Goal: Transaction & Acquisition: Purchase product/service

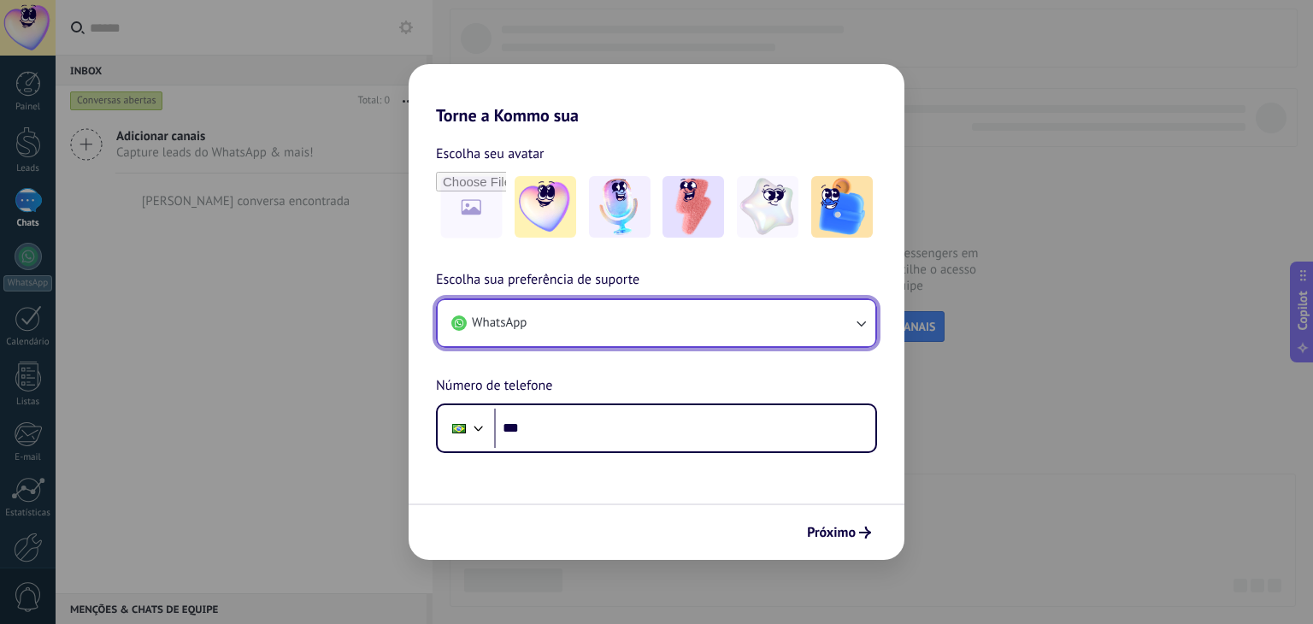
click at [560, 344] on button "WhatsApp" at bounding box center [657, 323] width 438 height 46
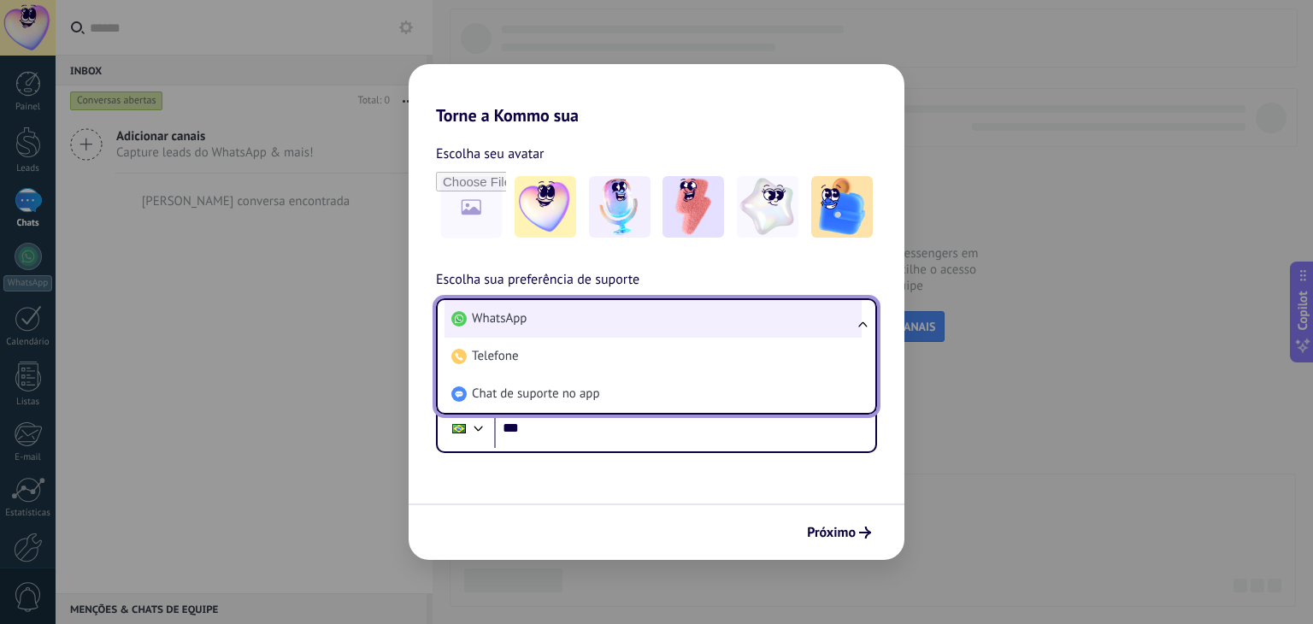
click at [509, 329] on li "WhatsApp" at bounding box center [652, 319] width 417 height 38
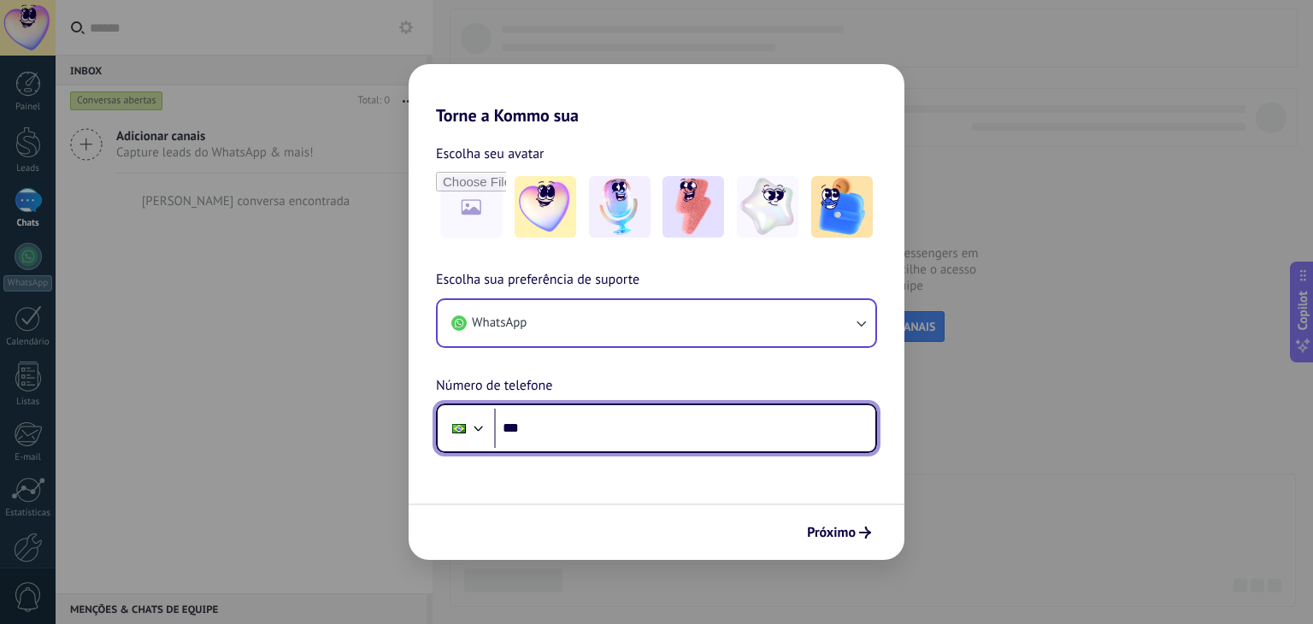
click at [579, 419] on input "***" at bounding box center [684, 427] width 381 height 39
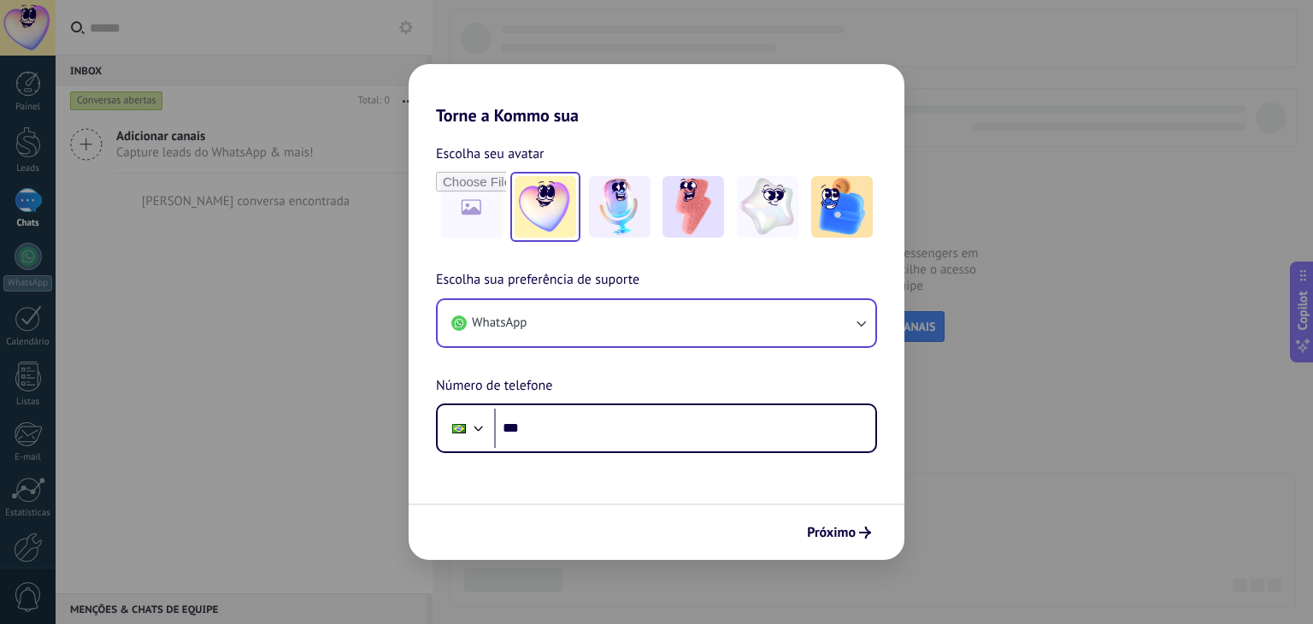
click at [544, 212] on img at bounding box center [545, 207] width 62 height 62
click at [604, 209] on img at bounding box center [620, 207] width 62 height 62
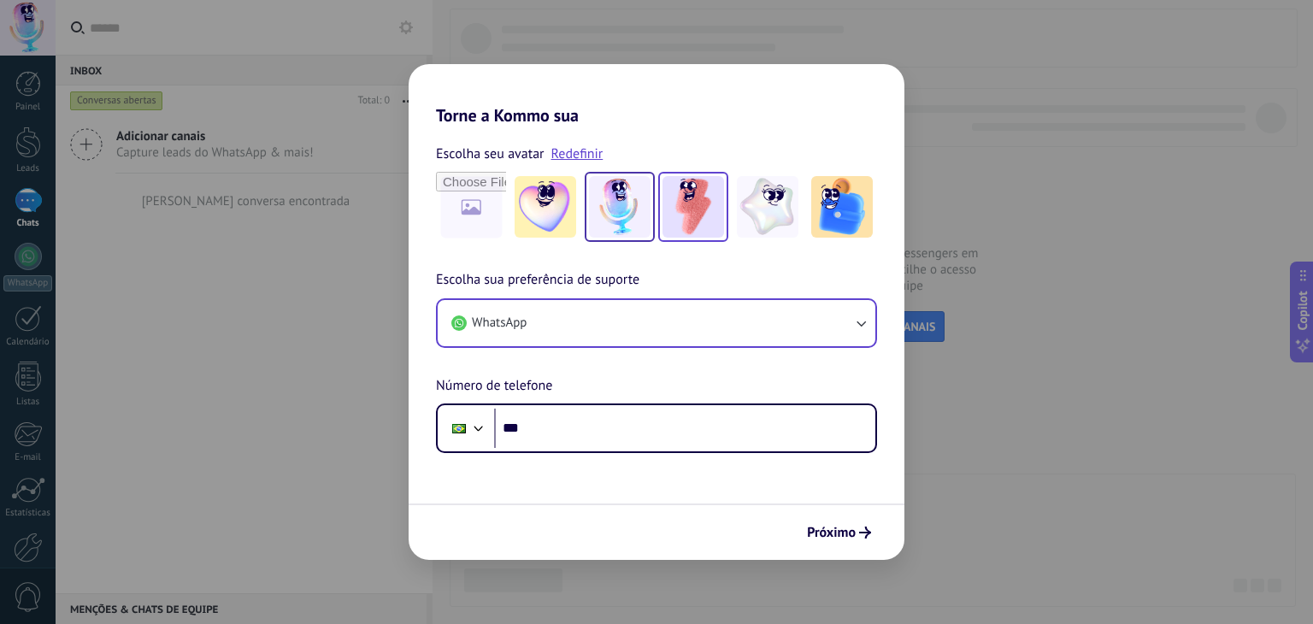
click at [681, 205] on img at bounding box center [693, 207] width 62 height 62
click at [631, 206] on img at bounding box center [620, 207] width 62 height 62
click at [728, 212] on div at bounding box center [656, 207] width 441 height 70
click at [810, 209] on div at bounding box center [842, 207] width 70 height 70
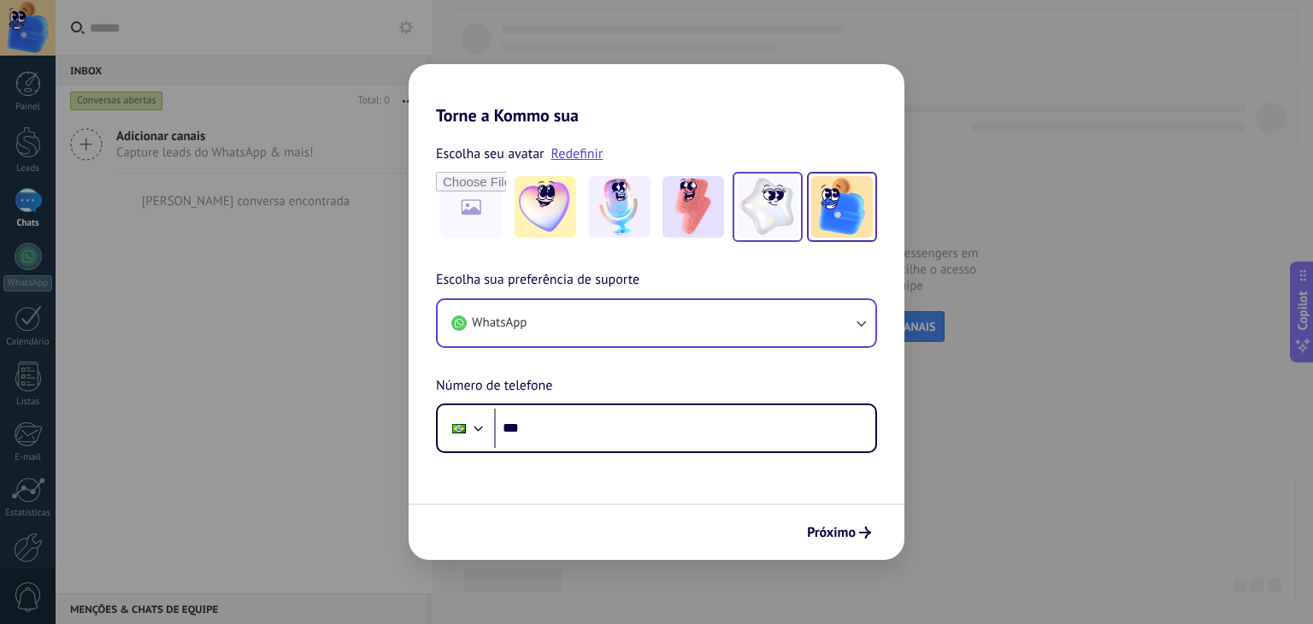
click at [790, 209] on img at bounding box center [768, 207] width 62 height 62
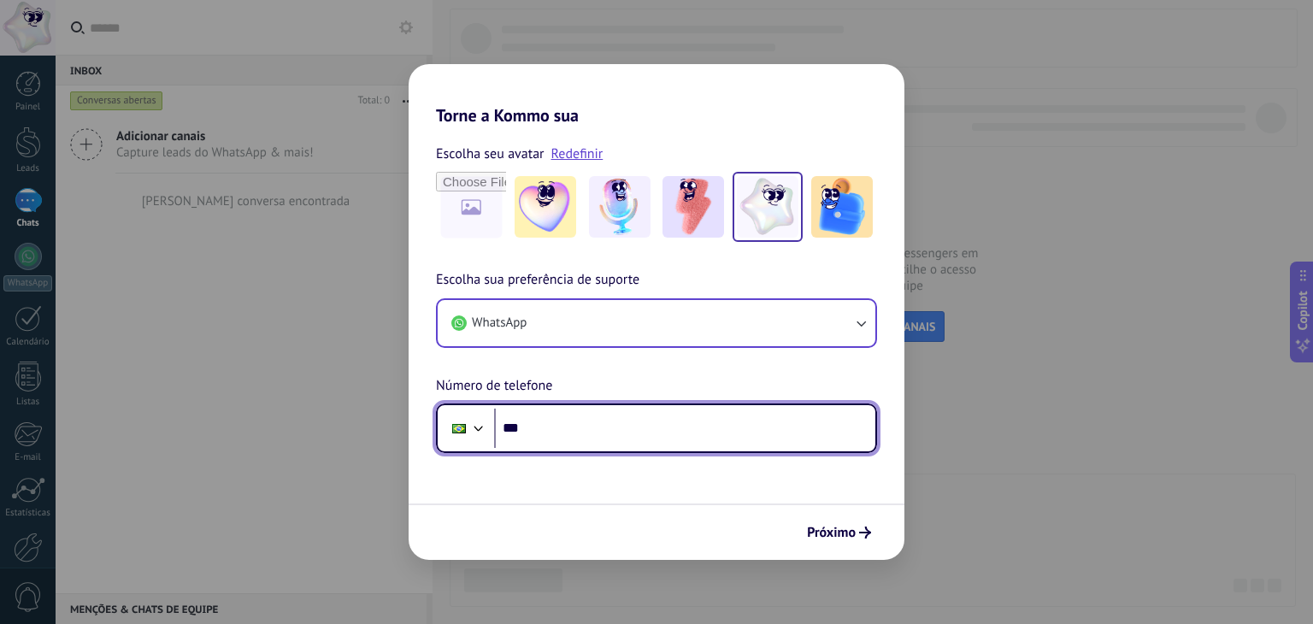
click at [680, 443] on input "***" at bounding box center [684, 427] width 381 height 39
type input "**********"
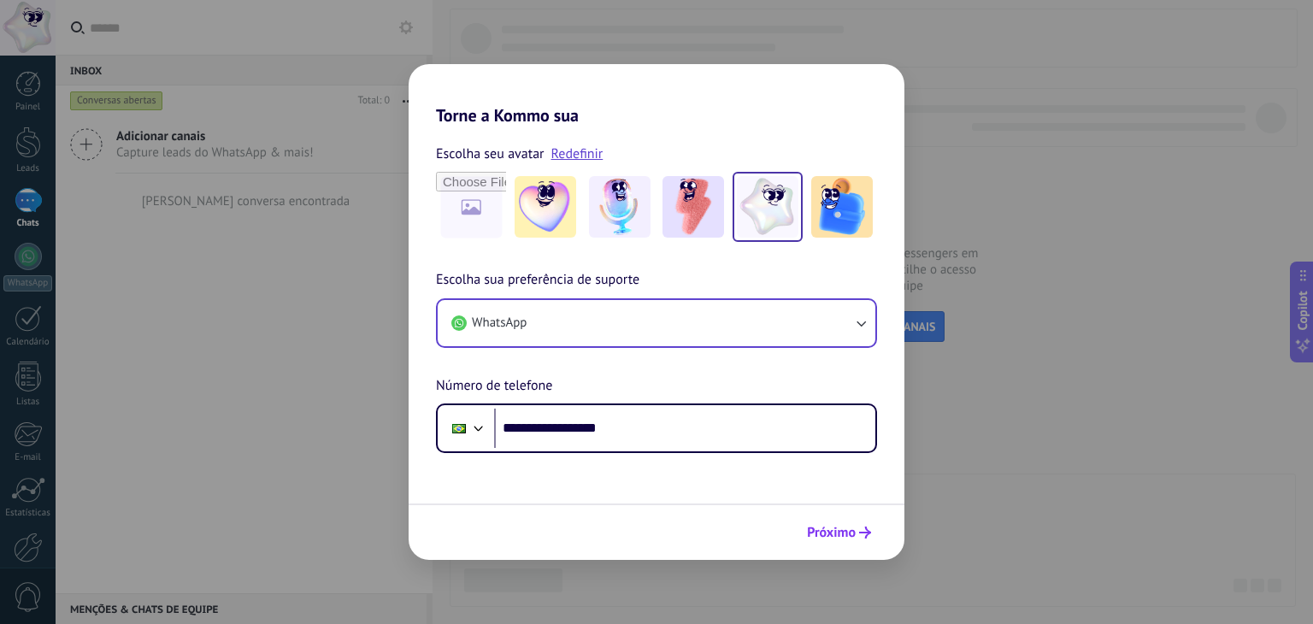
click at [851, 526] on span "Próximo" at bounding box center [831, 532] width 49 height 12
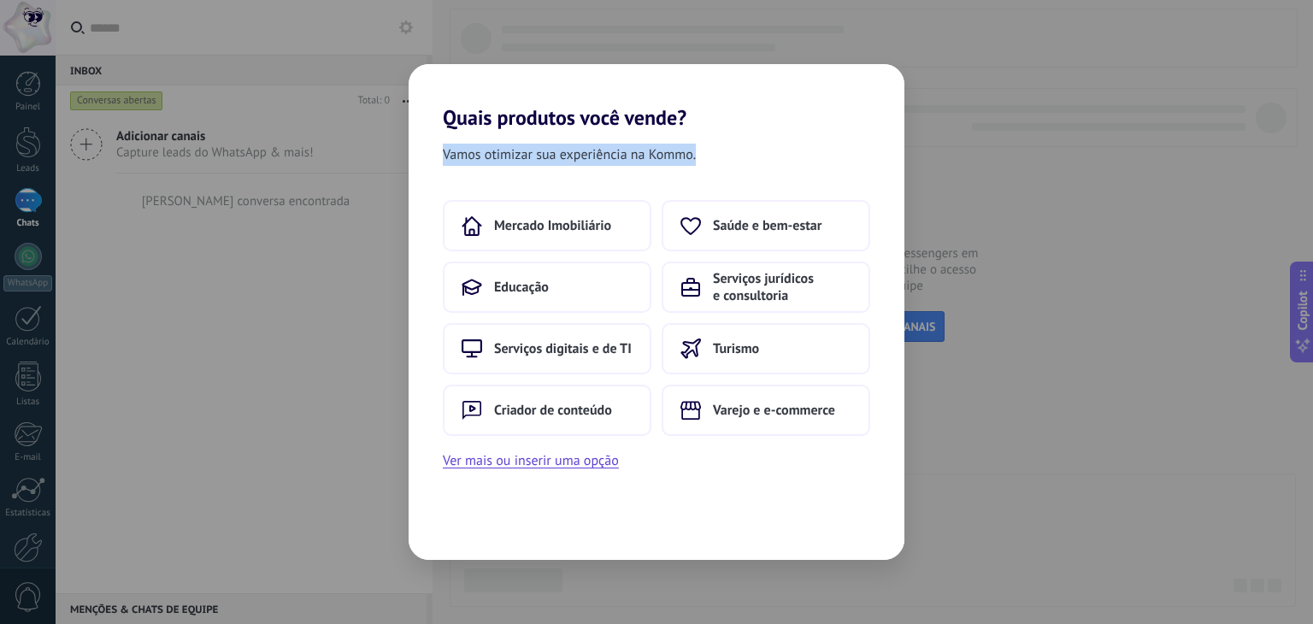
drag, startPoint x: 491, startPoint y: 133, endPoint x: 773, endPoint y: 138, distance: 282.1
click at [773, 138] on div "Vamos otimizar sua experiência na Kommo. Mercado Imobiliário Saúde e bem-estar …" at bounding box center [656, 345] width 496 height 430
drag, startPoint x: 773, startPoint y: 138, endPoint x: 760, endPoint y: 138, distance: 12.8
click at [765, 138] on div "Vamos otimizar sua experiência na Kommo. Mercado Imobiliário Saúde e bem-estar …" at bounding box center [656, 345] width 496 height 430
drag, startPoint x: 745, startPoint y: 149, endPoint x: 450, endPoint y: 117, distance: 296.5
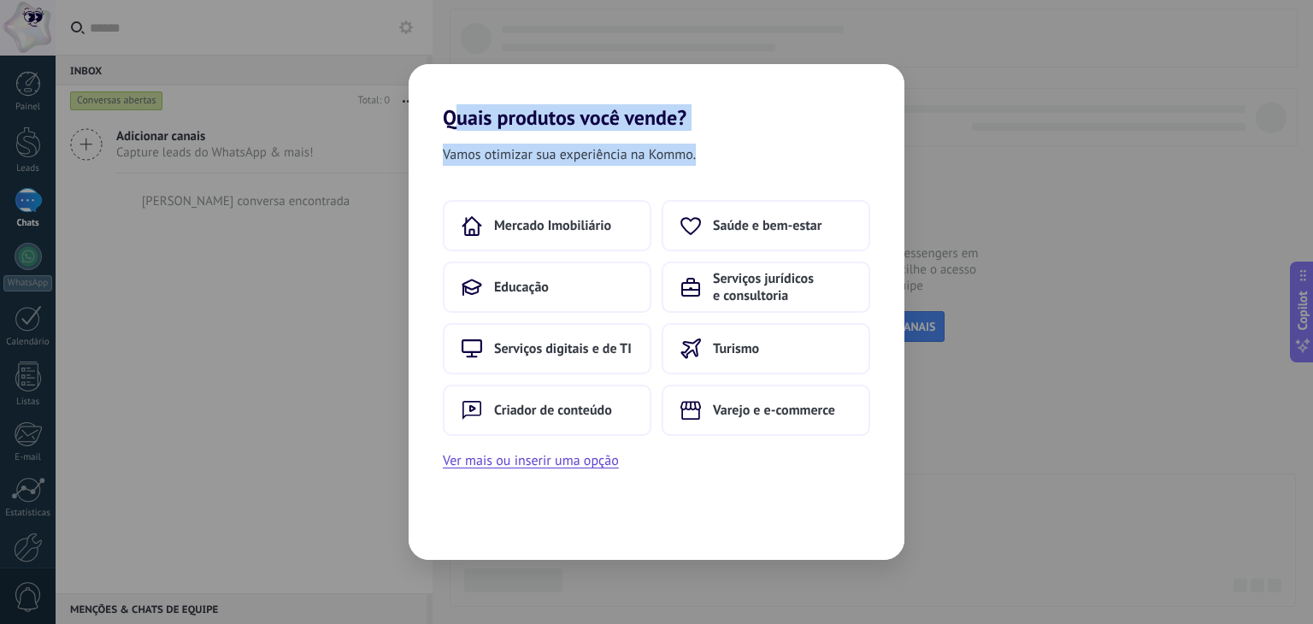
click at [450, 117] on div "Quais produtos você vende? Vamos otimizar sua experiência na Kommo. Mercado Imo…" at bounding box center [656, 312] width 496 height 496
click at [450, 117] on h2 "Quais produtos você vende?" at bounding box center [656, 97] width 496 height 66
drag, startPoint x: 438, startPoint y: 116, endPoint x: 743, endPoint y: 164, distance: 309.7
click at [743, 164] on div "Quais produtos você vende? Vamos otimizar sua experiência na Kommo. Mercado Imo…" at bounding box center [656, 312] width 496 height 496
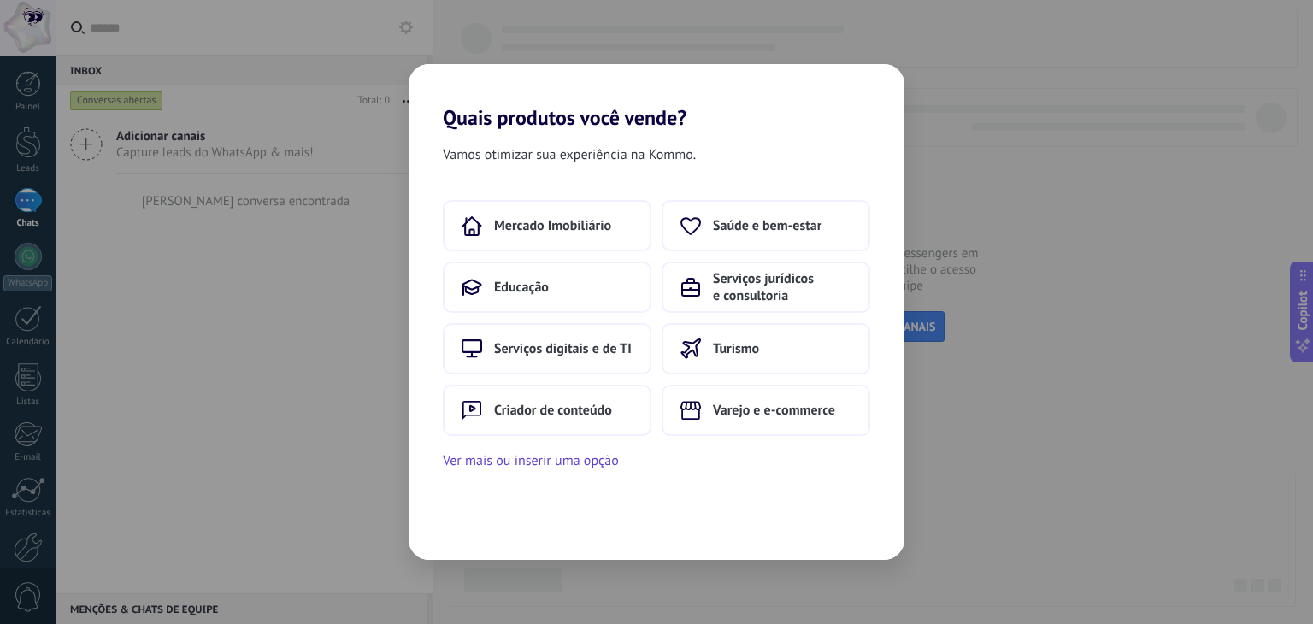
click at [743, 164] on div "Vamos otimizar sua experiência na Kommo." at bounding box center [656, 158] width 496 height 29
click at [588, 462] on button "Ver mais ou inserir uma opção" at bounding box center [531, 461] width 176 height 22
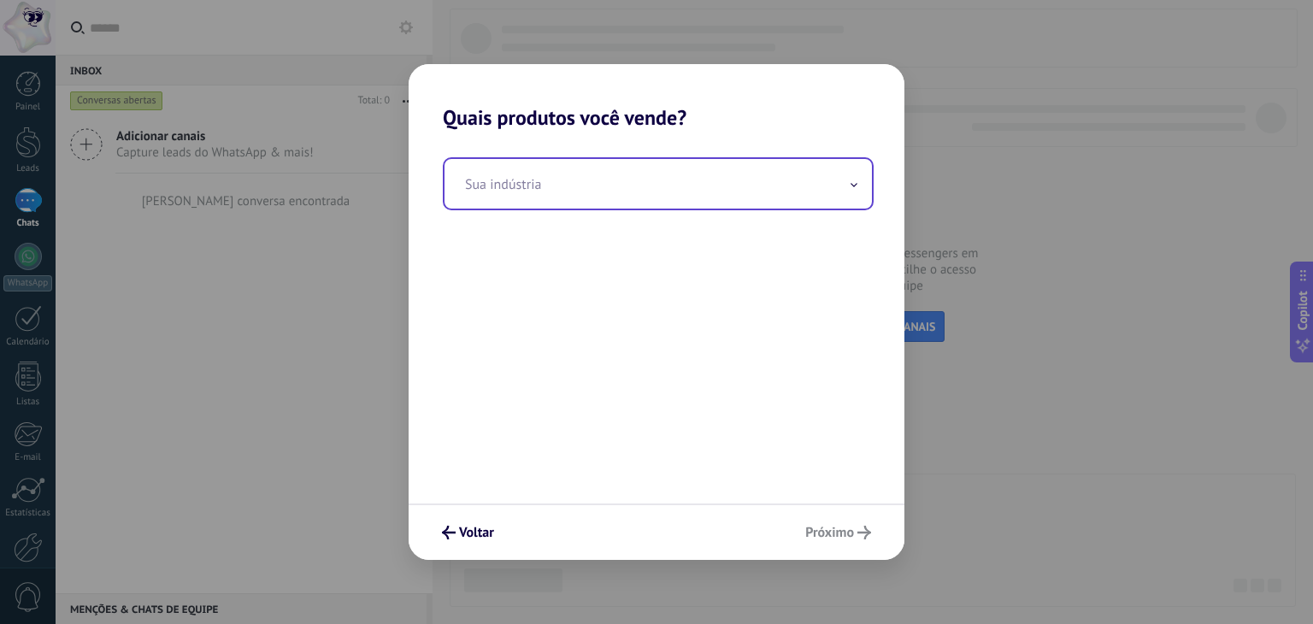
click at [623, 194] on input "text" at bounding box center [657, 184] width 427 height 50
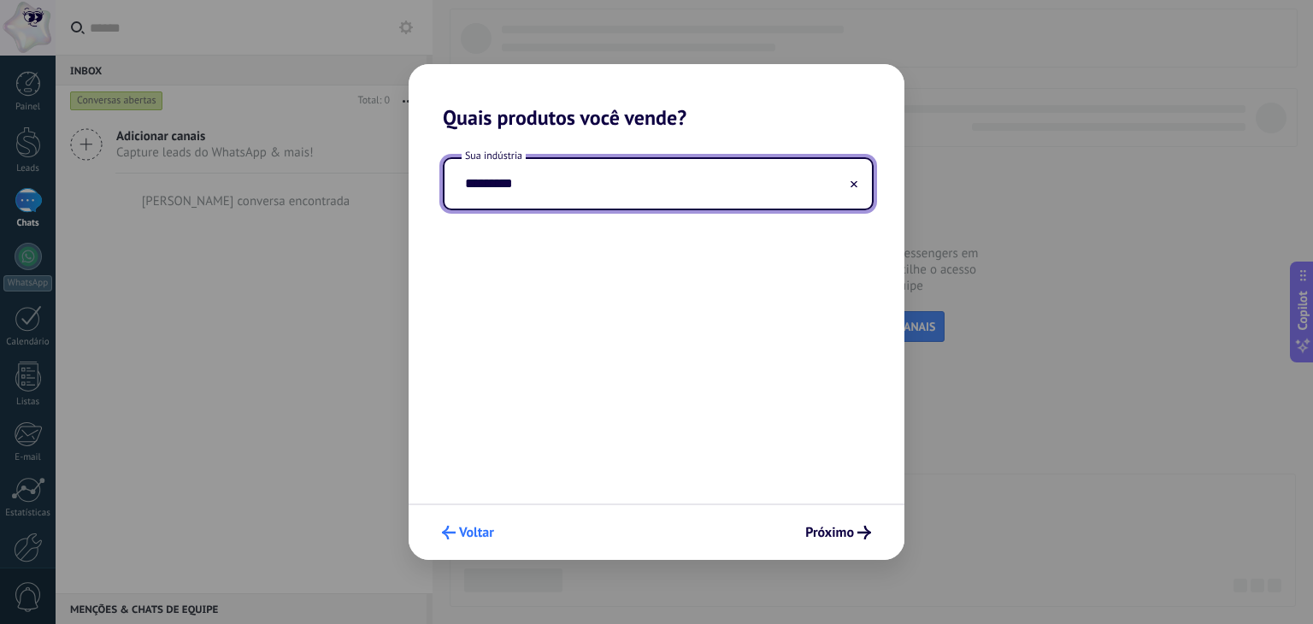
type input "*********"
click at [475, 527] on span "Voltar" at bounding box center [476, 532] width 35 height 12
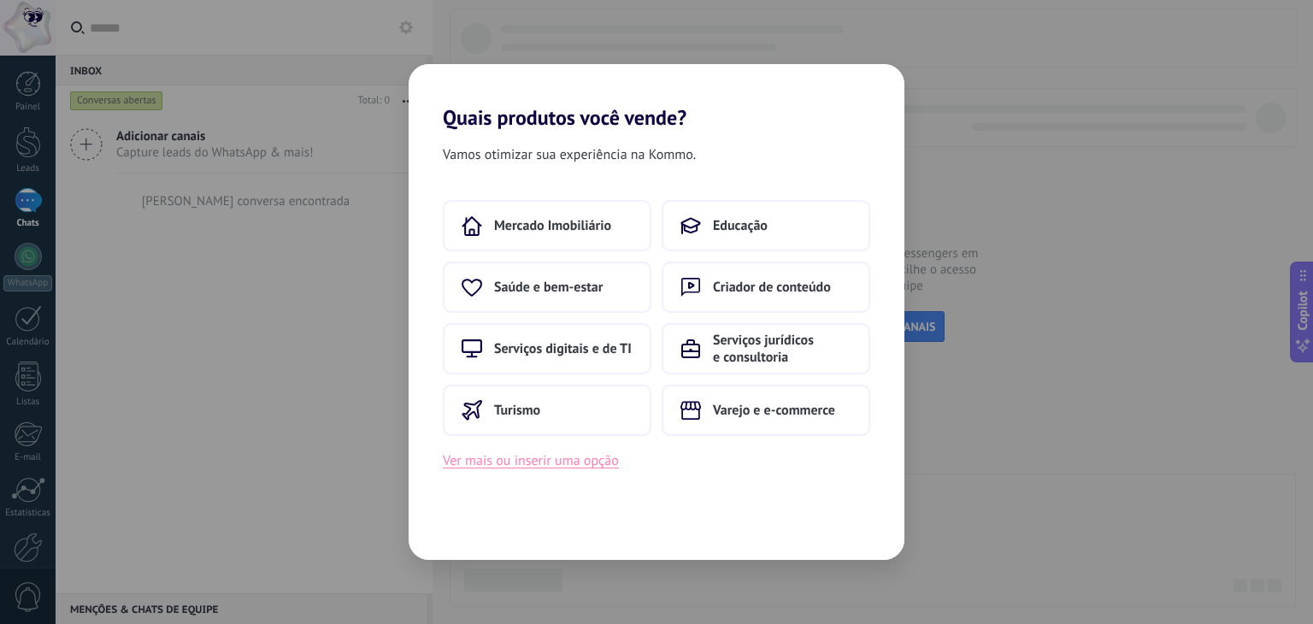
click at [550, 460] on button "Ver mais ou inserir uma opção" at bounding box center [531, 461] width 176 height 22
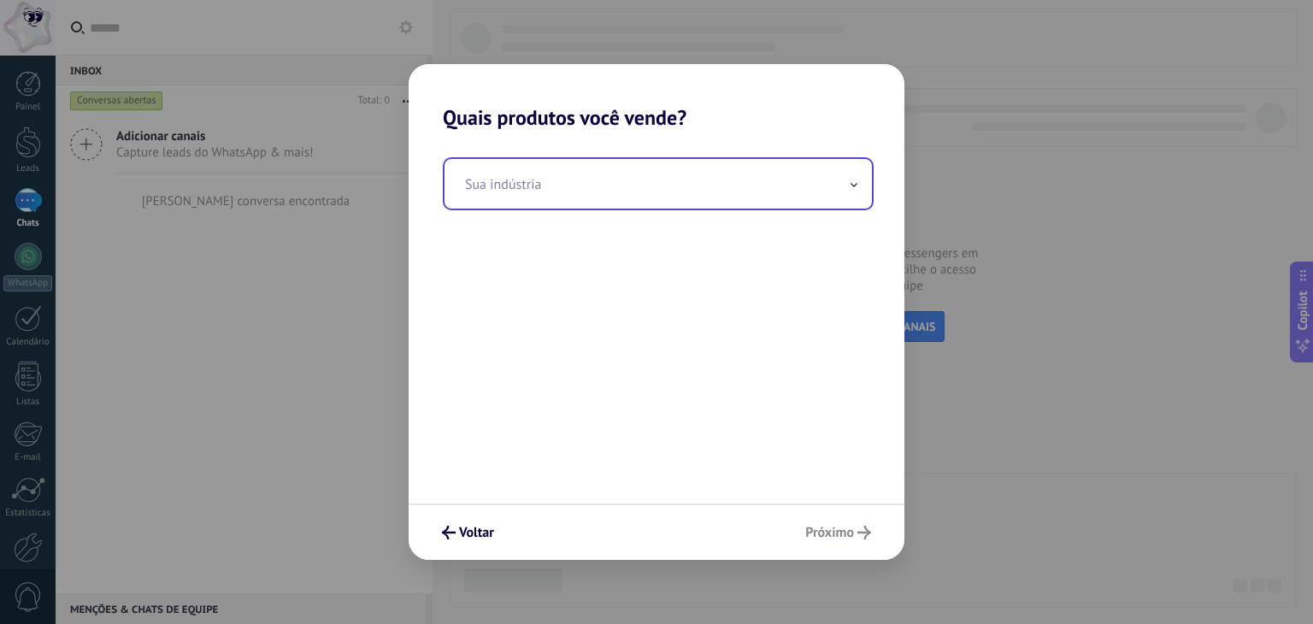
click at [728, 192] on input "text" at bounding box center [657, 184] width 427 height 50
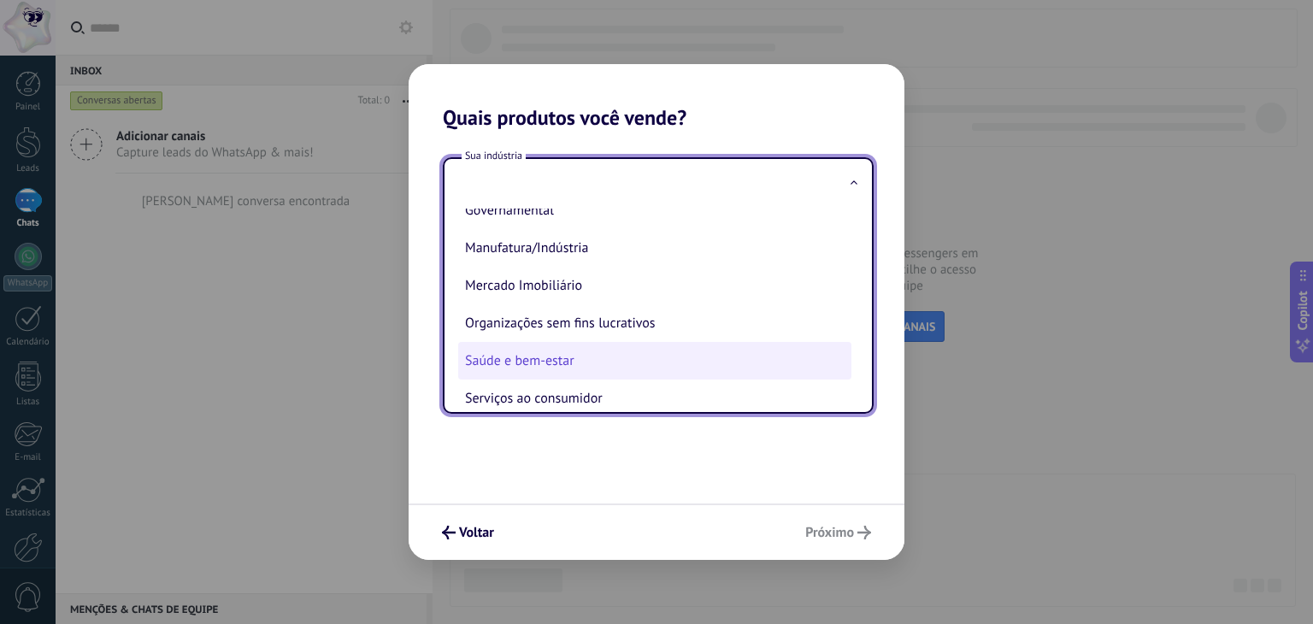
scroll to position [256, 0]
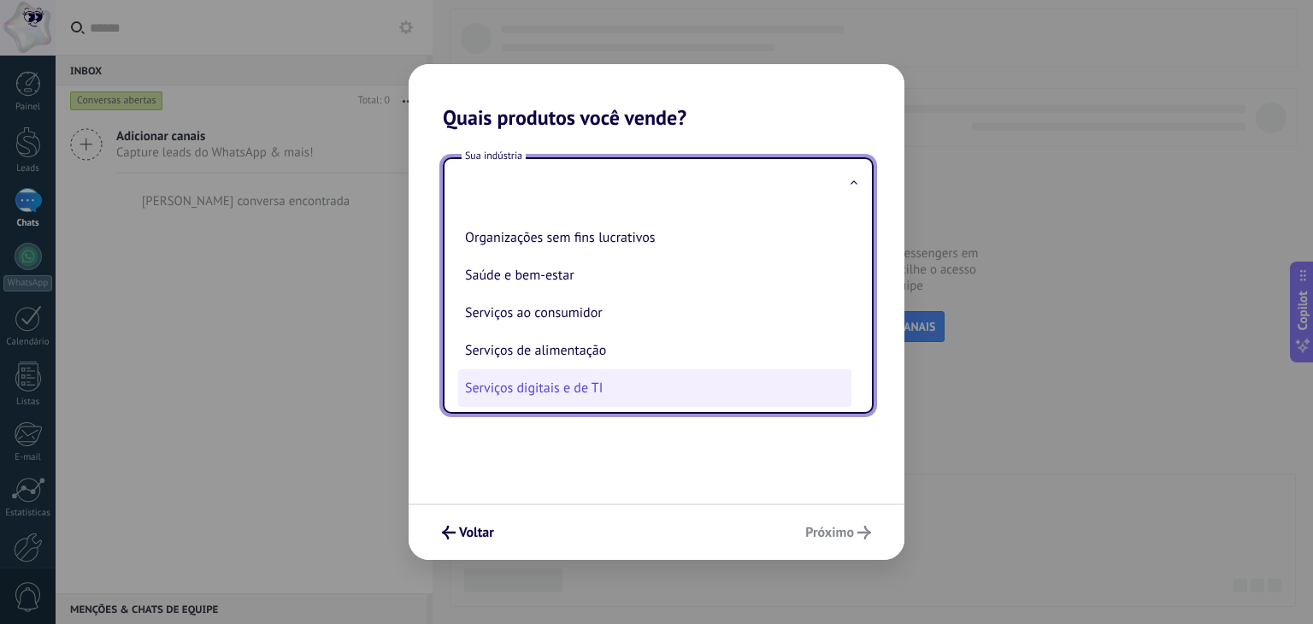
click at [658, 397] on li "Serviços digitais e de TI" at bounding box center [654, 388] width 393 height 38
type input "**********"
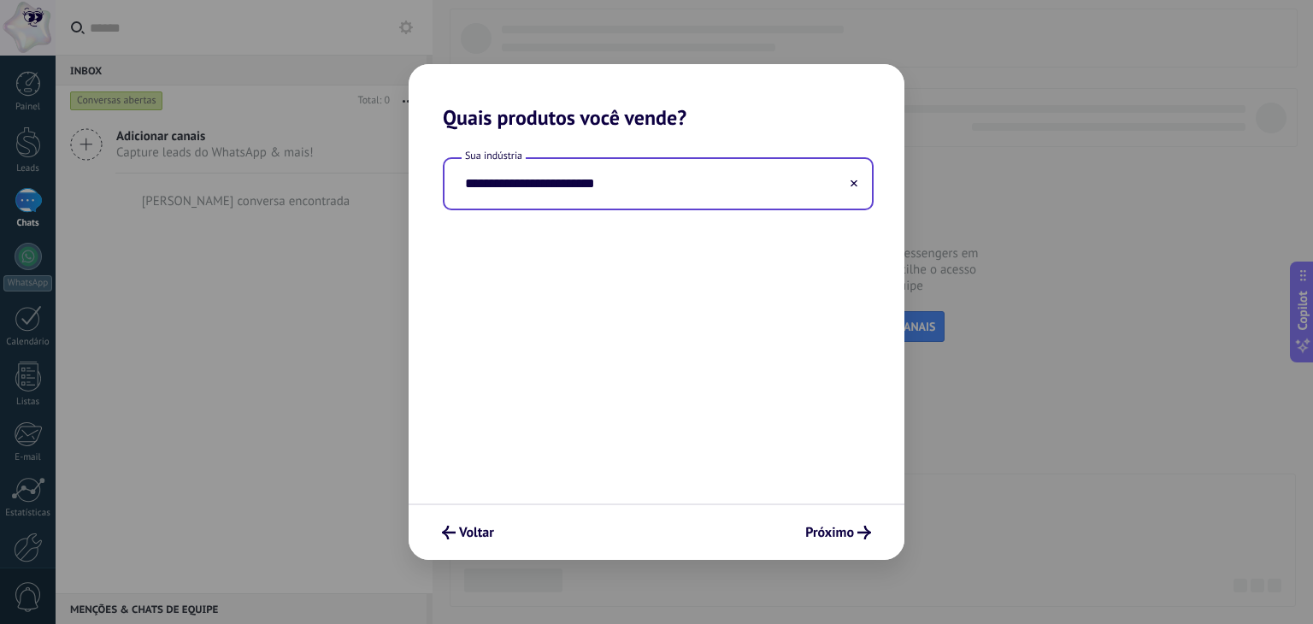
click at [857, 512] on div "Voltar Próximo" at bounding box center [656, 531] width 496 height 56
click at [865, 528] on use "submit" at bounding box center [864, 533] width 14 height 14
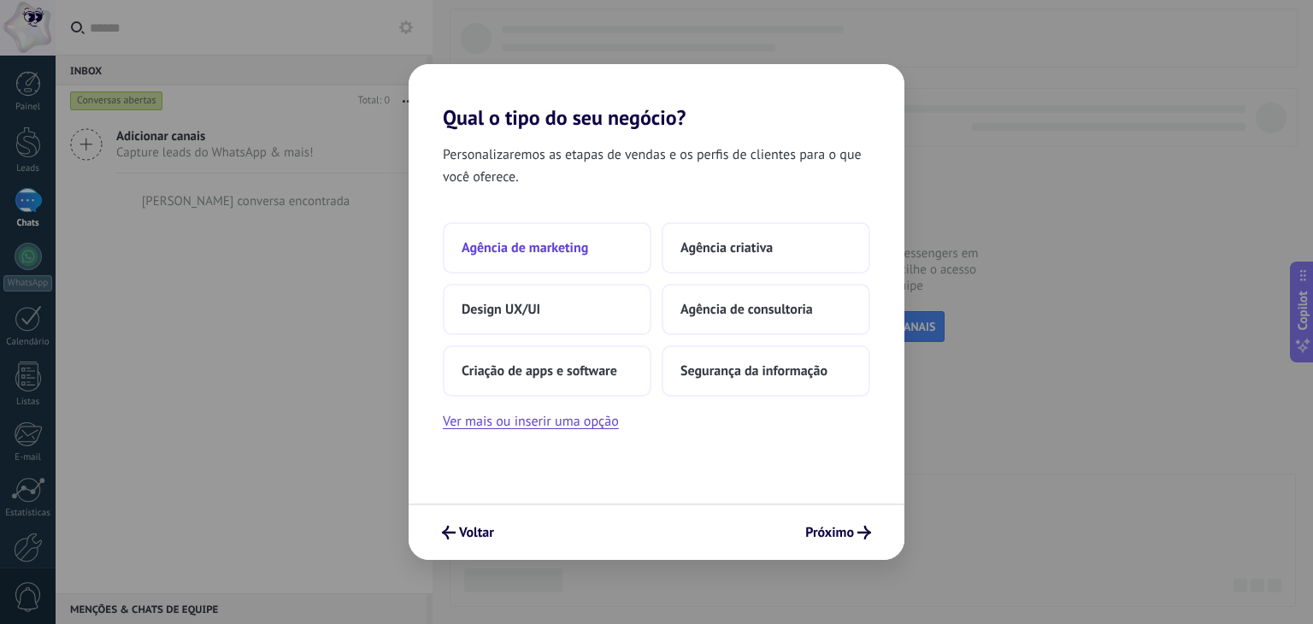
click at [578, 239] on span "Agência de marketing" at bounding box center [524, 247] width 126 height 17
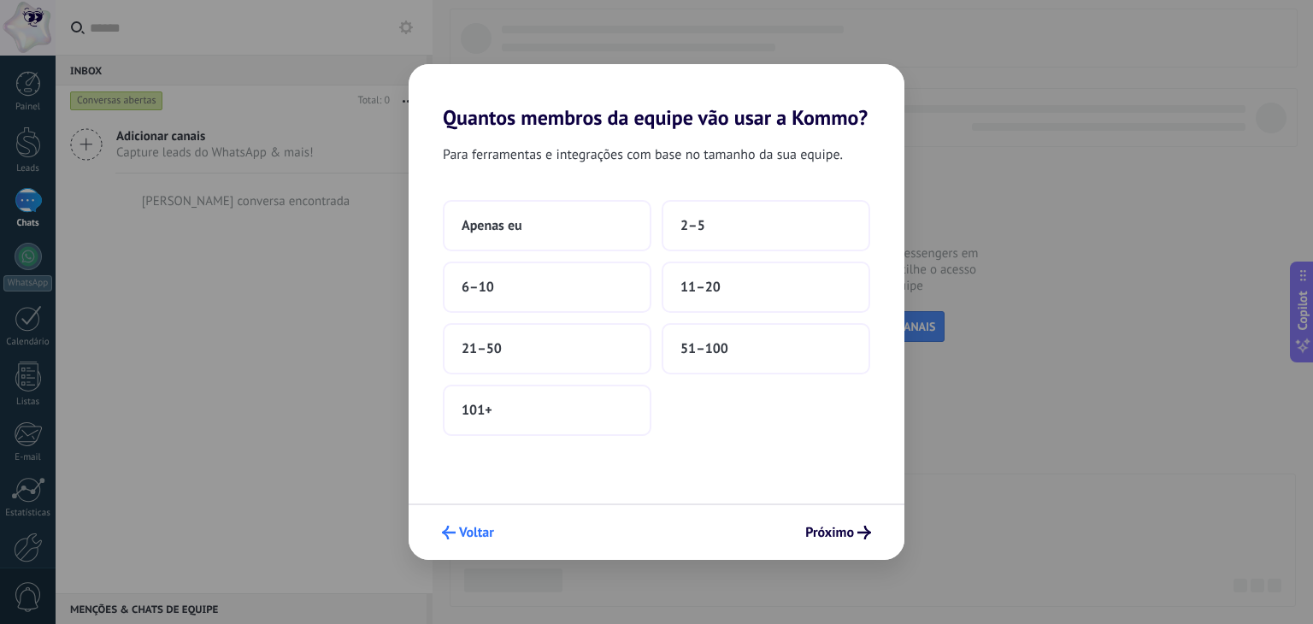
click at [461, 531] on span "Voltar" at bounding box center [476, 532] width 35 height 12
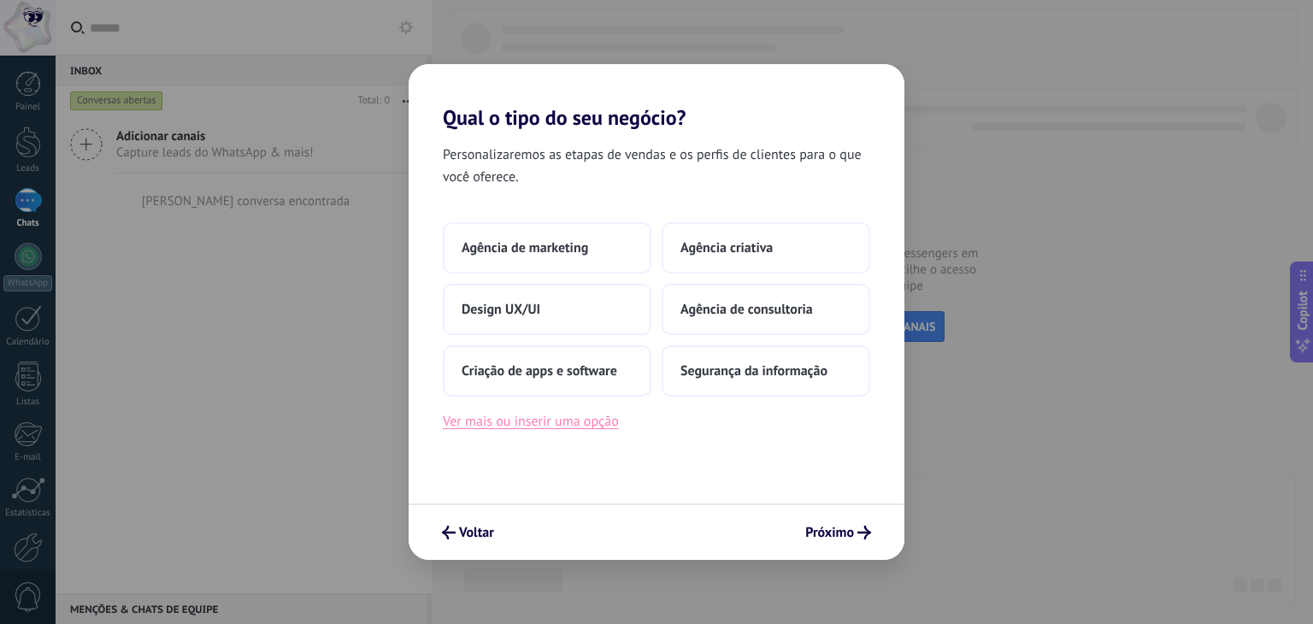
click at [573, 418] on button "Ver mais ou inserir uma opção" at bounding box center [531, 421] width 176 height 22
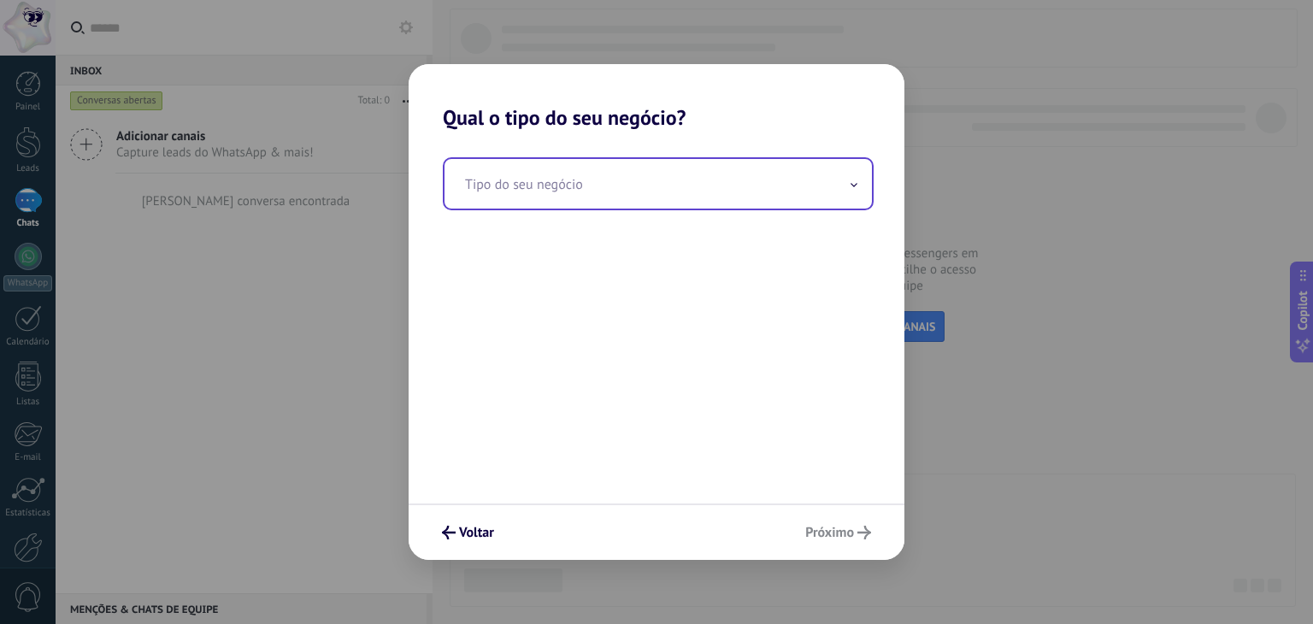
click at [602, 194] on input "text" at bounding box center [657, 184] width 427 height 50
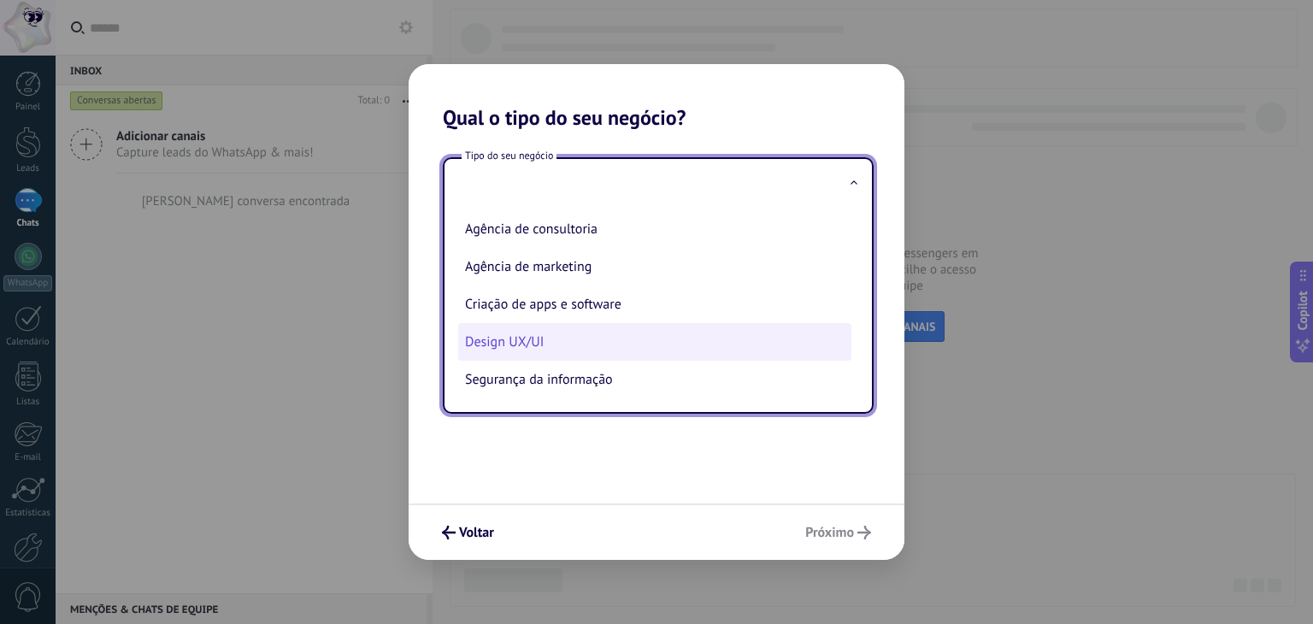
scroll to position [0, 0]
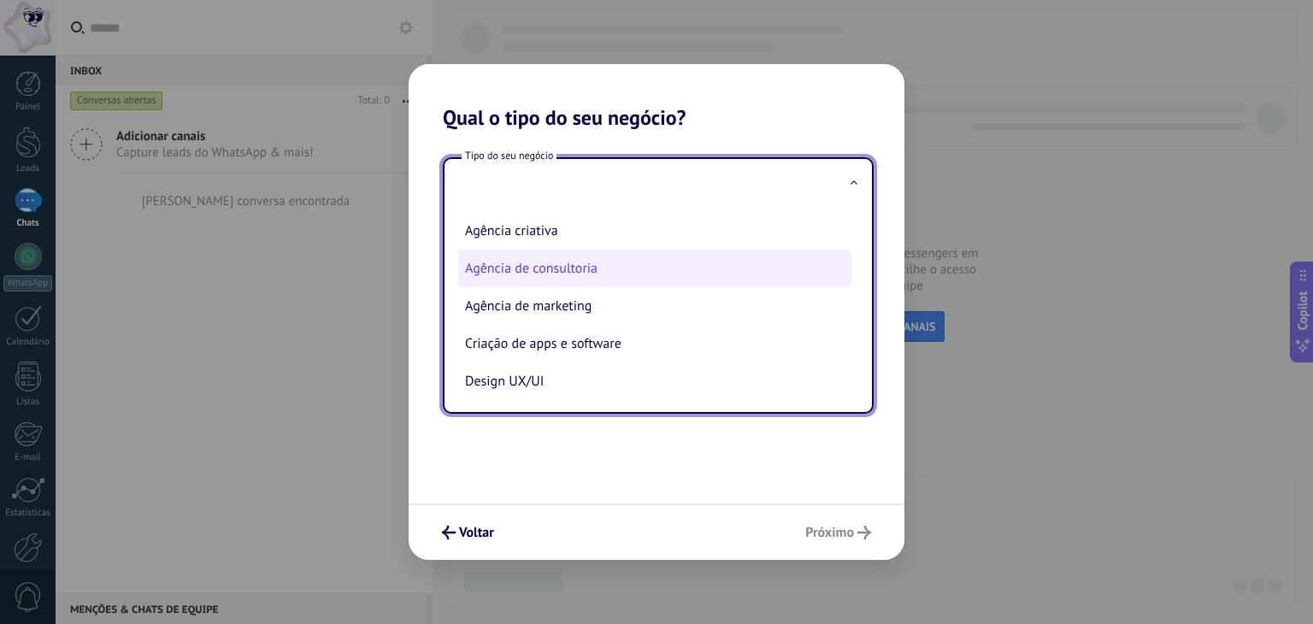
click at [602, 259] on li "Agência de consultoria" at bounding box center [654, 269] width 393 height 38
type input "**********"
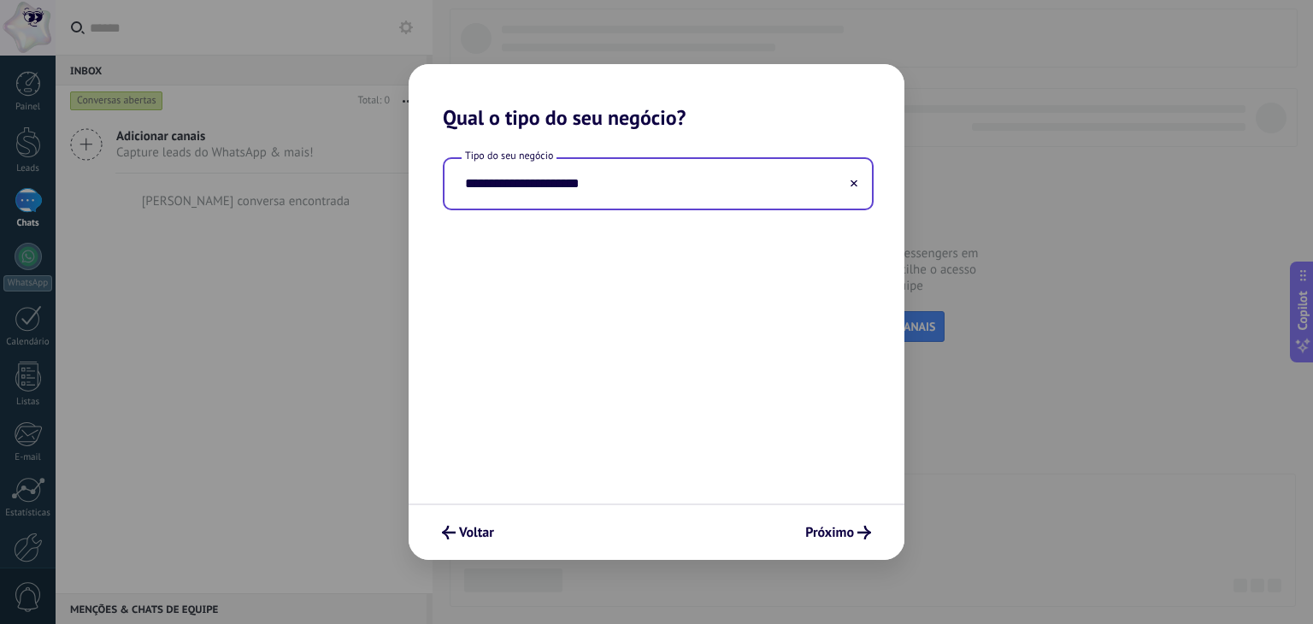
click at [656, 193] on input "**********" at bounding box center [657, 184] width 427 height 50
click at [646, 173] on input "**********" at bounding box center [657, 184] width 427 height 50
click at [812, 179] on input "**********" at bounding box center [657, 184] width 427 height 50
click at [850, 180] on icon at bounding box center [853, 183] width 7 height 7
click at [764, 185] on input "text" at bounding box center [657, 184] width 427 height 50
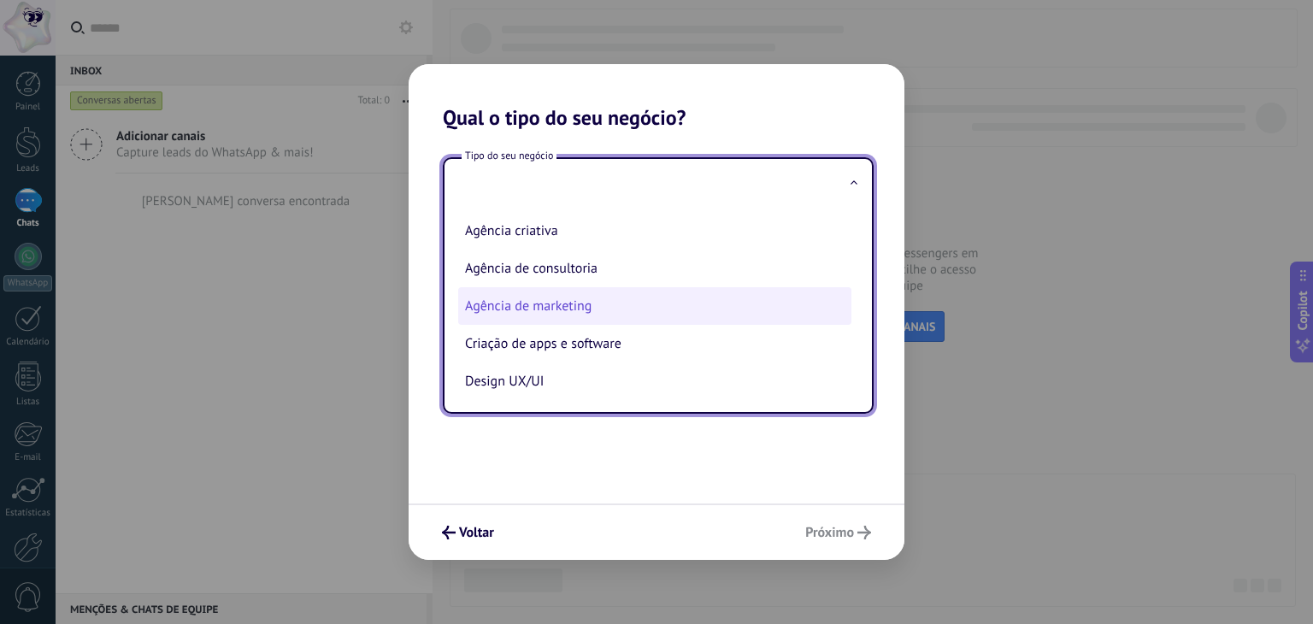
click at [599, 308] on li "Agência de marketing" at bounding box center [654, 306] width 393 height 38
type input "**********"
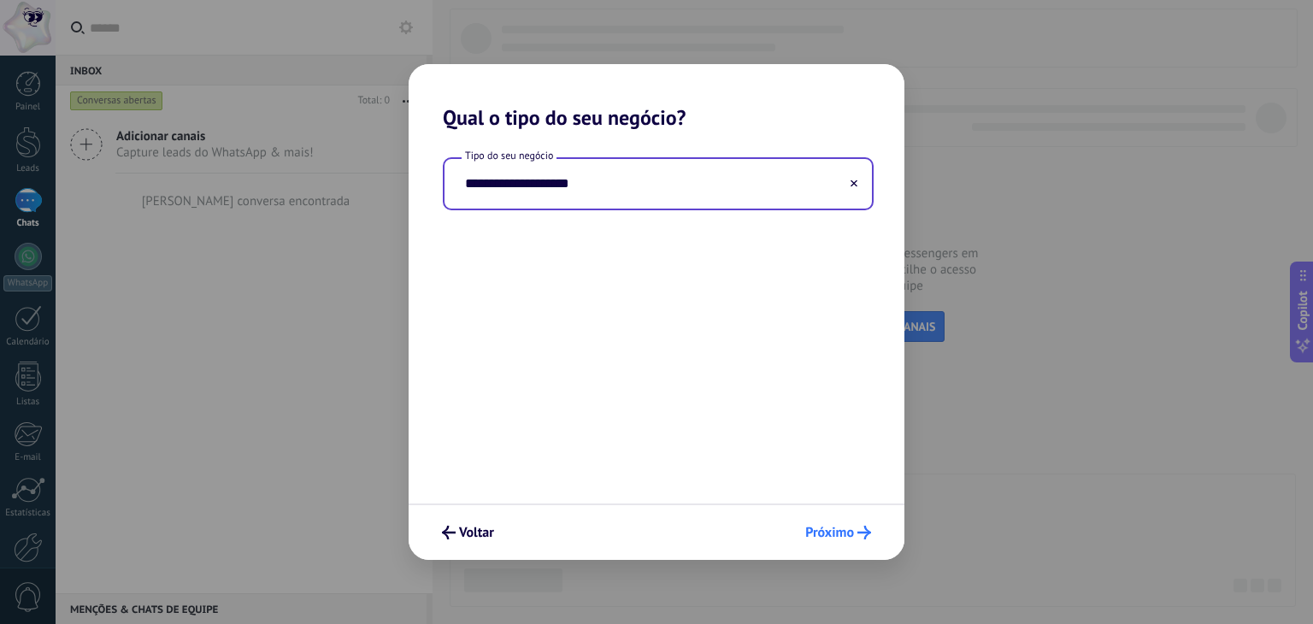
click at [838, 538] on span "Próximo" at bounding box center [829, 532] width 49 height 12
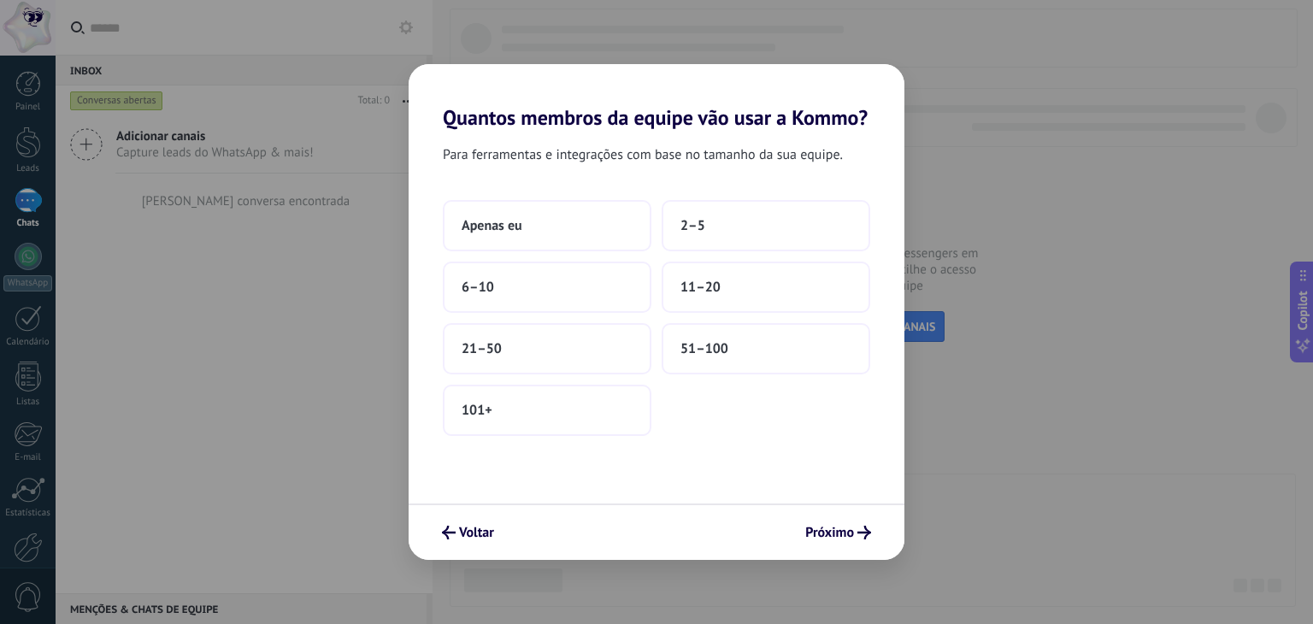
click at [1036, 158] on div "Quantos membros da equipe vão usar a Kommo? Para ferramentas e integrações com …" at bounding box center [656, 312] width 1313 height 624
click at [544, 216] on button "Apenas eu" at bounding box center [547, 225] width 209 height 51
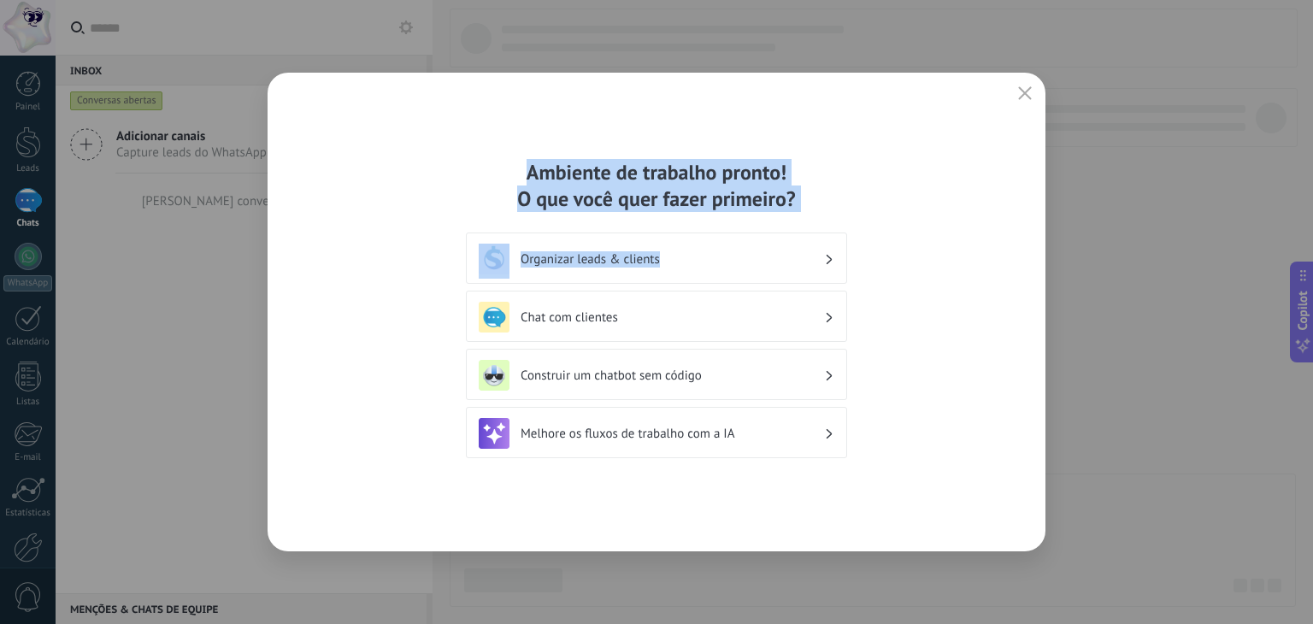
drag, startPoint x: 482, startPoint y: 175, endPoint x: 811, endPoint y: 215, distance: 331.4
click at [804, 215] on div "Ambiente de trabalho pronto! O que você quer fazer primeiro? Organizar leads & …" at bounding box center [656, 312] width 381 height 306
click at [813, 214] on div "Ambiente de trabalho pronto! O que você quer fazer primeiro? Organizar leads & …" at bounding box center [656, 312] width 381 height 306
drag, startPoint x: 543, startPoint y: 182, endPoint x: 844, endPoint y: 203, distance: 302.4
click at [837, 204] on div "Ambiente de trabalho pronto! O que você quer fazer primeiro?" at bounding box center [656, 185] width 381 height 53
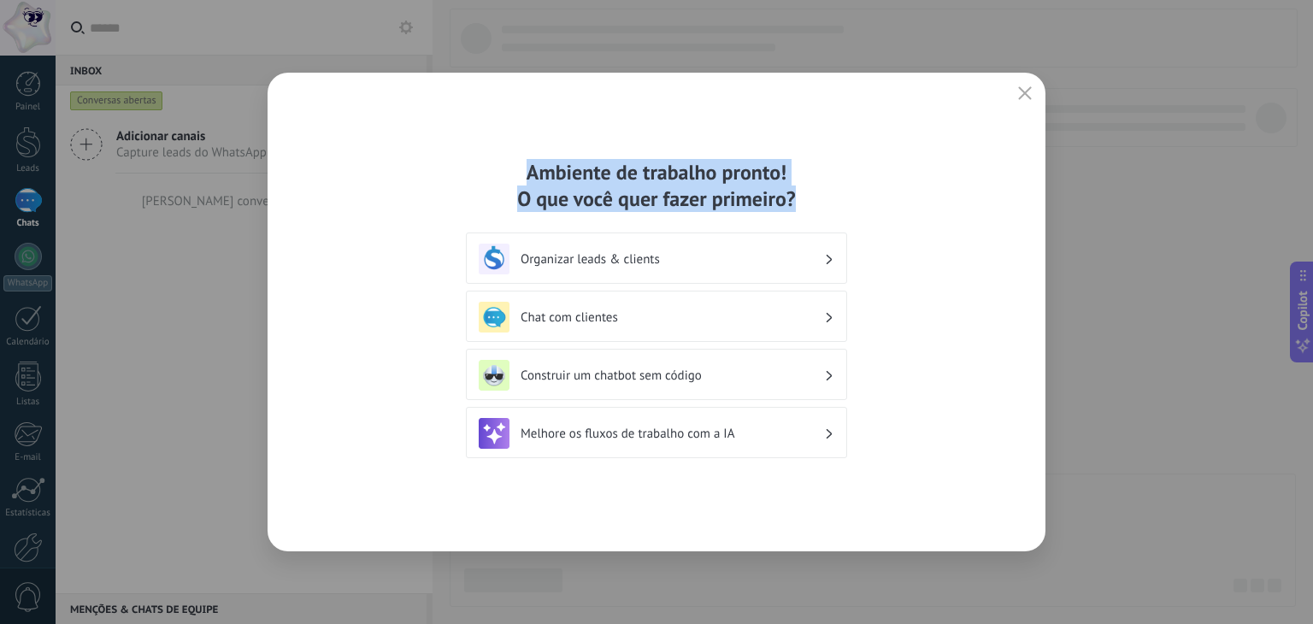
click at [844, 203] on div "Ambiente de trabalho pronto! O que você quer fazer primeiro?" at bounding box center [656, 185] width 381 height 53
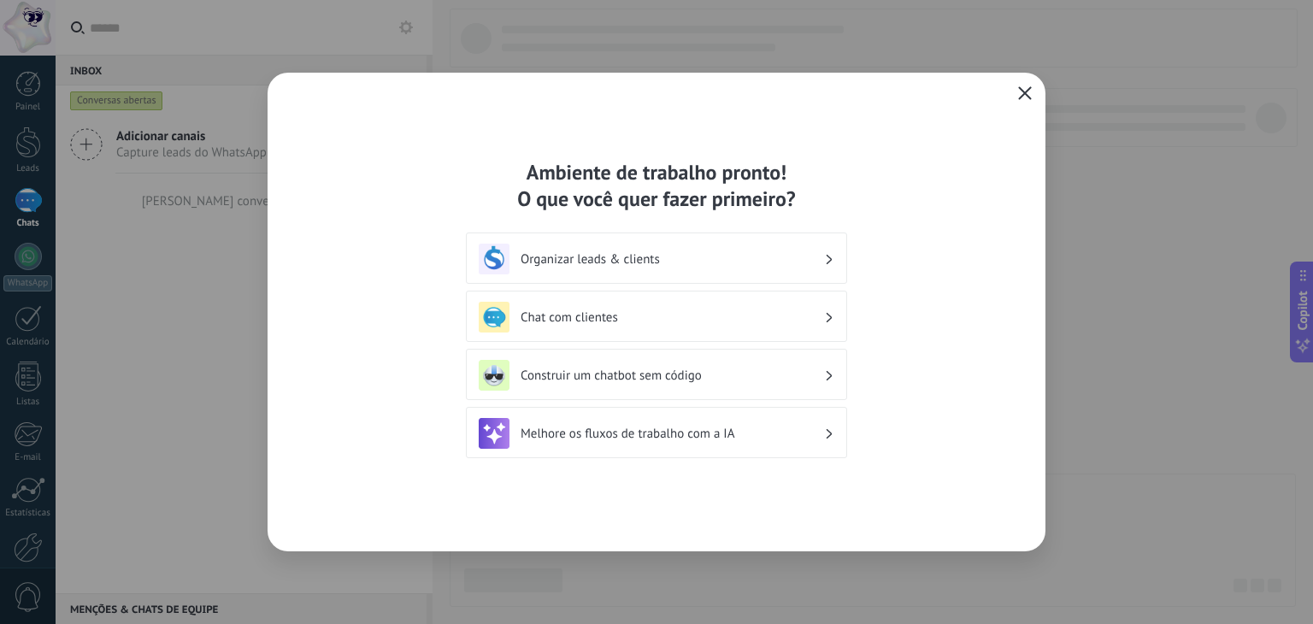
click at [1024, 83] on button "button" at bounding box center [1025, 94] width 22 height 24
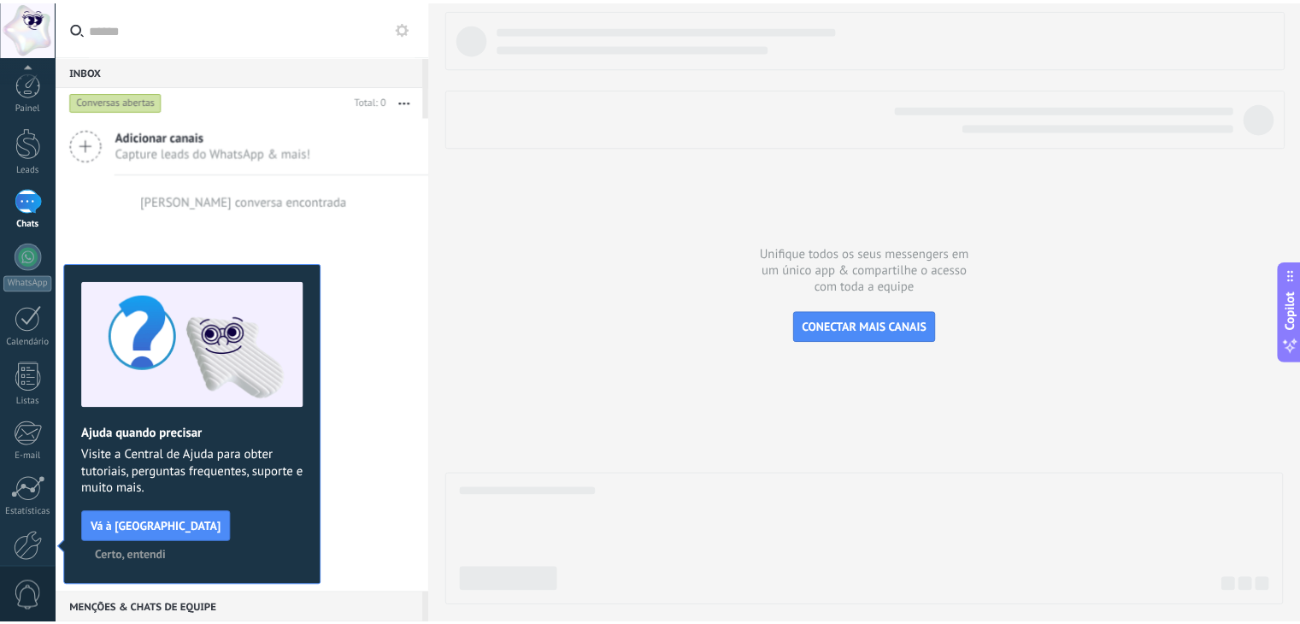
scroll to position [86, 0]
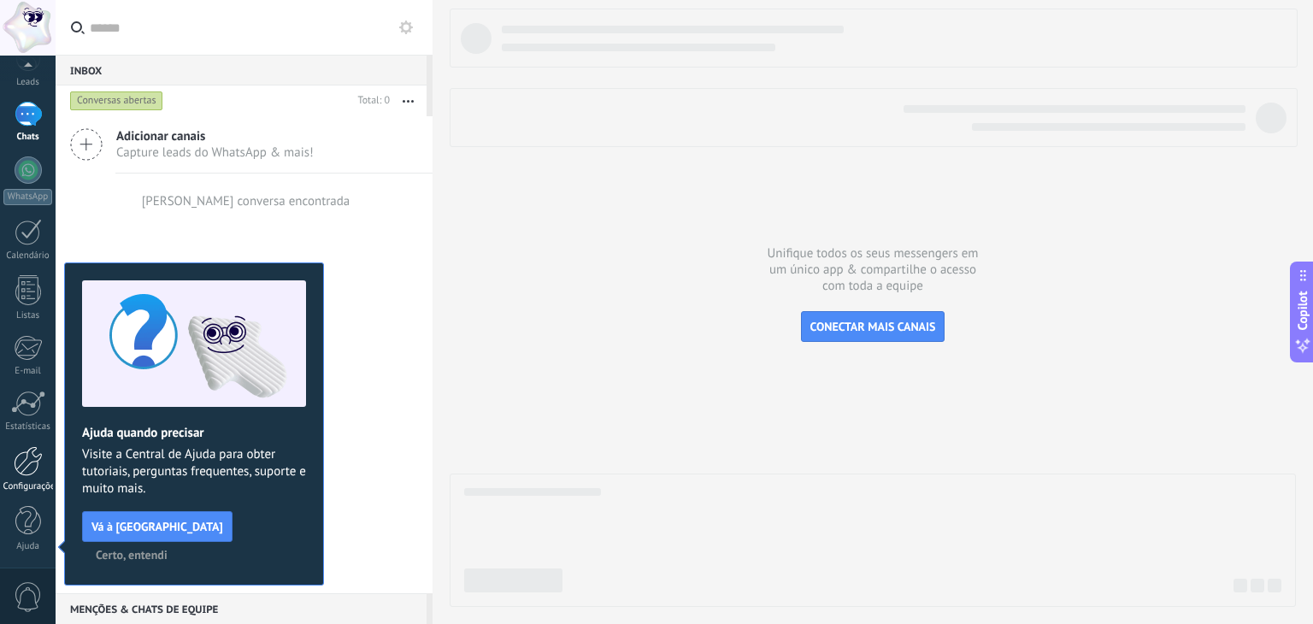
click at [28, 469] on div at bounding box center [28, 461] width 29 height 30
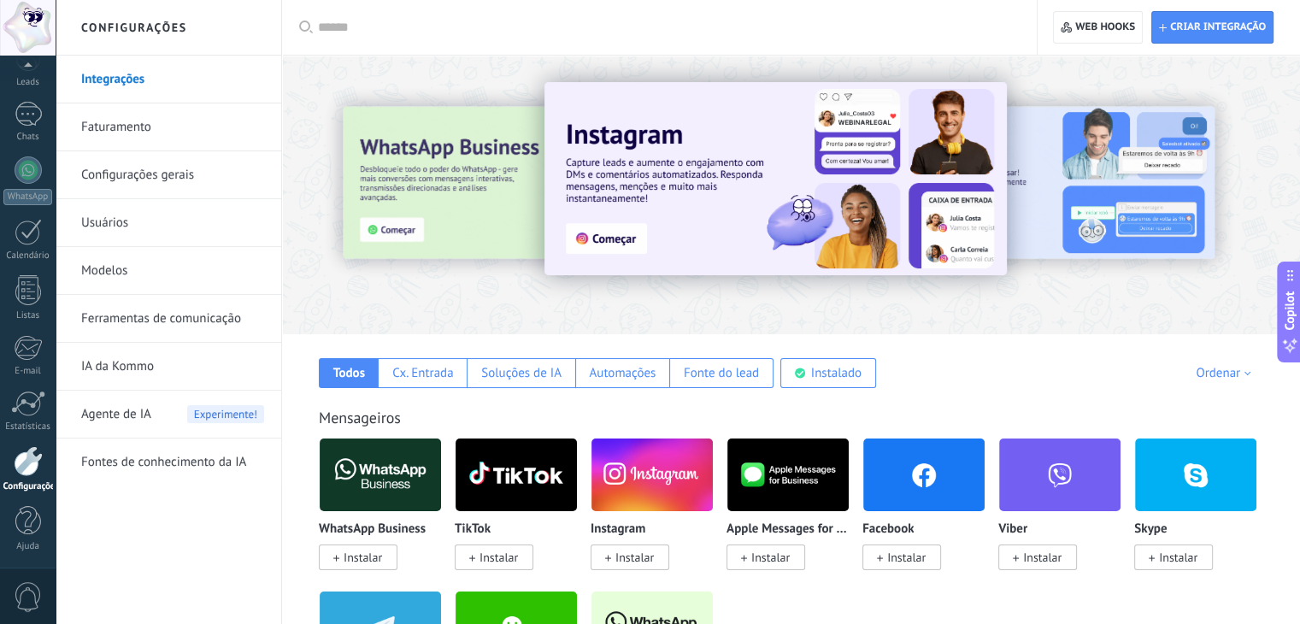
click at [157, 126] on link "Faturamento" at bounding box center [172, 127] width 183 height 48
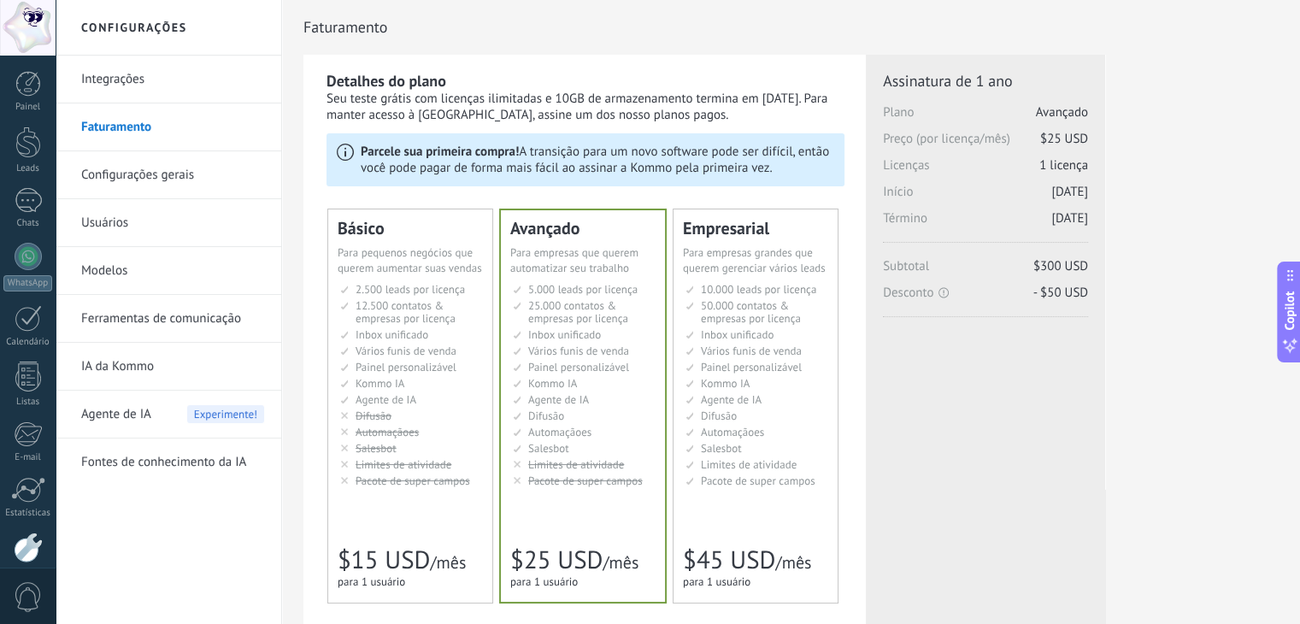
click at [752, 373] on span "Painel personalizável" at bounding box center [751, 367] width 101 height 15
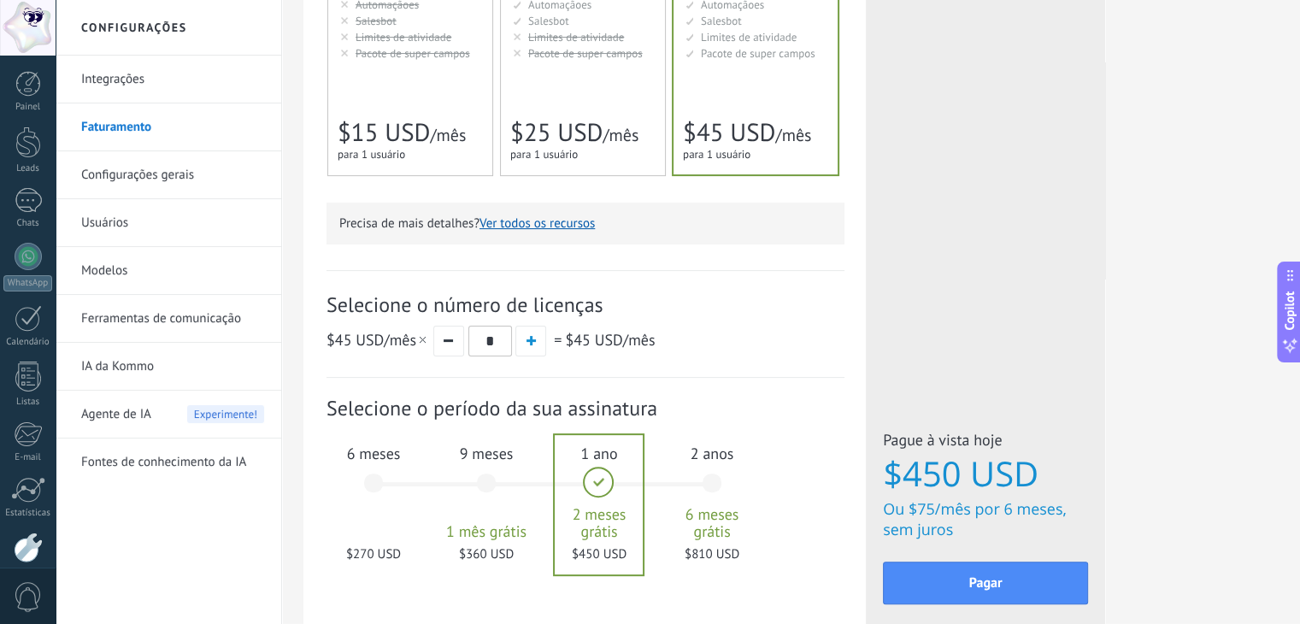
scroll to position [513, 0]
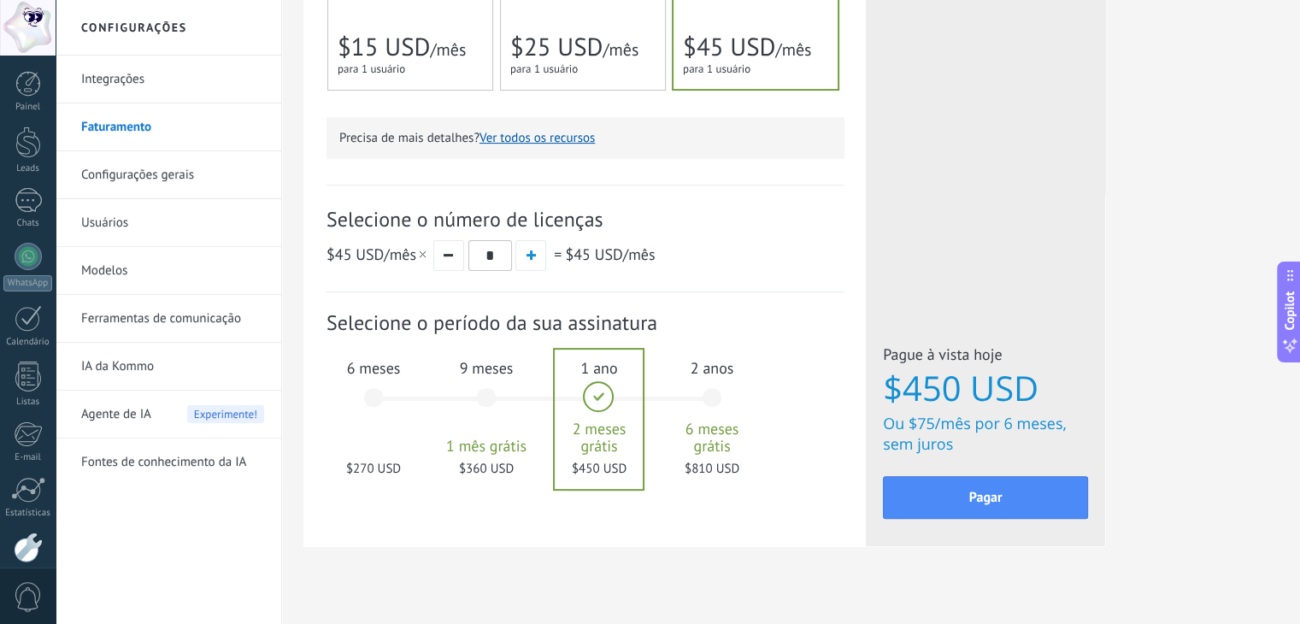
click at [373, 438] on div "6 meses $270 USD" at bounding box center [373, 405] width 92 height 120
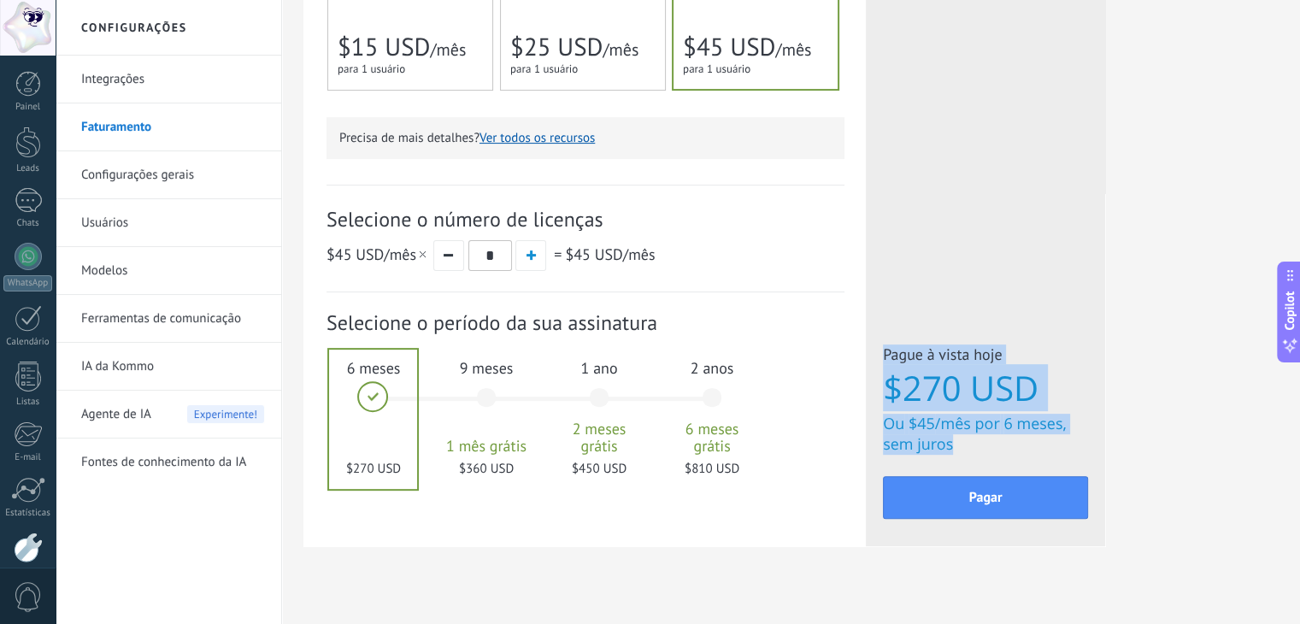
drag, startPoint x: 949, startPoint y: 445, endPoint x: 875, endPoint y: 367, distance: 108.2
click at [875, 367] on div "Licenças adicionais Plano Empresarial Preço (por licença/mês) $45 USD Novas lic…" at bounding box center [985, 44] width 239 height 1004
click at [875, 366] on div "Licenças adicionais Plano Empresarial Preço (por licença/mês) $45 USD Novas lic…" at bounding box center [985, 44] width 239 height 1004
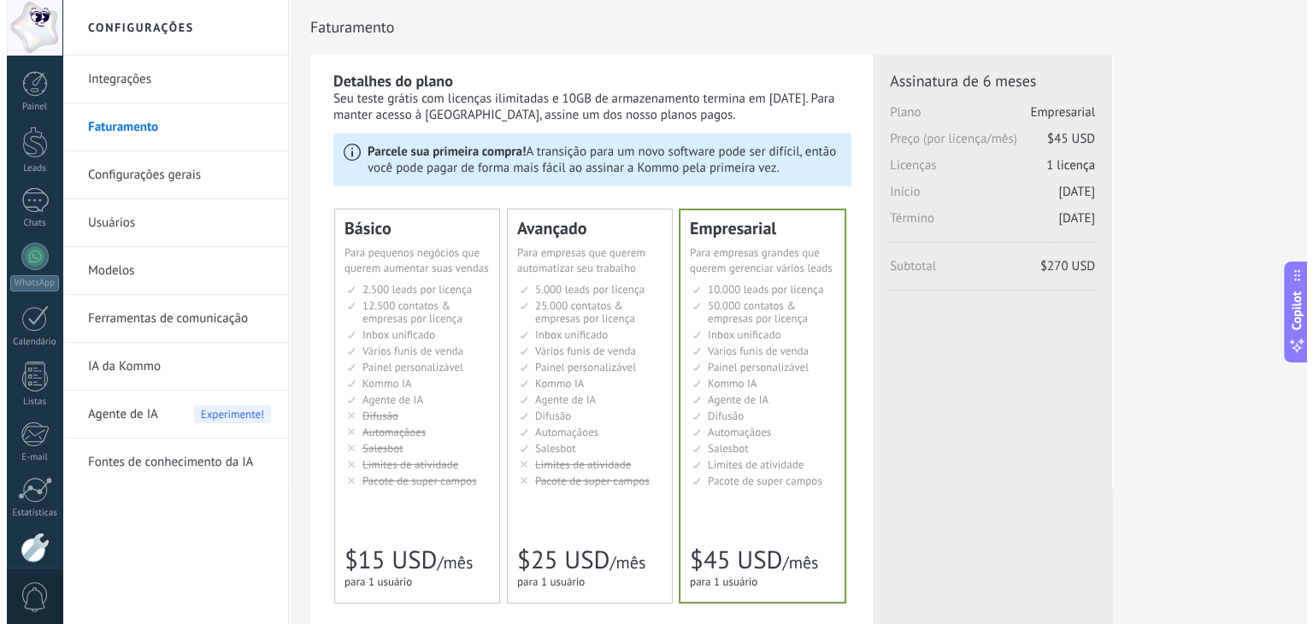
scroll to position [427, 0]
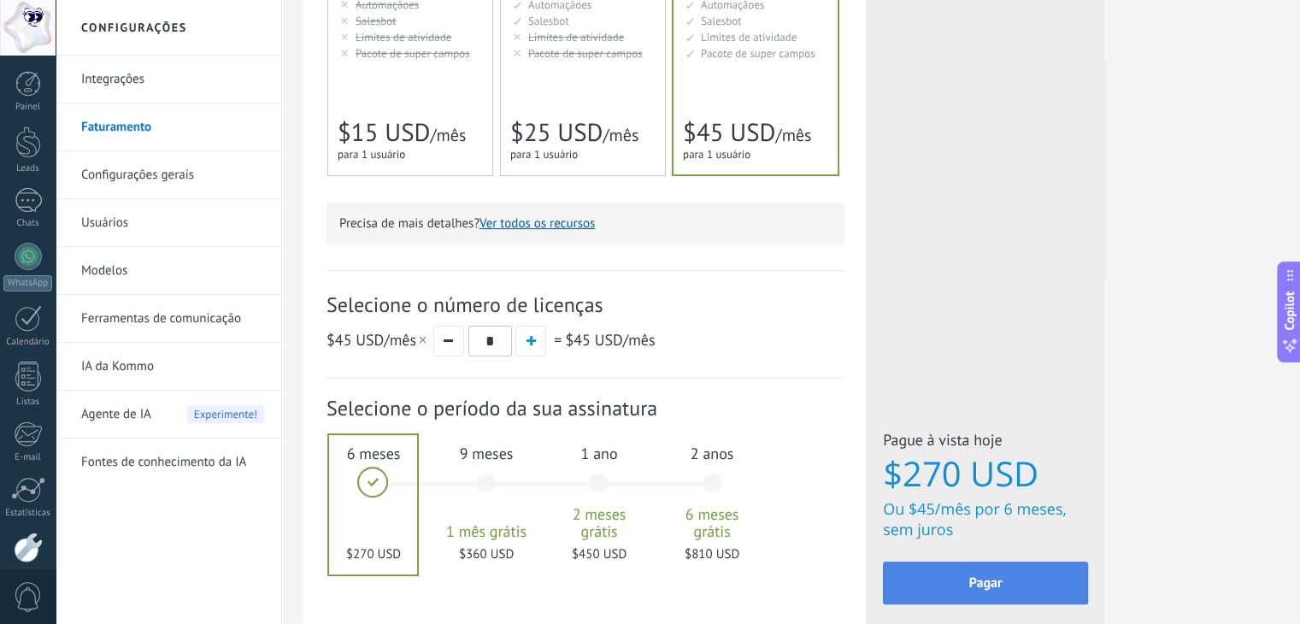
click at [973, 581] on span "Pagar" at bounding box center [985, 583] width 33 height 12
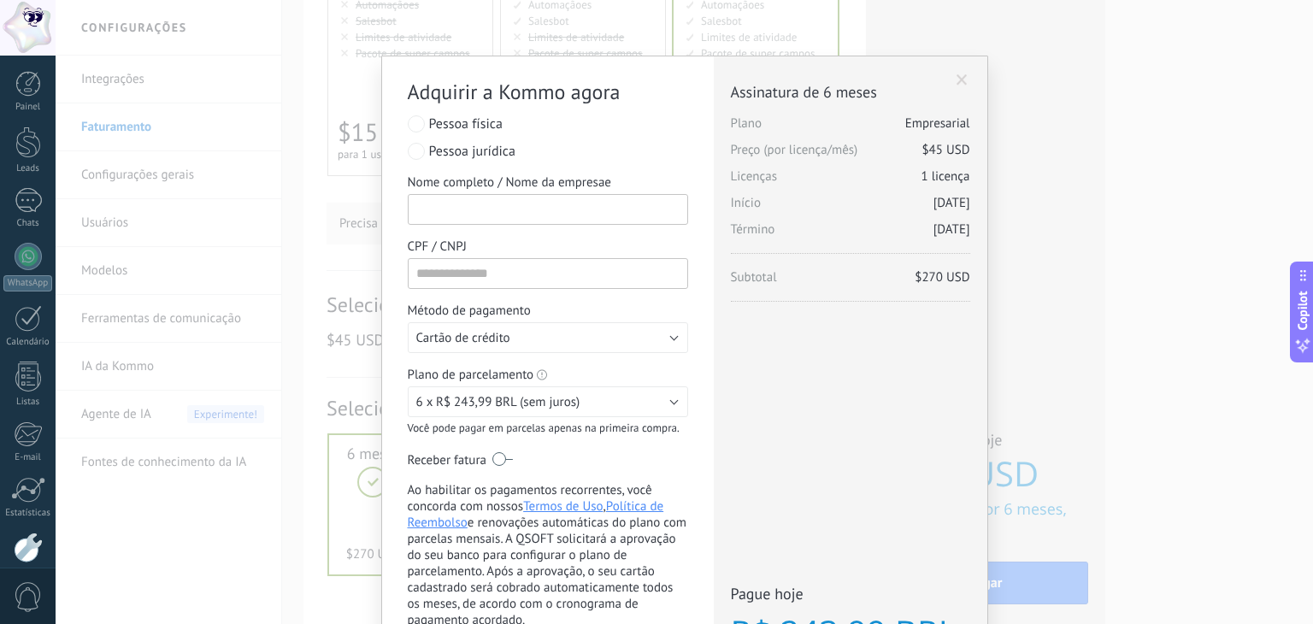
click at [487, 212] on input "Nome completo / Nome da empresae" at bounding box center [548, 209] width 280 height 31
click at [513, 403] on span "6 x R$ 243,99 BRL (sem juros)" at bounding box center [498, 402] width 164 height 16
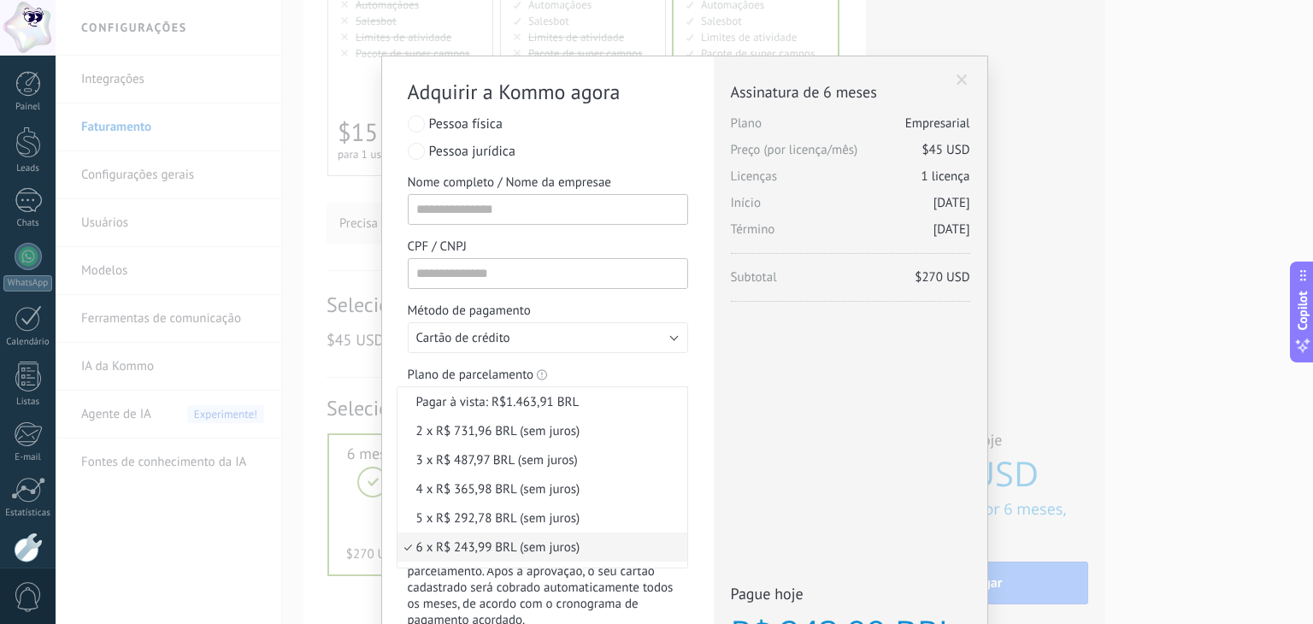
scroll to position [72, 0]
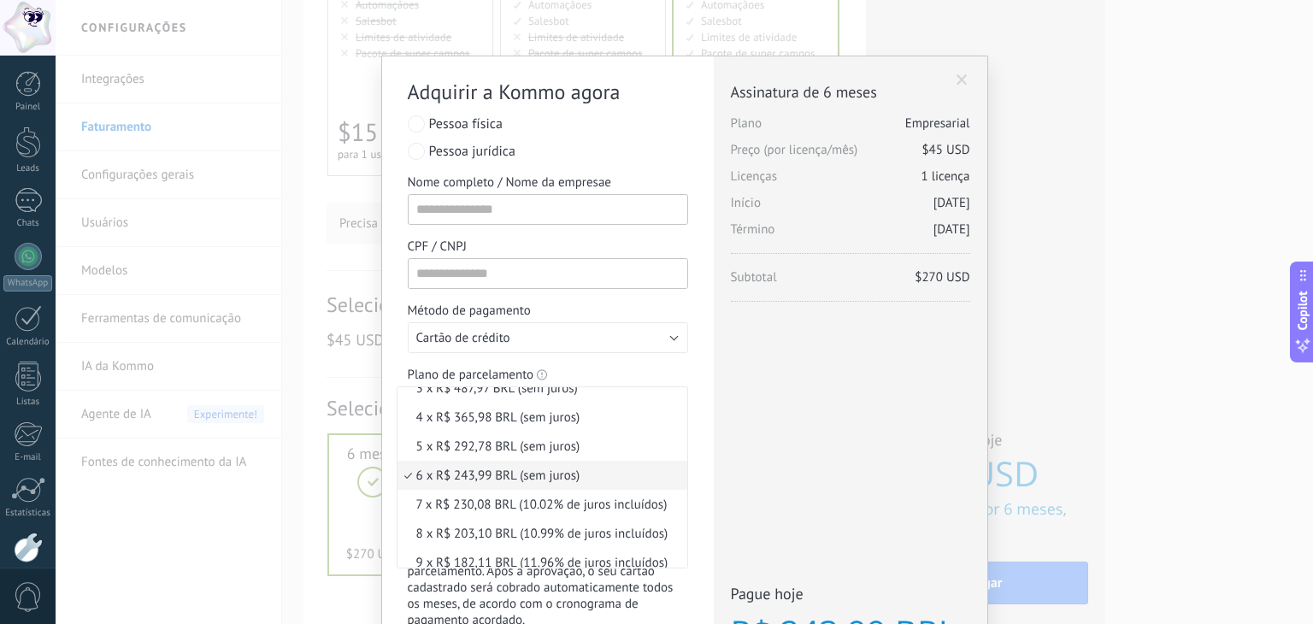
click at [795, 411] on div "Licenças adicionais Plano Empresarial Preço (por licença/mês) $45 USD Novas lic…" at bounding box center [850, 415] width 273 height 719
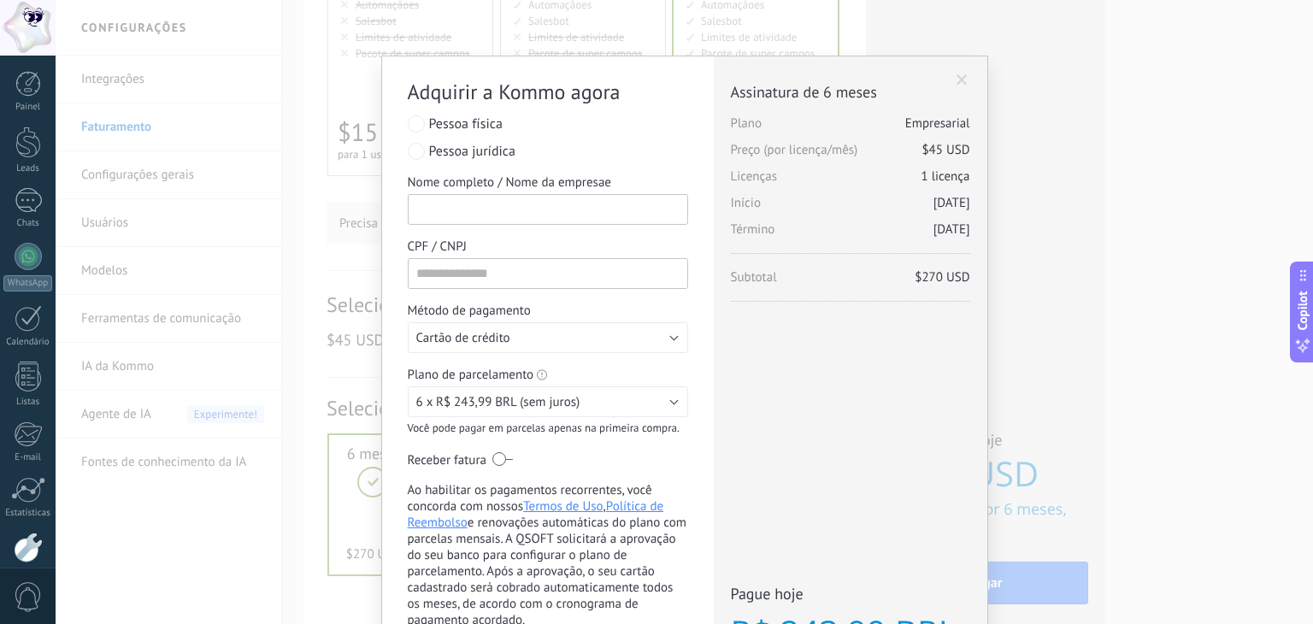
click at [520, 197] on input "Nome completo / Nome da empresae" at bounding box center [548, 209] width 280 height 31
click at [461, 199] on input "Nome completo / Nome da empresae" at bounding box center [548, 209] width 280 height 31
click at [465, 205] on input "Nome completo / Nome da empresae" at bounding box center [548, 209] width 280 height 31
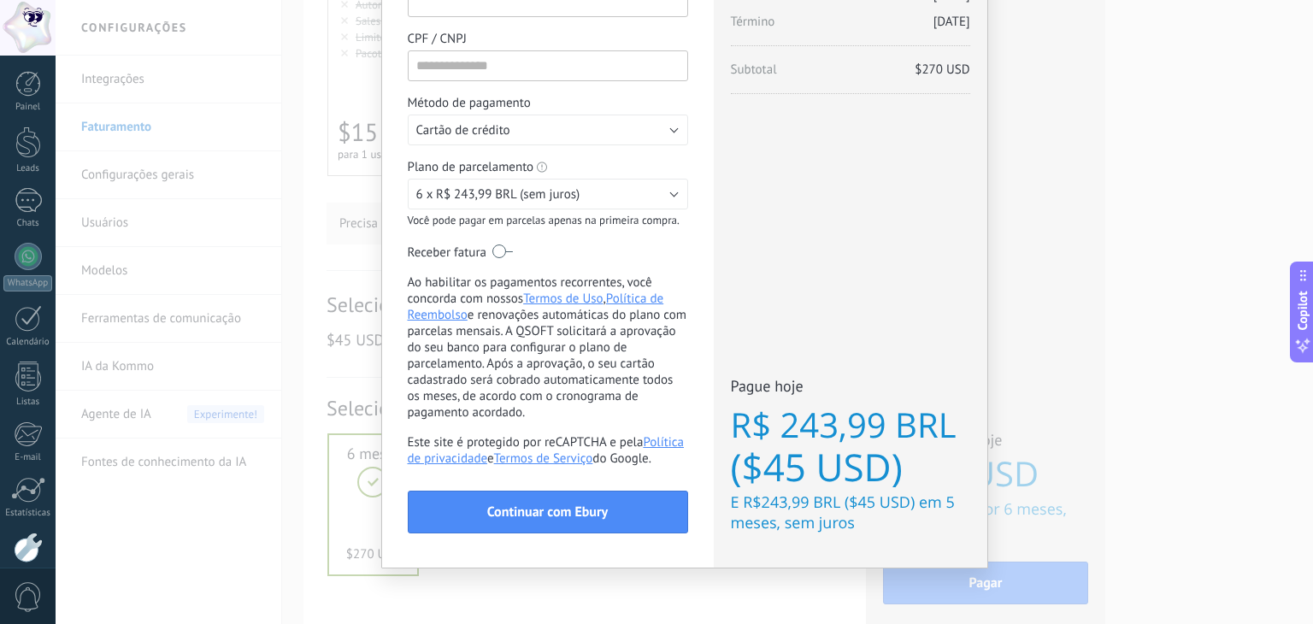
scroll to position [126, 0]
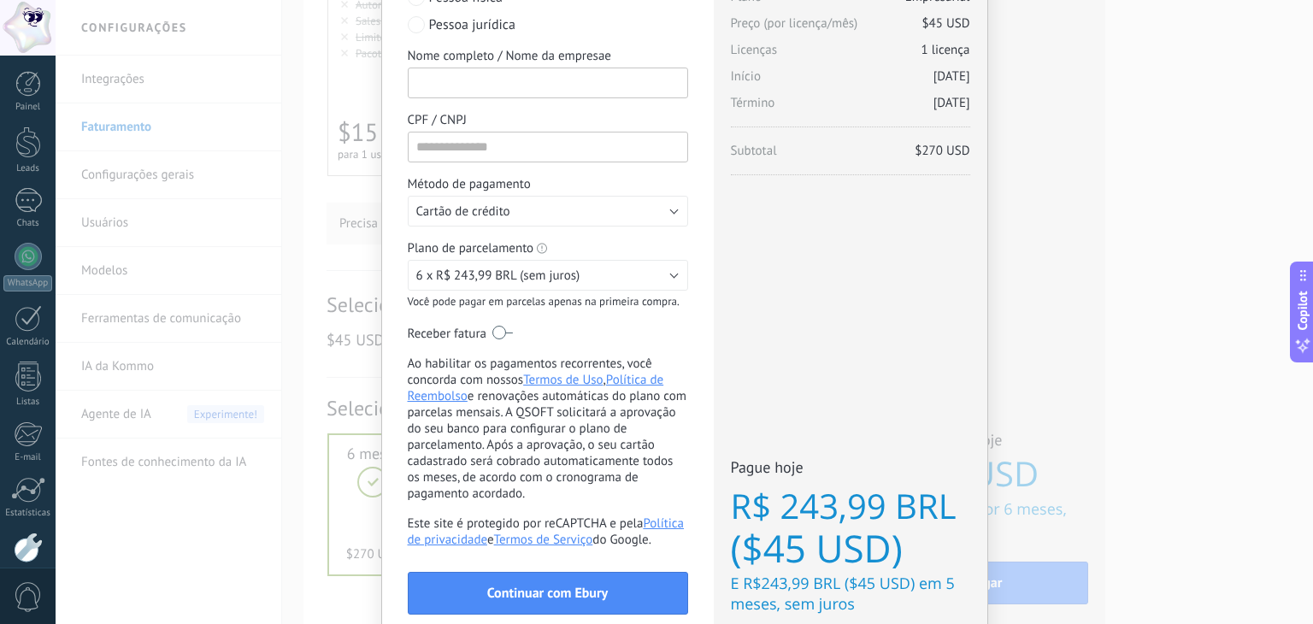
click at [520, 89] on input "Nome completo / Nome da empresae" at bounding box center [548, 83] width 280 height 31
type input "*"
type input "********"
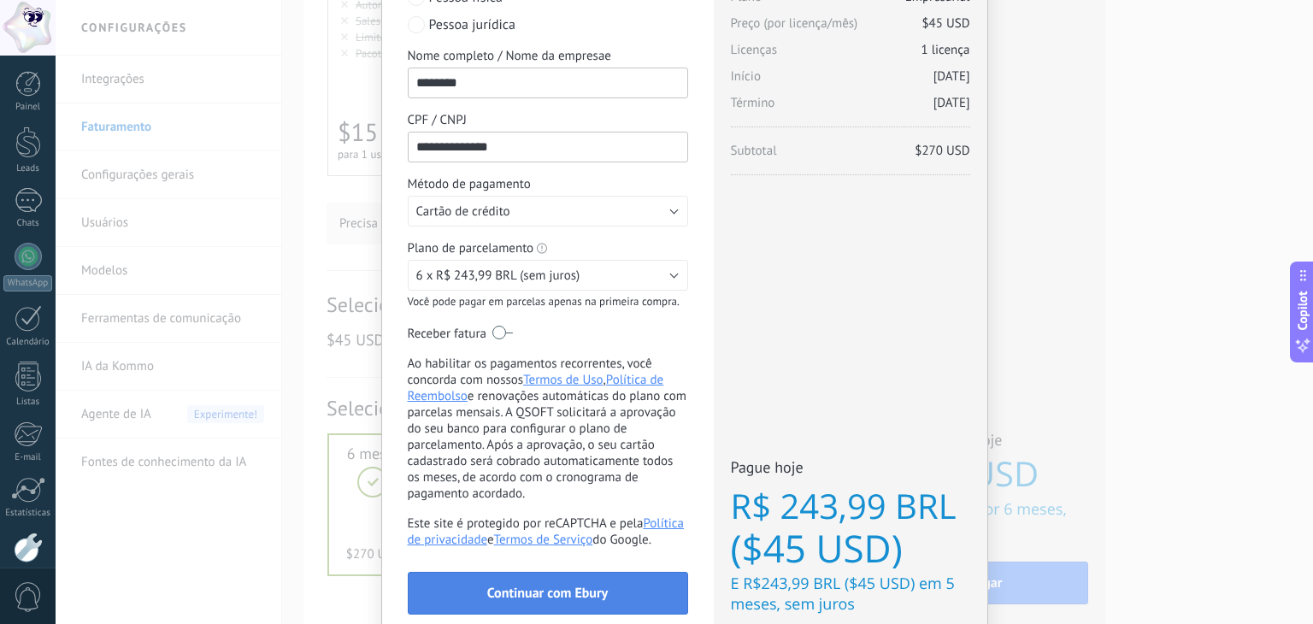
type input "**********"
click at [561, 599] on span "Continuar com Ebury" at bounding box center [547, 593] width 120 height 12
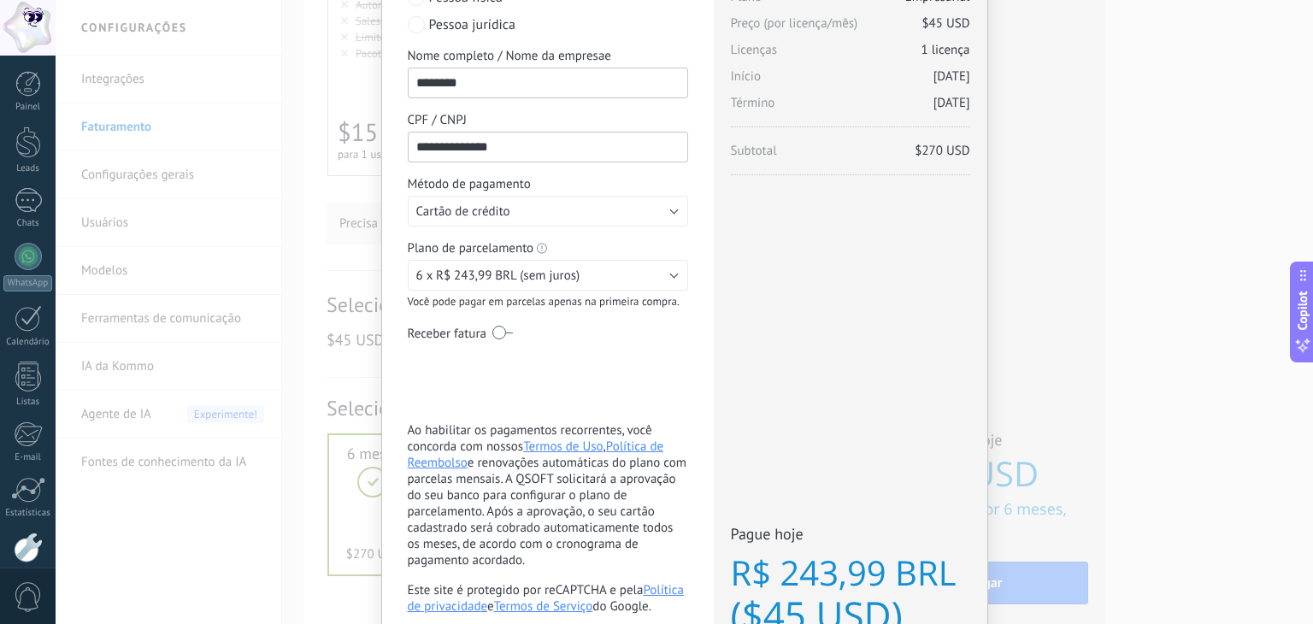
scroll to position [278, 0]
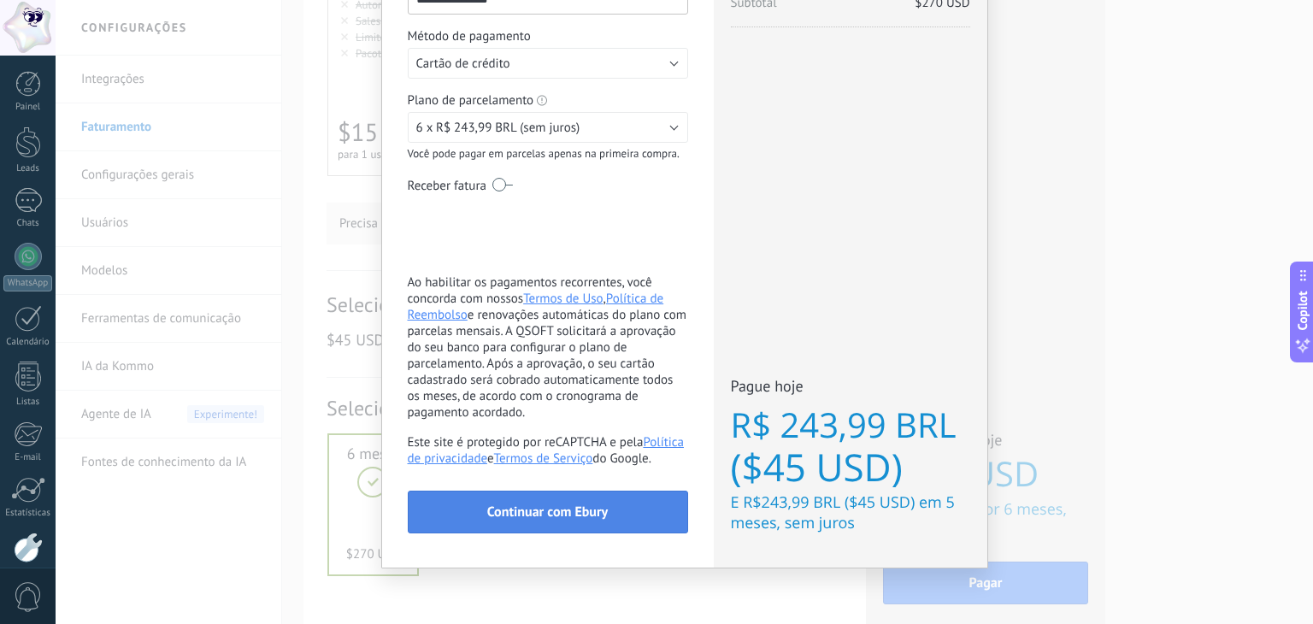
click at [577, 508] on span "Continuar com Ebury" at bounding box center [547, 512] width 120 height 12
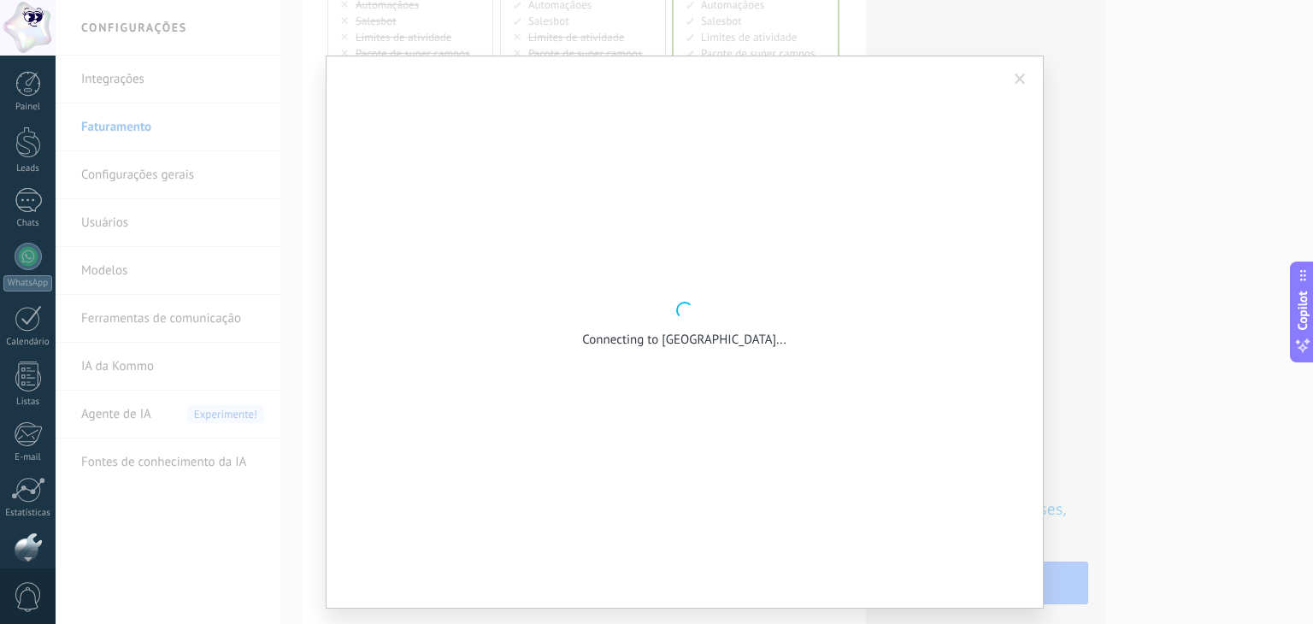
scroll to position [86, 0]
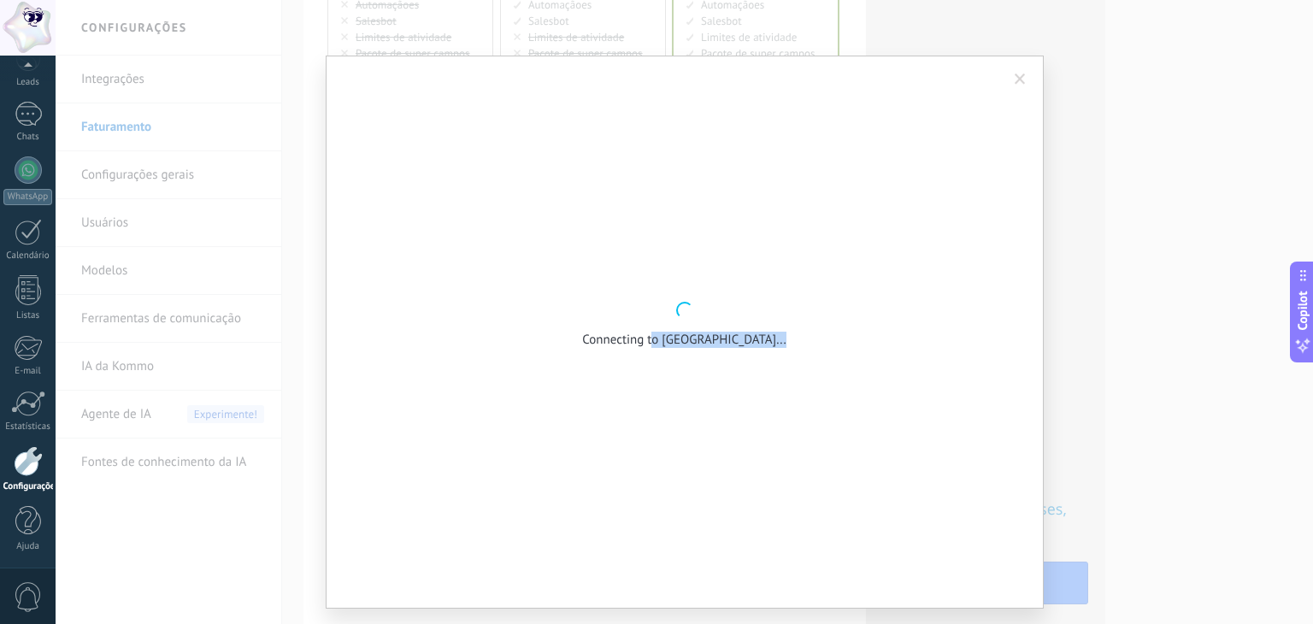
drag, startPoint x: 690, startPoint y: 340, endPoint x: 753, endPoint y: 349, distance: 63.8
click at [752, 349] on div "Connecting to Ebury..." at bounding box center [684, 332] width 665 height 500
click at [753, 349] on div at bounding box center [714, 356] width 725 height 17
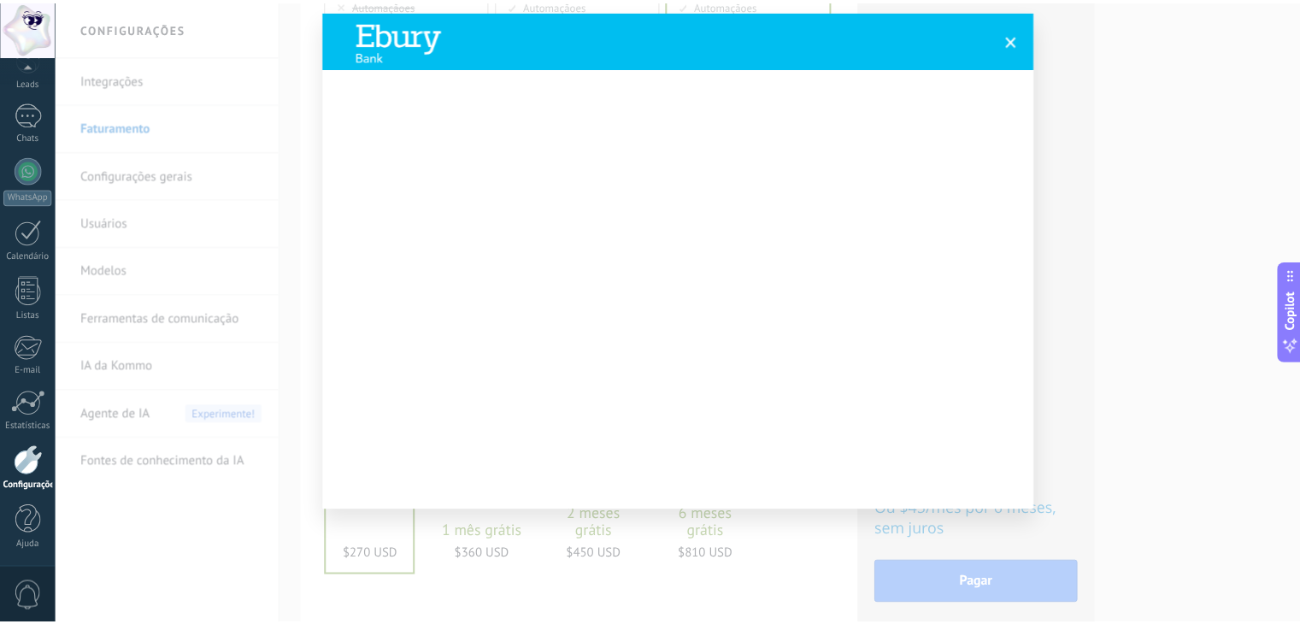
scroll to position [0, 0]
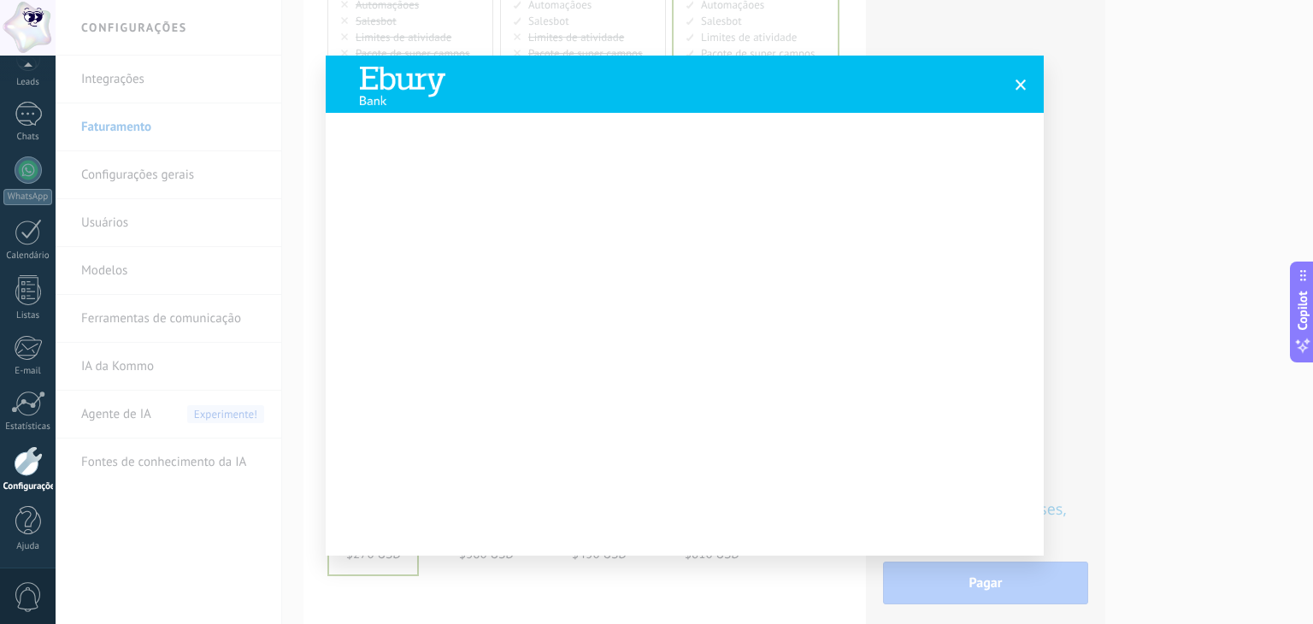
click at [1014, 103] on div at bounding box center [685, 306] width 718 height 500
click at [1018, 90] on span at bounding box center [1020, 85] width 11 height 12
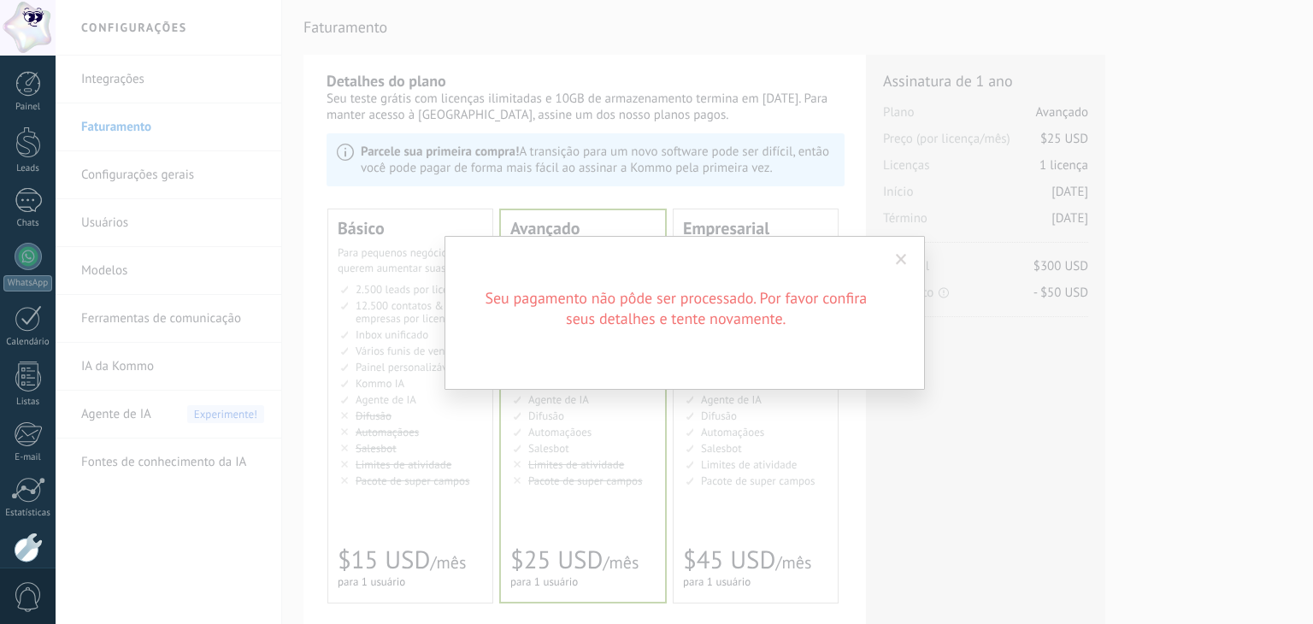
click at [899, 254] on span at bounding box center [901, 260] width 11 height 12
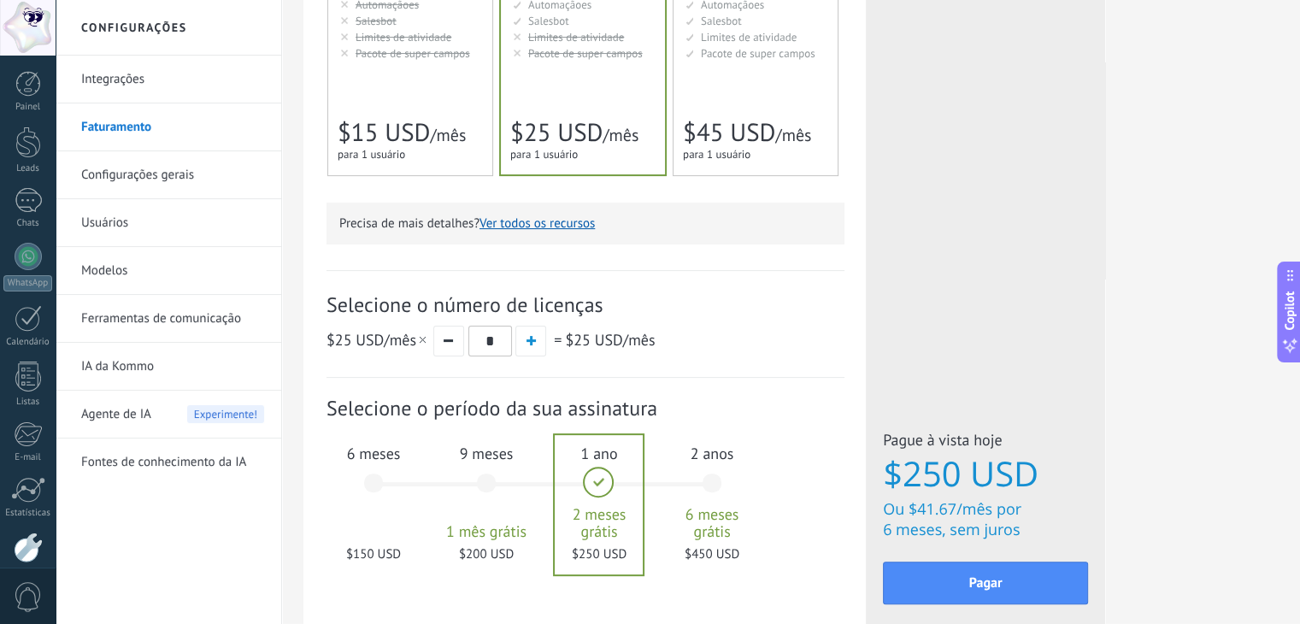
click at [1108, 325] on div "Detalhes do plano Seu teste grátis com licenças ilimitadas e 10GB de armazename…" at bounding box center [790, 213] width 975 height 1172
click at [369, 497] on div "6 meses $150 USD" at bounding box center [373, 491] width 92 height 120
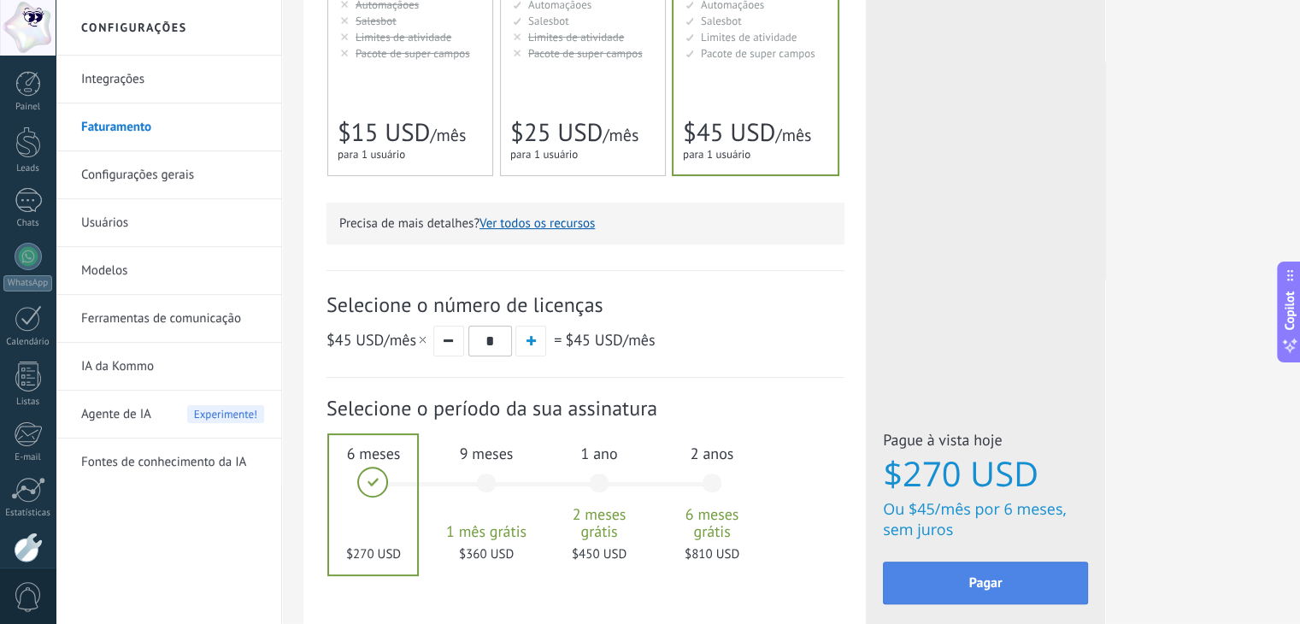
click at [964, 585] on button "Pagar" at bounding box center [985, 582] width 205 height 43
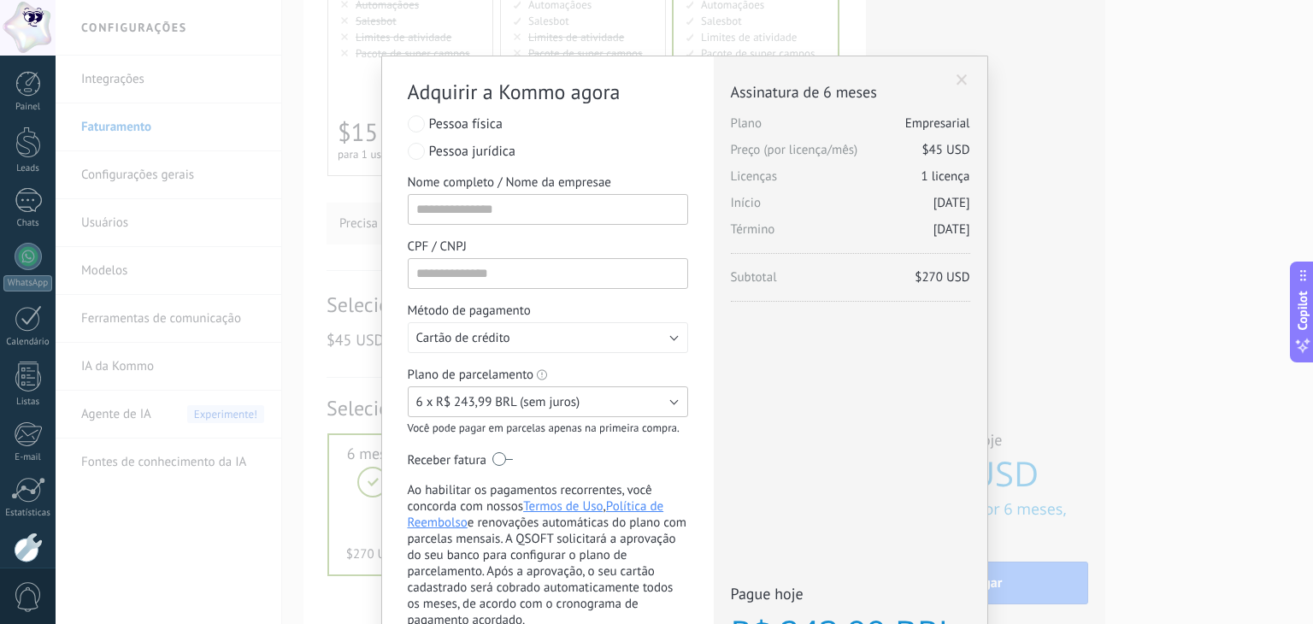
click at [439, 407] on span "6 x R$ 243,99 BRL (sem juros)" at bounding box center [498, 402] width 164 height 16
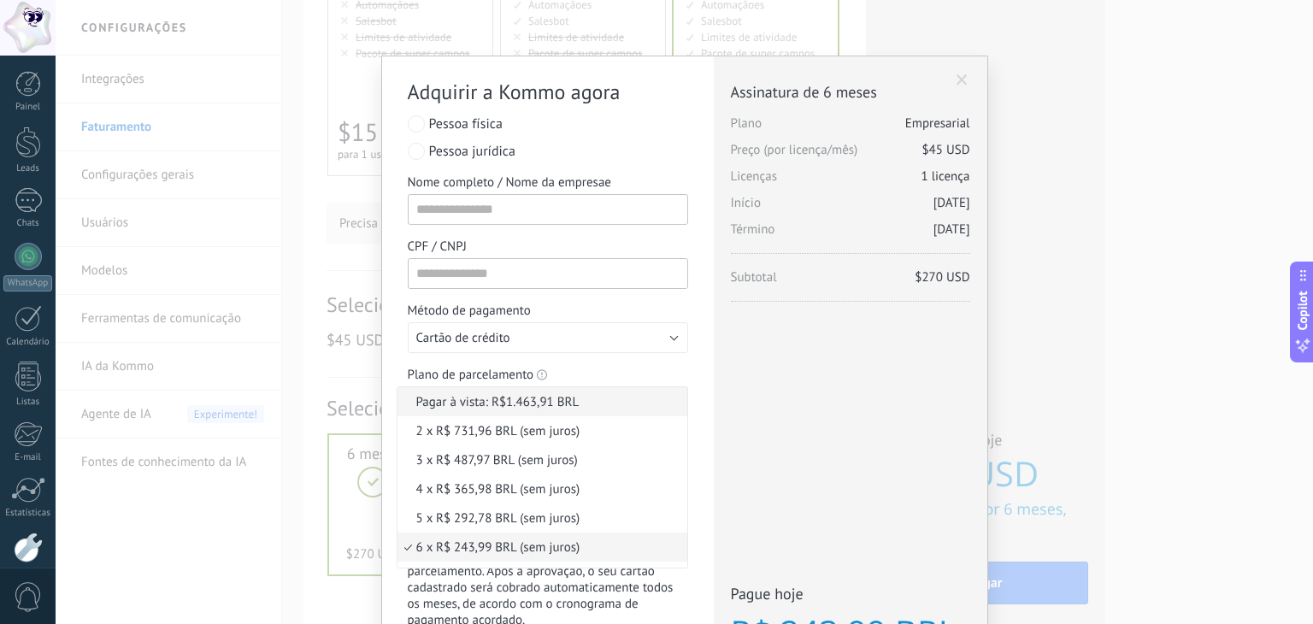
click at [516, 405] on span "Pagar à vista: R$1.463,91 BRL" at bounding box center [539, 402] width 285 height 16
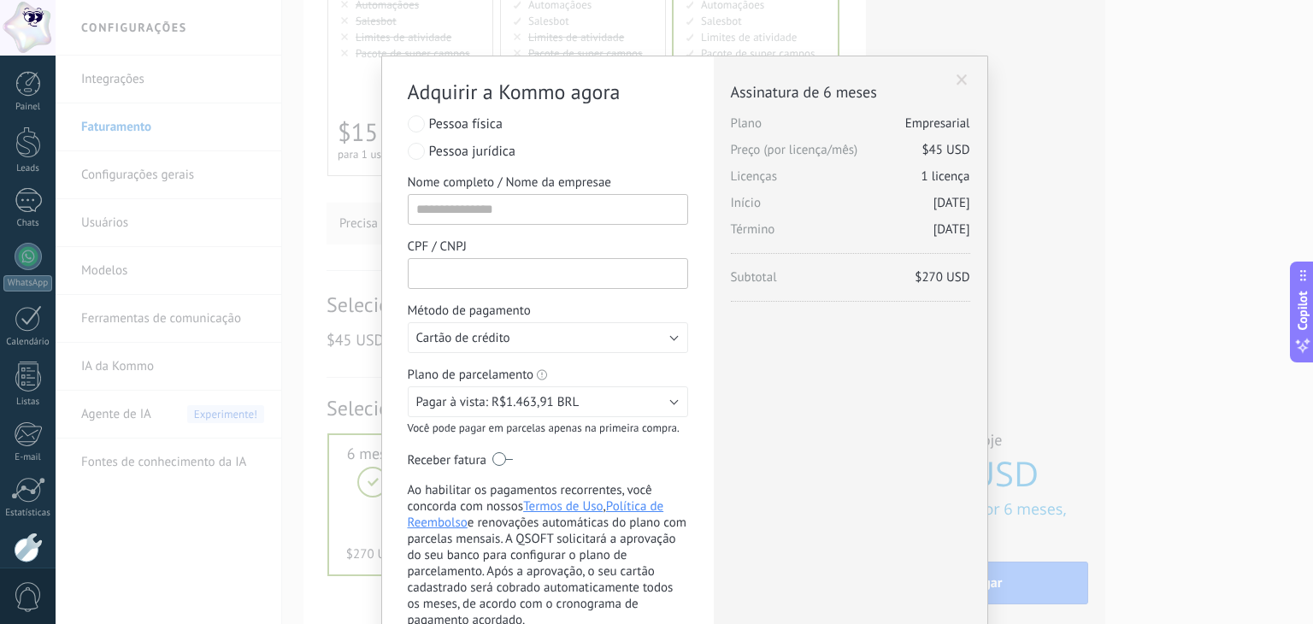
click at [467, 274] on input "CPF / CNPJ" at bounding box center [548, 273] width 280 height 31
click at [482, 344] on span "Cartão de crédito" at bounding box center [463, 338] width 94 height 16
click at [484, 333] on span "Cartão de crédito" at bounding box center [539, 338] width 285 height 16
click at [521, 339] on button "Cartão de crédito" at bounding box center [548, 337] width 280 height 31
click at [575, 364] on div "Pessoa física Pessoa jurídica Nome completo / Nome da empresae Insira pelo meno…" at bounding box center [548, 273] width 280 height 324
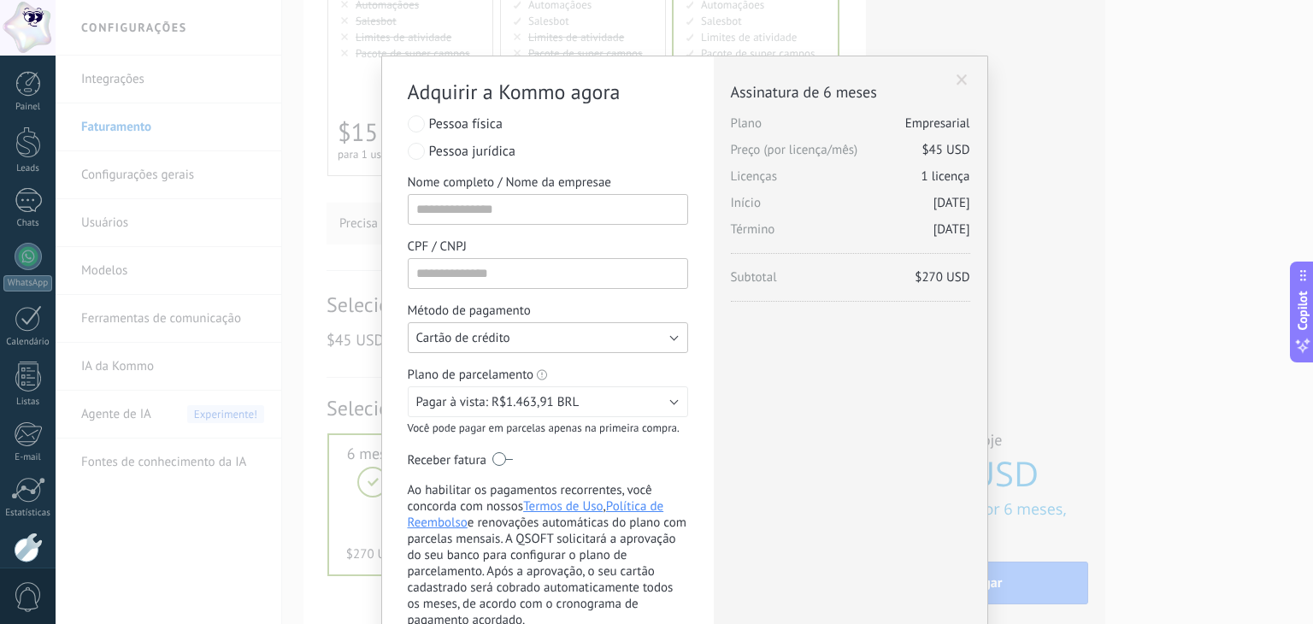
click at [591, 343] on button "Cartão de crédito" at bounding box center [548, 337] width 280 height 31
click at [661, 340] on span "Cartão de crédito" at bounding box center [539, 338] width 285 height 16
click at [676, 345] on button "Cartão de crédito" at bounding box center [548, 337] width 280 height 31
click at [676, 345] on span "Cartão de crédito" at bounding box center [539, 338] width 285 height 16
click at [596, 199] on input "Nome completo / Nome da empresae" at bounding box center [548, 209] width 280 height 31
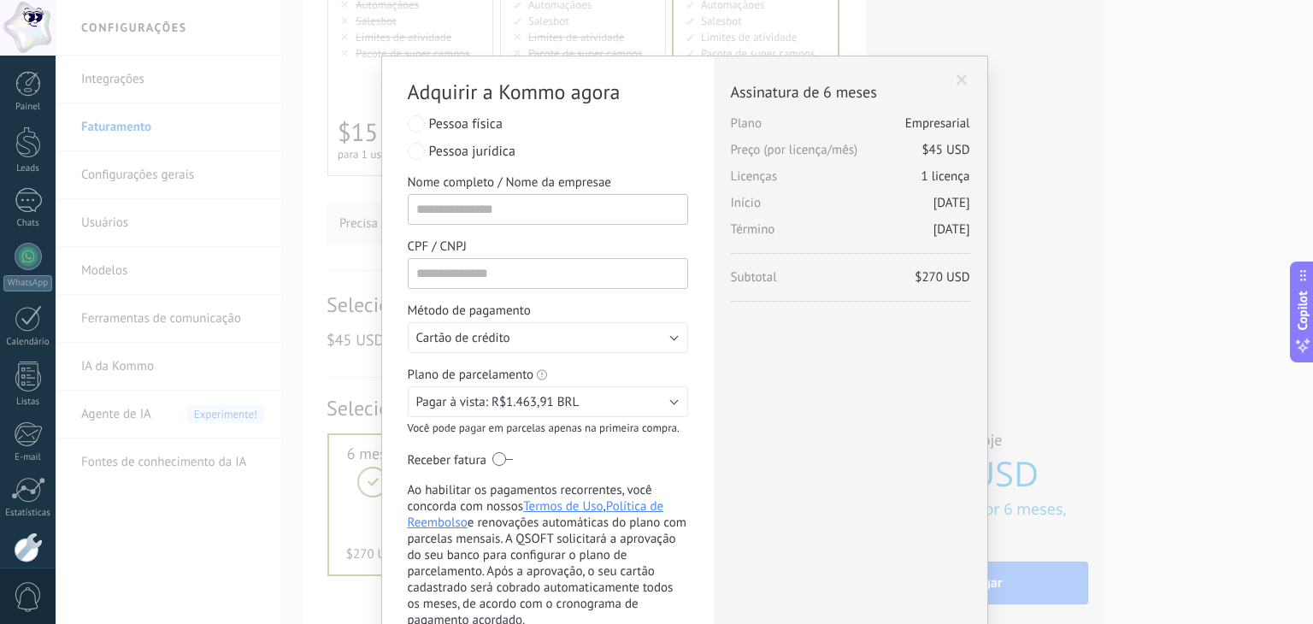
click at [466, 156] on span "Pessoa jurídica" at bounding box center [472, 151] width 86 height 17
click at [509, 328] on button "Cartão de crédito" at bounding box center [548, 337] width 280 height 31
click at [513, 334] on span "Cartão de crédito" at bounding box center [539, 338] width 285 height 16
click at [508, 203] on input "Nome completo / Nome da empresae" at bounding box center [548, 209] width 280 height 31
type input "********"
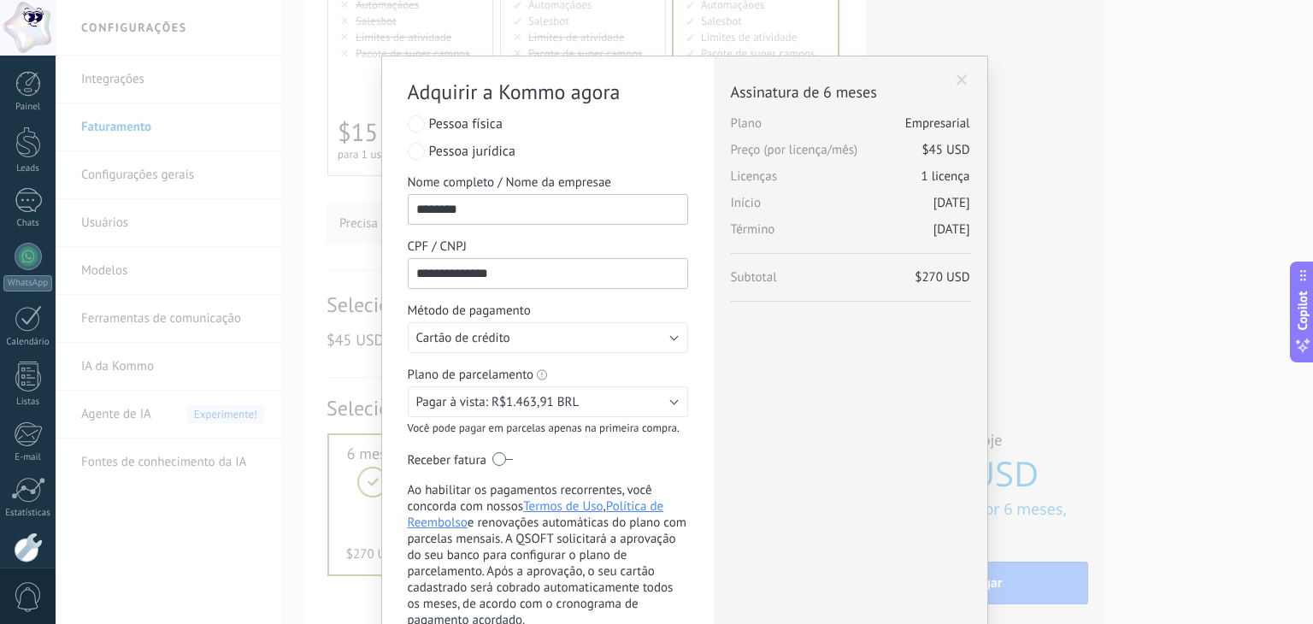
scroll to position [212, 0]
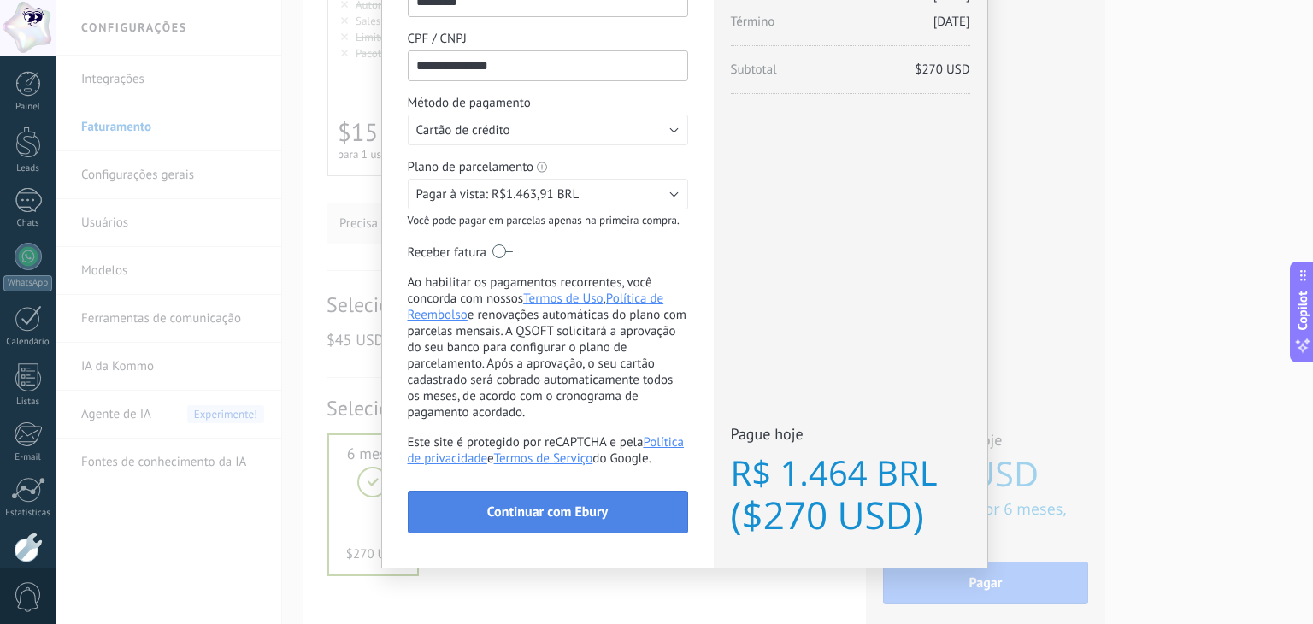
type input "**********"
click at [549, 500] on button "Continuar com Ebury" at bounding box center [548, 512] width 280 height 43
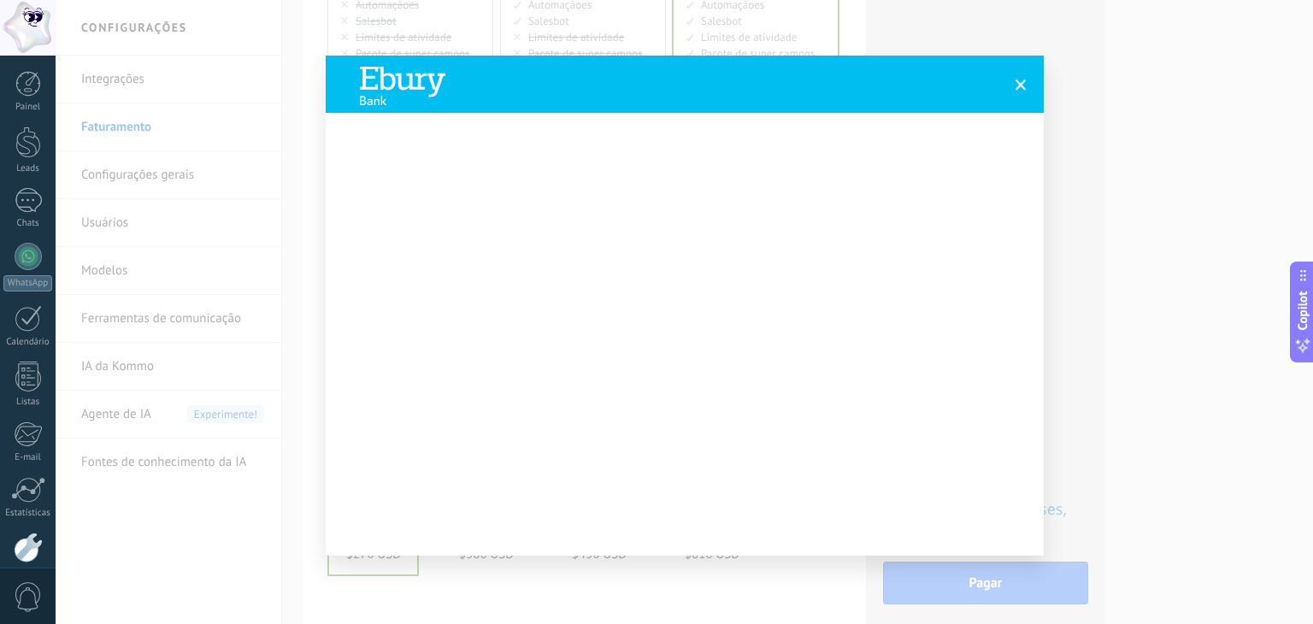
scroll to position [45, 0]
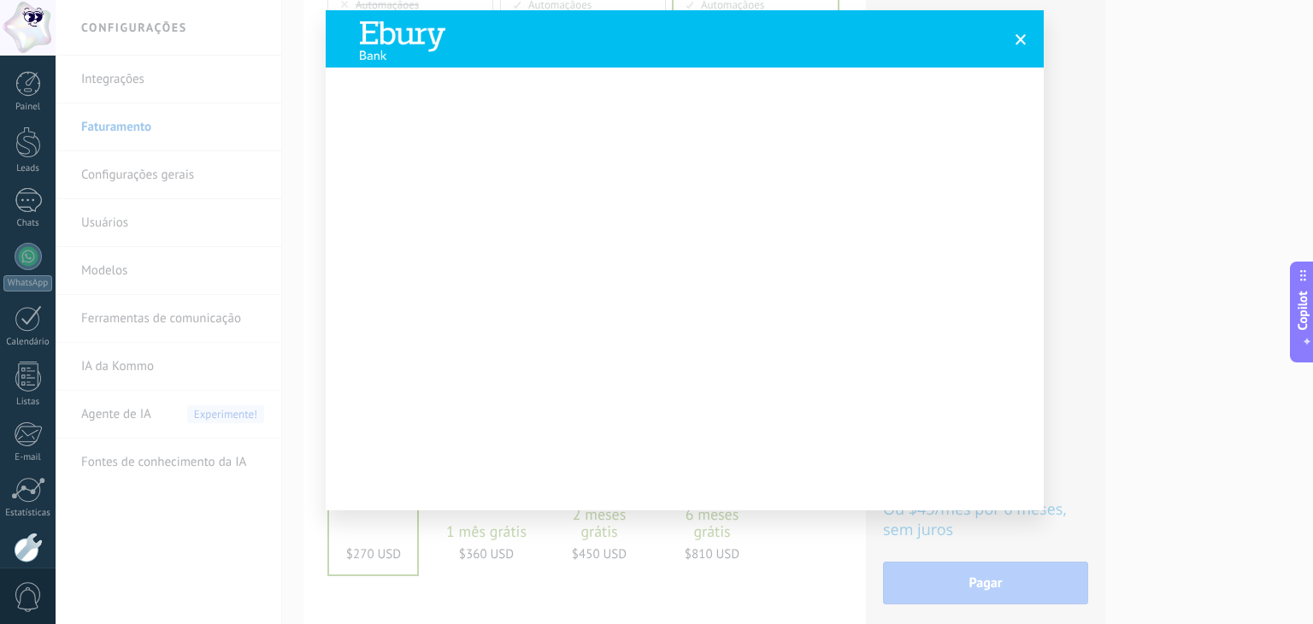
click at [1015, 37] on span at bounding box center [1020, 39] width 11 height 12
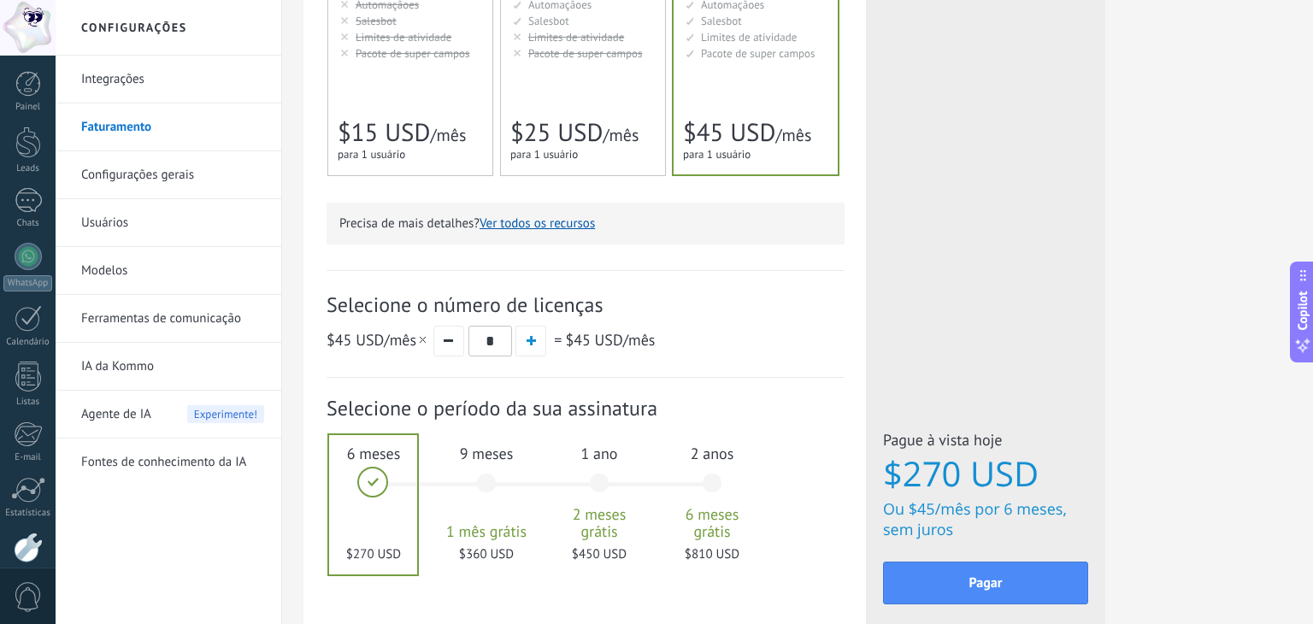
scroll to position [0, 0]
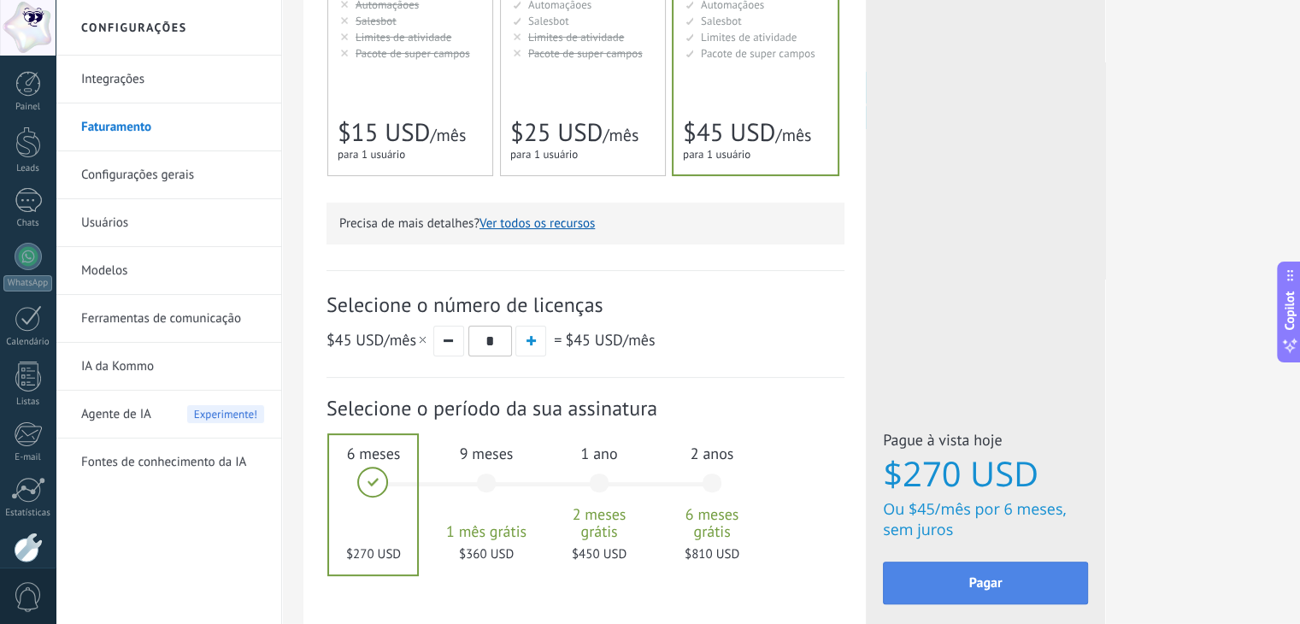
click at [997, 579] on span "Pagar" at bounding box center [985, 583] width 33 height 12
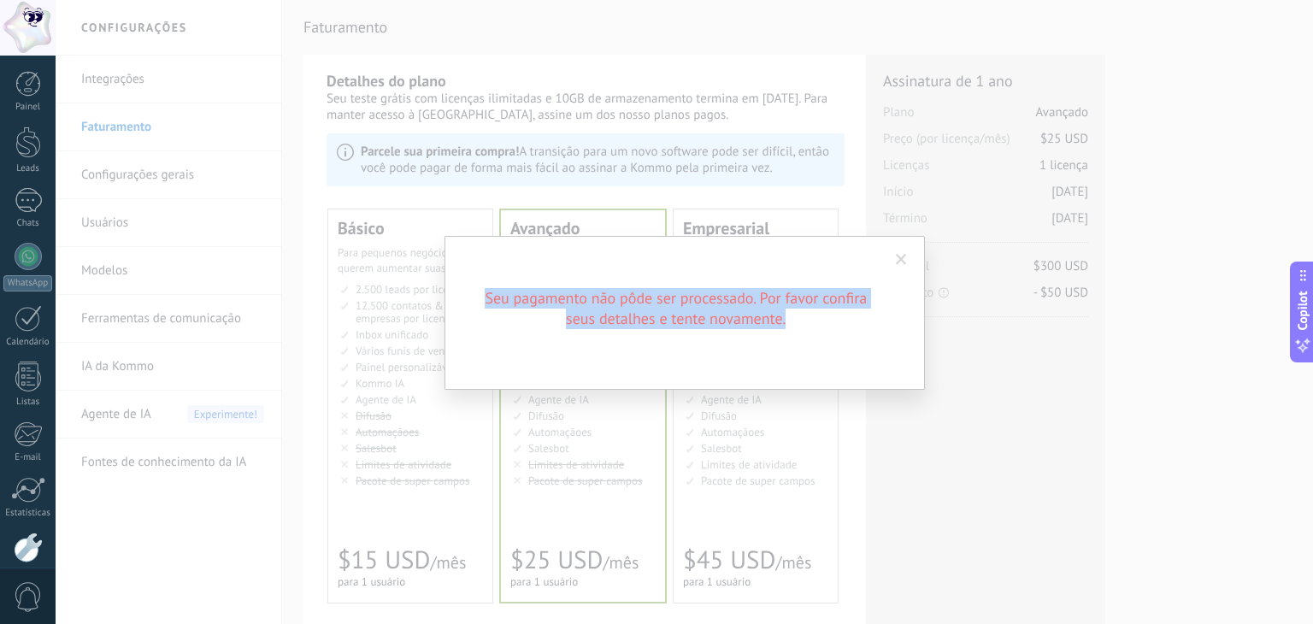
click at [438, 271] on div "Seu pagamento não pôde ser processado. Por favor confira seus detalhes e tente …" at bounding box center [684, 312] width 1257 height 624
click at [487, 295] on h2 "Seu pagamento não pôde ser processado. Por favor confira seus detalhes e tente …" at bounding box center [676, 308] width 410 height 41
drag, startPoint x: 479, startPoint y: 292, endPoint x: 797, endPoint y: 319, distance: 319.9
click at [796, 319] on h2 "Seu pagamento não pôde ser processado. Por favor confira seus detalhes e tente …" at bounding box center [676, 308] width 410 height 41
click at [799, 319] on h2 "Seu pagamento não pôde ser processado. Por favor confira seus detalhes e tente …" at bounding box center [676, 308] width 410 height 41
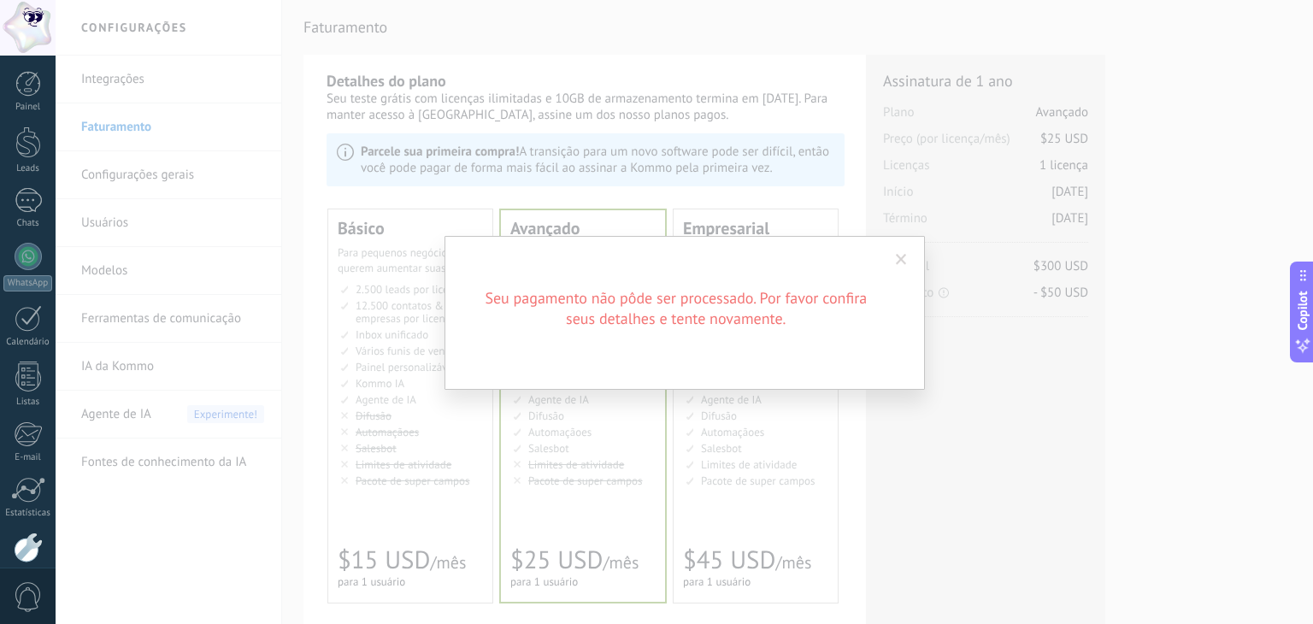
click at [902, 254] on span at bounding box center [901, 260] width 11 height 12
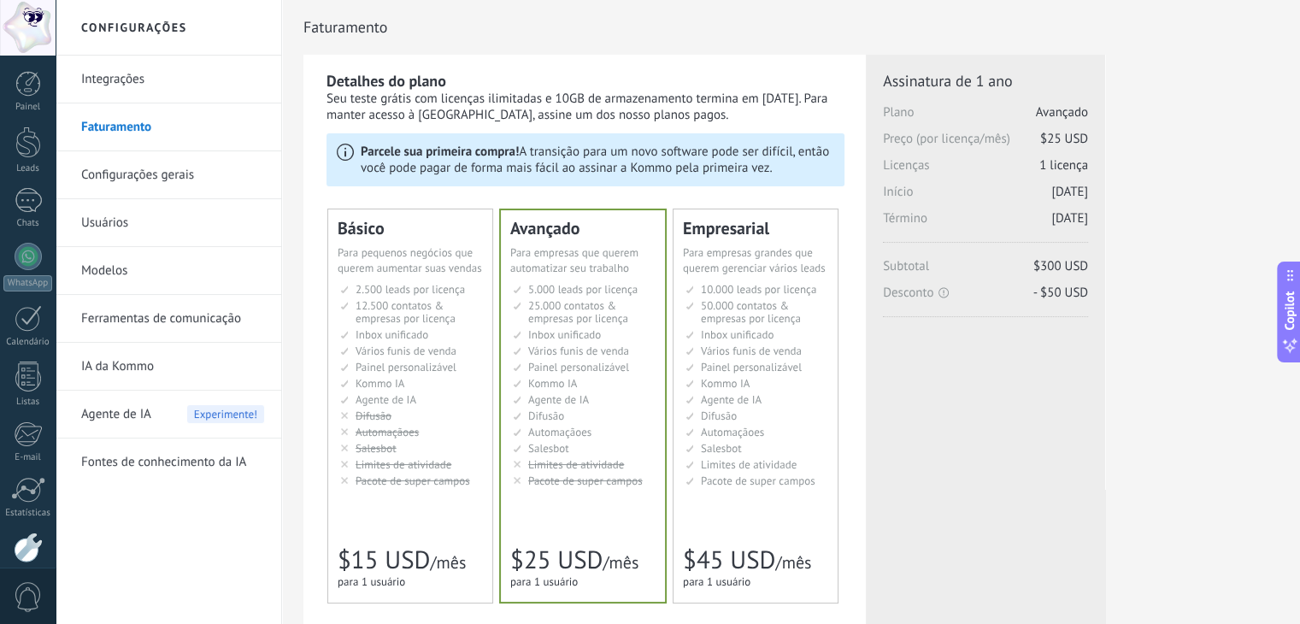
click at [779, 353] on span "Vários funis de venda" at bounding box center [751, 351] width 101 height 15
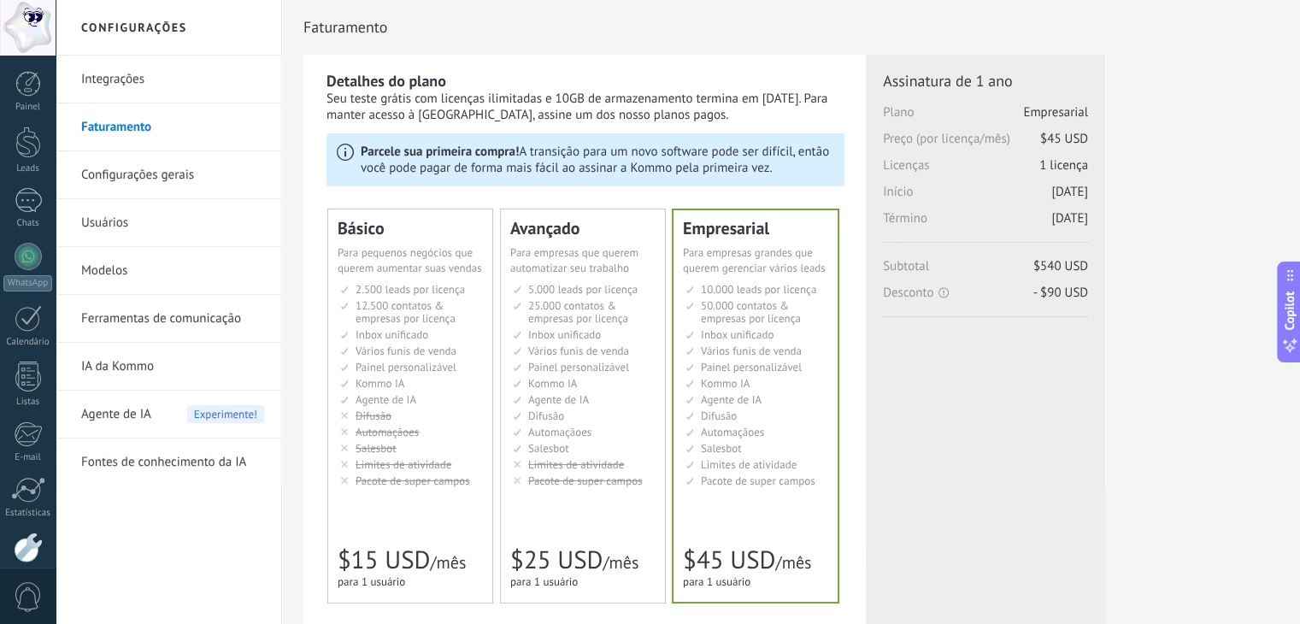
scroll to position [427, 0]
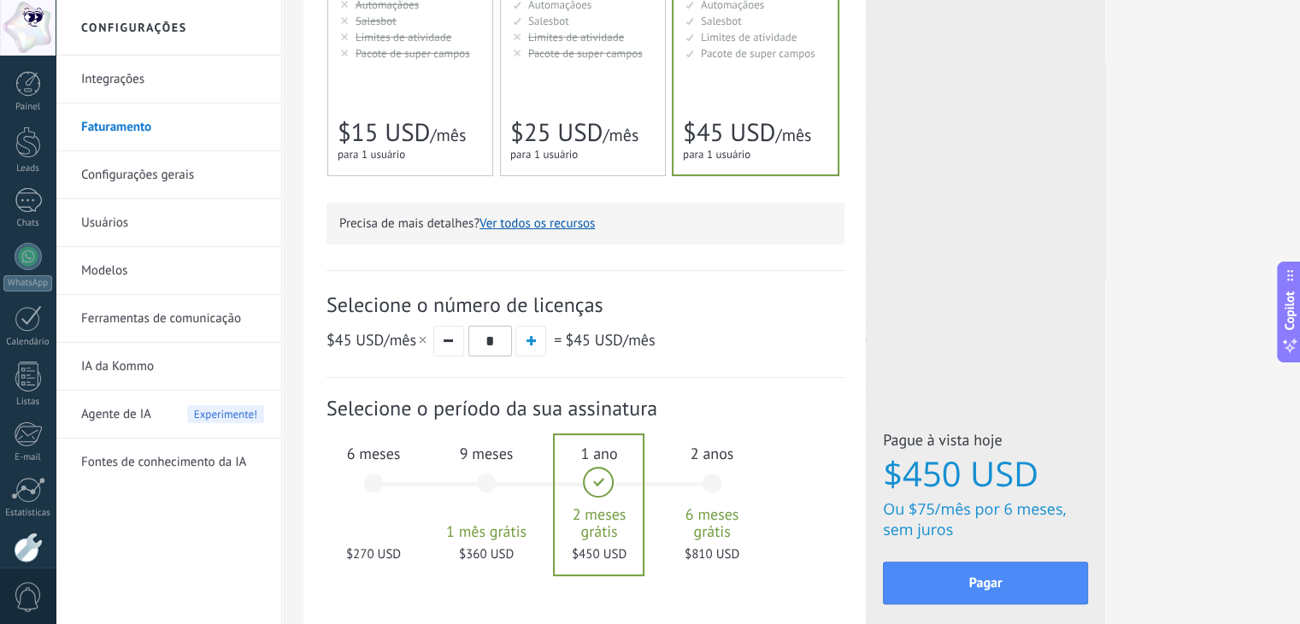
click at [382, 510] on div "6 meses $270 USD" at bounding box center [373, 491] width 92 height 120
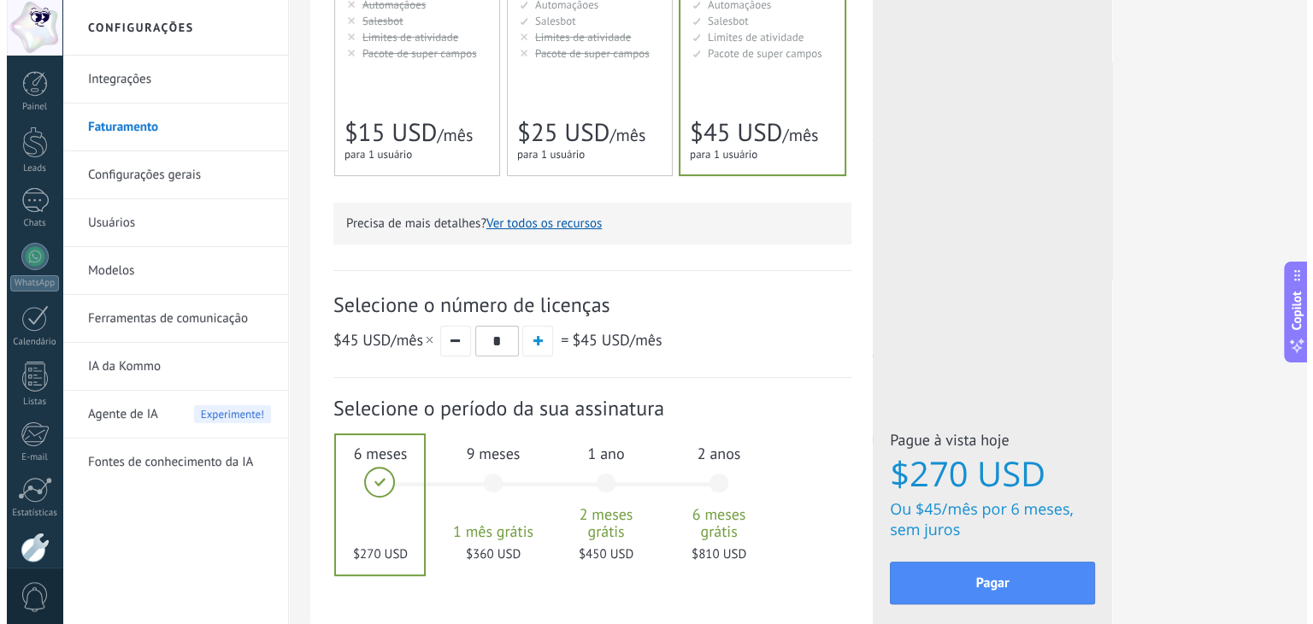
scroll to position [0, 0]
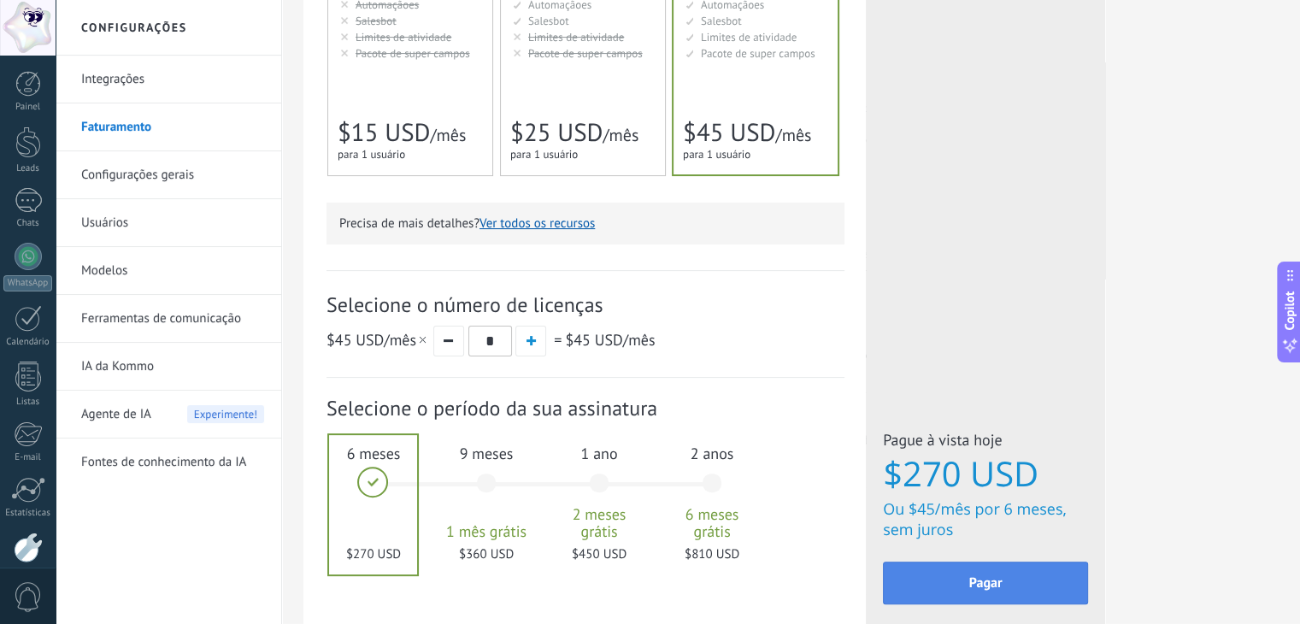
click at [984, 579] on span "Pagar" at bounding box center [985, 583] width 33 height 12
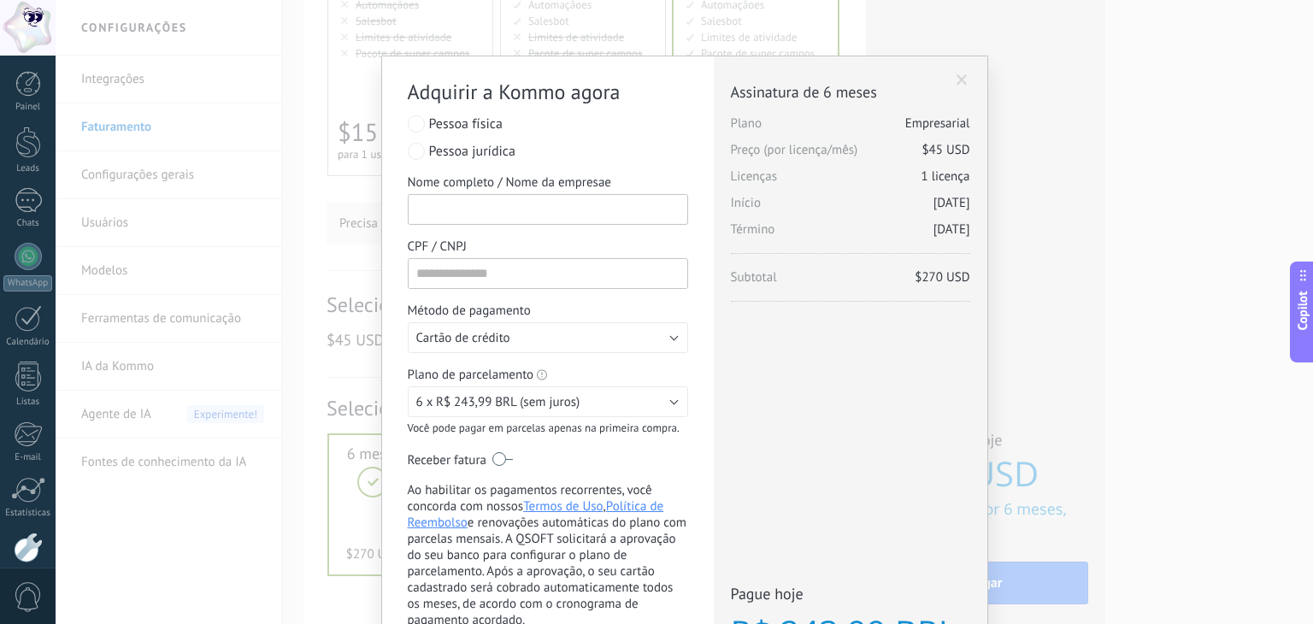
click at [529, 223] on input "Nome completo / Nome da empresae" at bounding box center [548, 209] width 280 height 31
type input "**********"
click at [507, 400] on span "6 x R$ 243,99 BRL (sem juros)" at bounding box center [498, 402] width 164 height 16
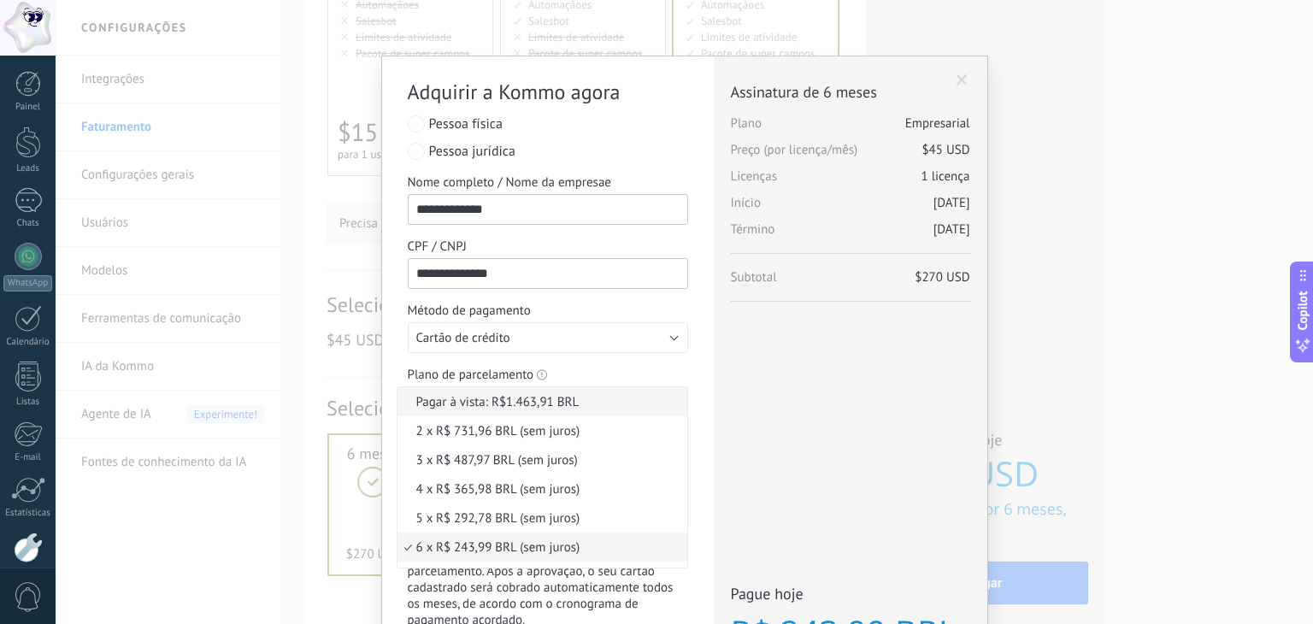
click at [473, 411] on li "Pagar à vista: R$1.463,91 BRL" at bounding box center [542, 401] width 290 height 29
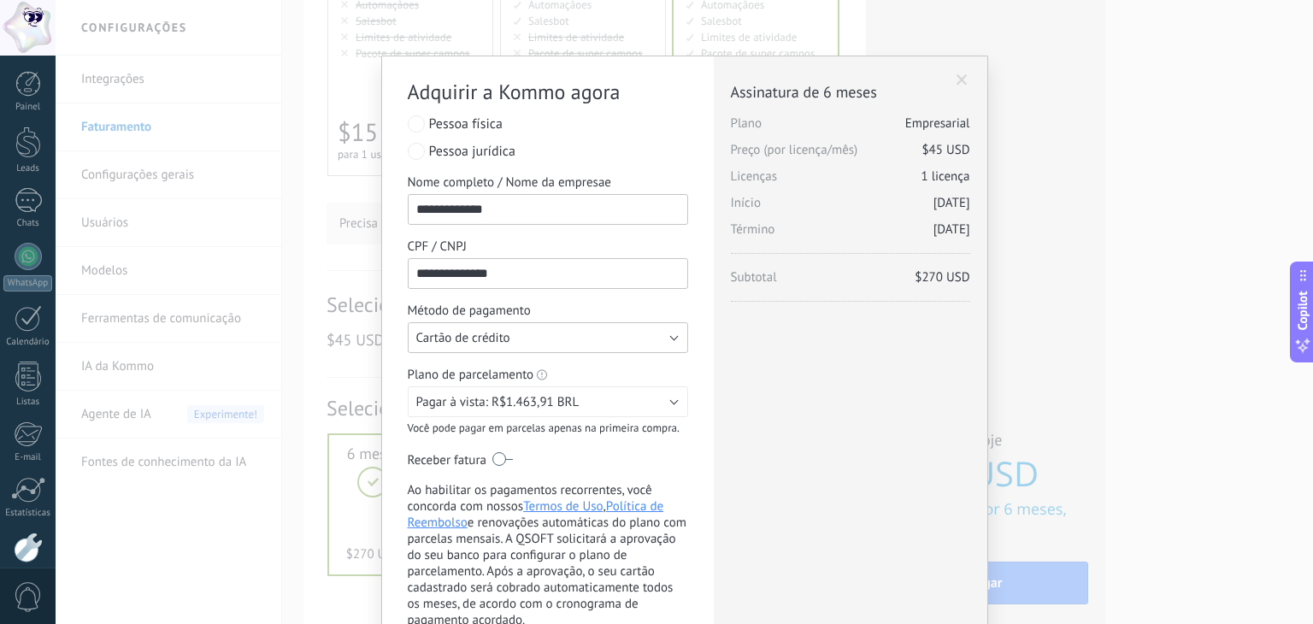
click at [499, 346] on span "Cartão de crédito" at bounding box center [463, 338] width 94 height 16
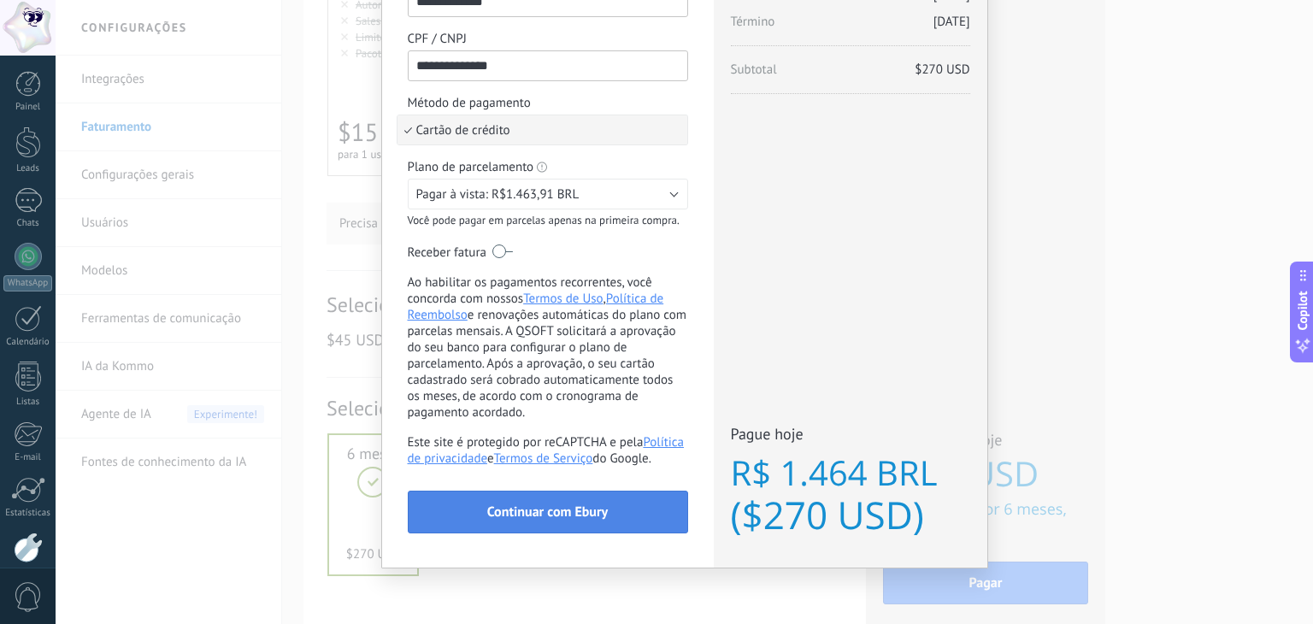
click at [610, 514] on button "Continuar com Ebury" at bounding box center [548, 512] width 280 height 43
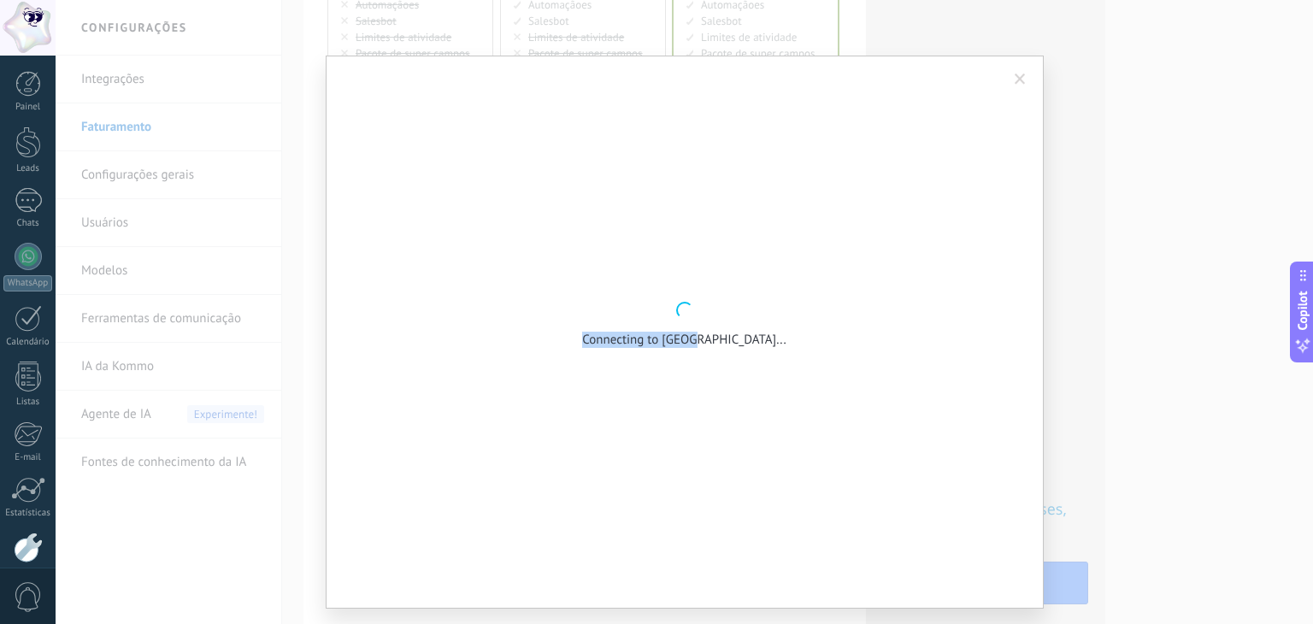
drag, startPoint x: 710, startPoint y: 345, endPoint x: 599, endPoint y: 304, distance: 118.4
click at [599, 304] on div "Connecting to [GEOGRAPHIC_DATA]..." at bounding box center [684, 243] width 665 height 209
click at [610, 315] on div "Connecting to [GEOGRAPHIC_DATA]..." at bounding box center [684, 243] width 665 height 209
drag, startPoint x: 613, startPoint y: 314, endPoint x: 855, endPoint y: 366, distance: 247.4
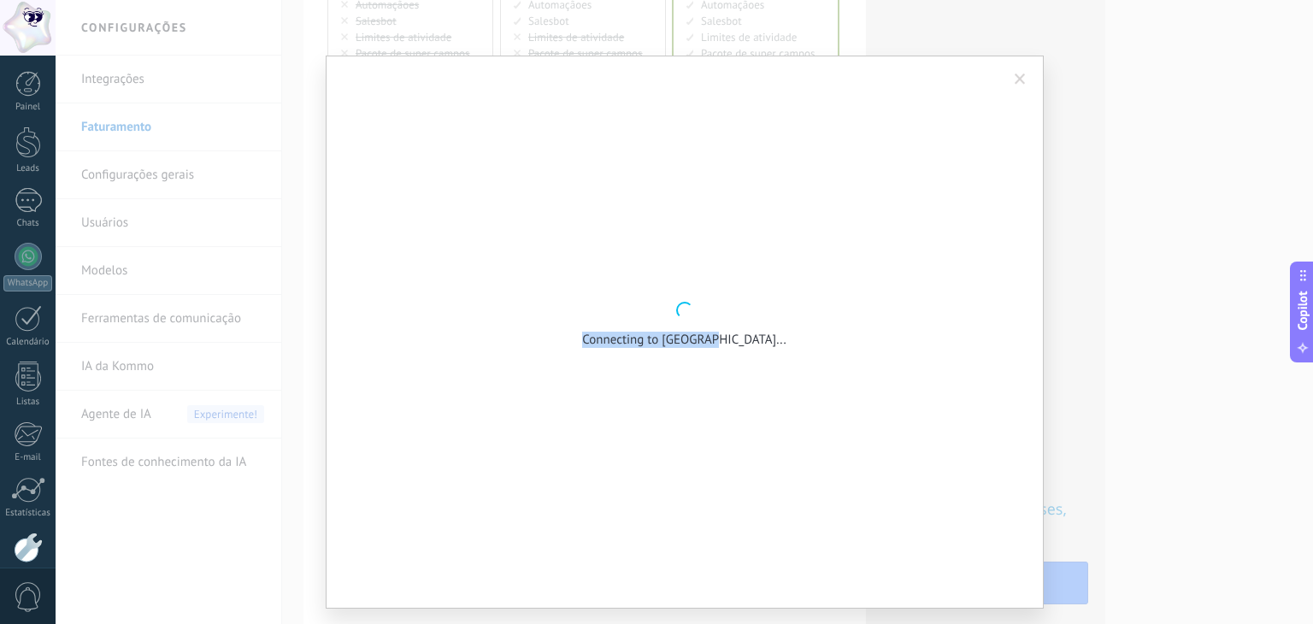
click at [849, 367] on div "Connecting to [GEOGRAPHIC_DATA]..." at bounding box center [684, 332] width 665 height 500
click at [855, 366] on div "Connecting to [GEOGRAPHIC_DATA]..." at bounding box center [684, 332] width 665 height 500
drag, startPoint x: 783, startPoint y: 350, endPoint x: 588, endPoint y: 253, distance: 217.5
click at [588, 254] on div "Connecting to [GEOGRAPHIC_DATA]..." at bounding box center [684, 332] width 665 height 500
click at [588, 252] on div "Connecting to [GEOGRAPHIC_DATA]..." at bounding box center [684, 243] width 665 height 209
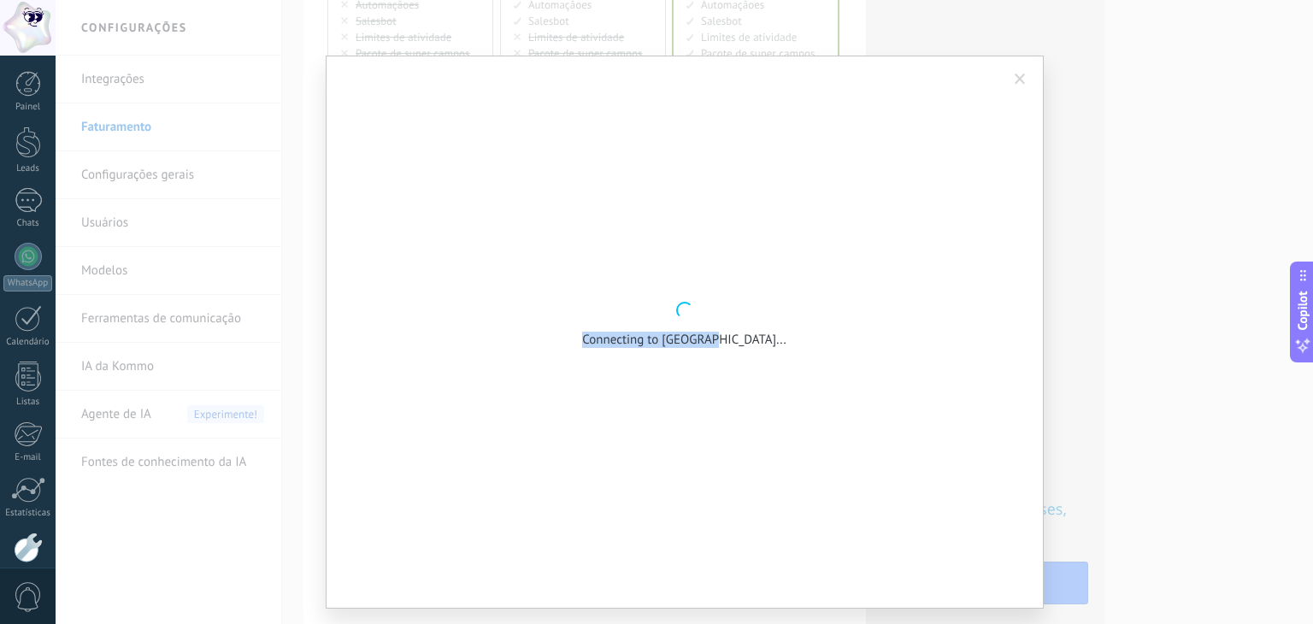
drag, startPoint x: 609, startPoint y: 264, endPoint x: 831, endPoint y: 353, distance: 238.5
click at [826, 350] on div "Connecting to [GEOGRAPHIC_DATA]..." at bounding box center [684, 332] width 665 height 500
click at [831, 353] on div "Connecting to [GEOGRAPHIC_DATA]..." at bounding box center [684, 332] width 665 height 500
drag, startPoint x: 753, startPoint y: 332, endPoint x: 585, endPoint y: 273, distance: 177.6
click at [585, 273] on div "Connecting to [GEOGRAPHIC_DATA]..." at bounding box center [684, 243] width 665 height 209
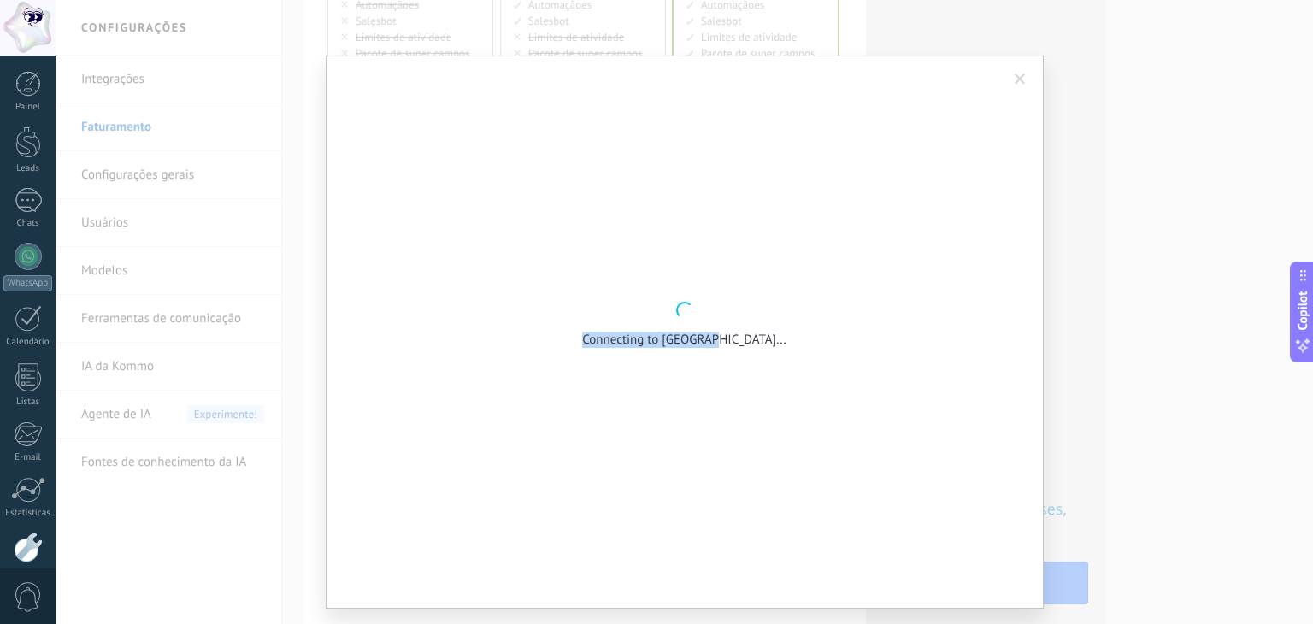
click at [585, 273] on div "Connecting to [GEOGRAPHIC_DATA]..." at bounding box center [684, 243] width 665 height 209
drag, startPoint x: 717, startPoint y: 334, endPoint x: 785, endPoint y: 345, distance: 69.3
click at [780, 343] on div "Connecting to [GEOGRAPHIC_DATA]..." at bounding box center [684, 243] width 665 height 209
click at [786, 345] on div "Connecting to [GEOGRAPHIC_DATA]..." at bounding box center [684, 243] width 665 height 209
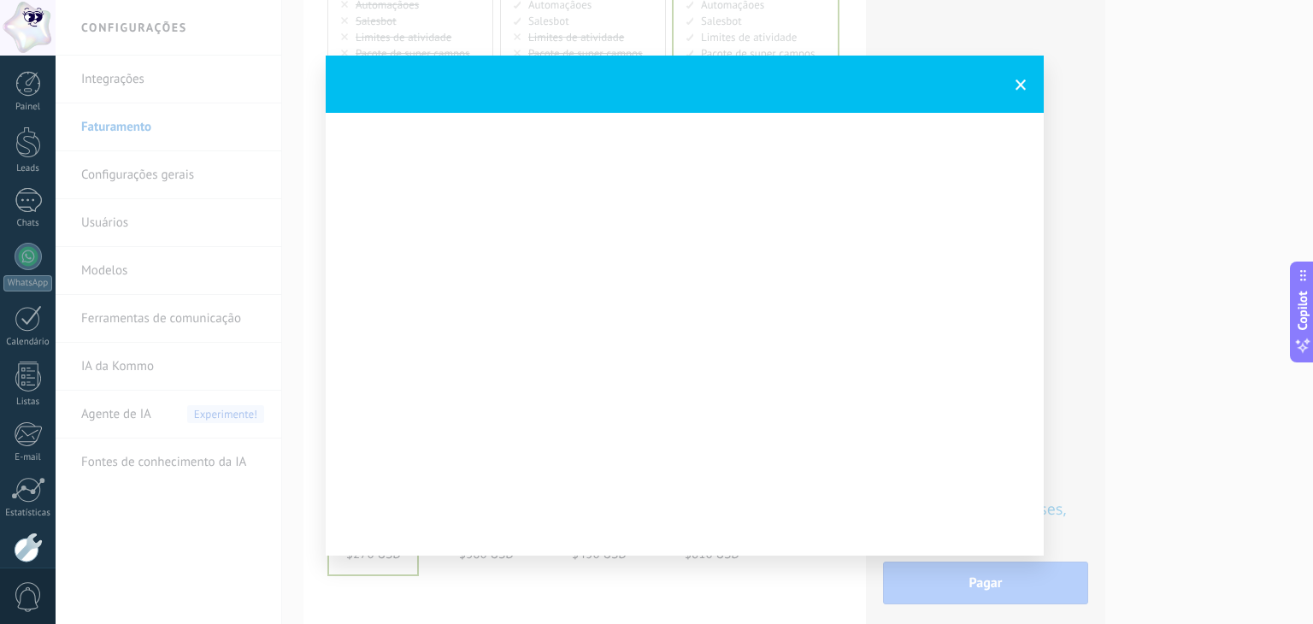
scroll to position [45, 0]
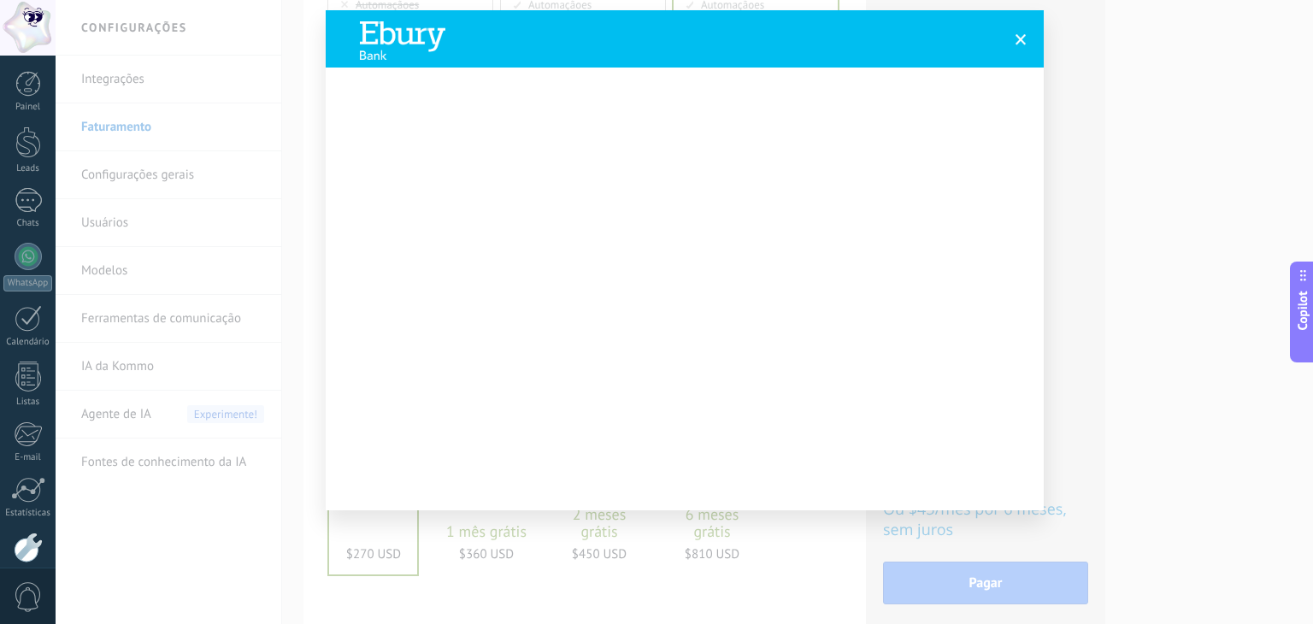
click at [1016, 42] on span at bounding box center [1020, 39] width 11 height 12
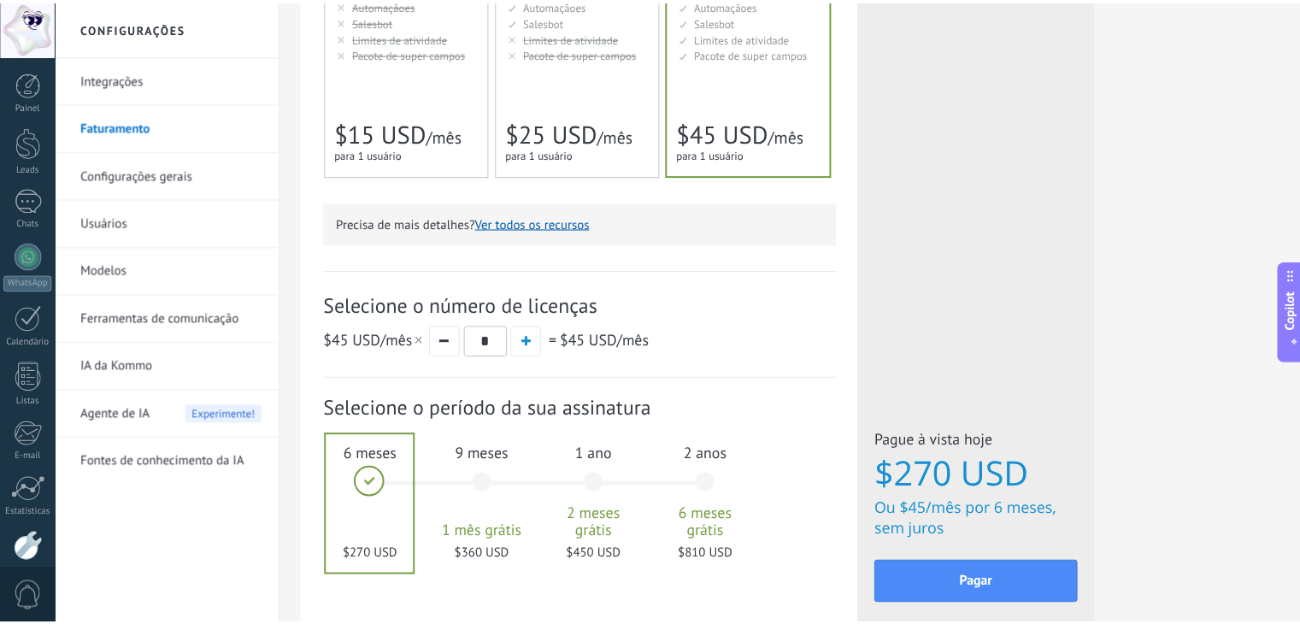
scroll to position [0, 0]
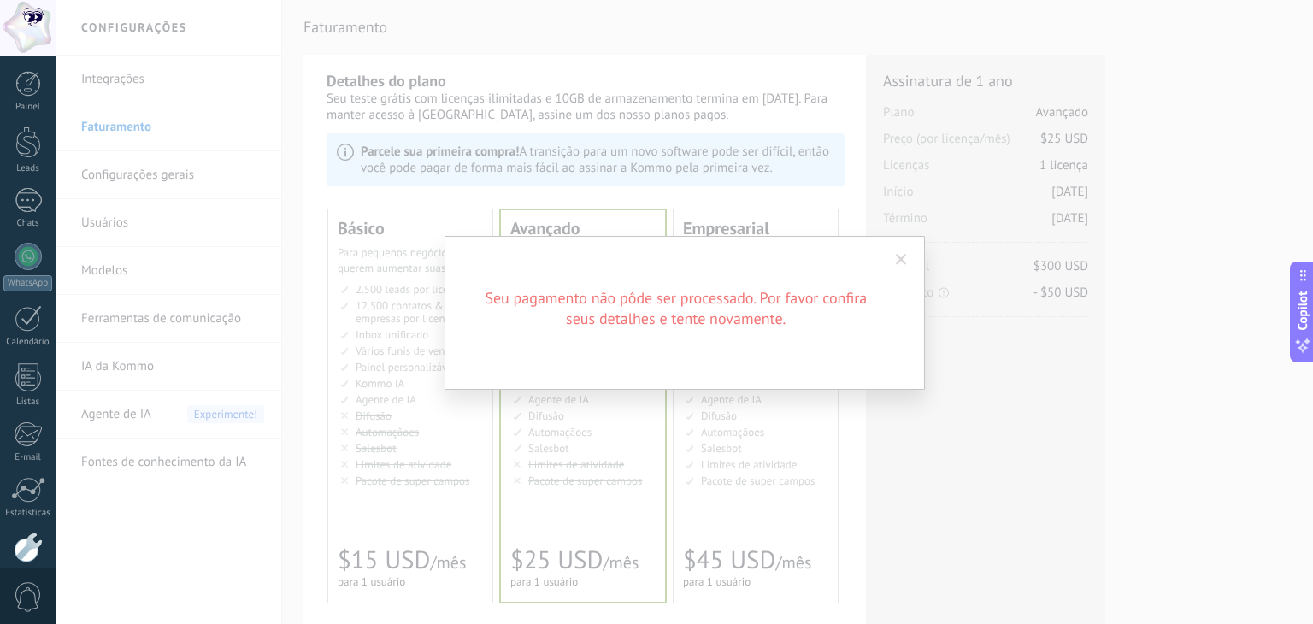
click at [902, 254] on span at bounding box center [901, 260] width 11 height 12
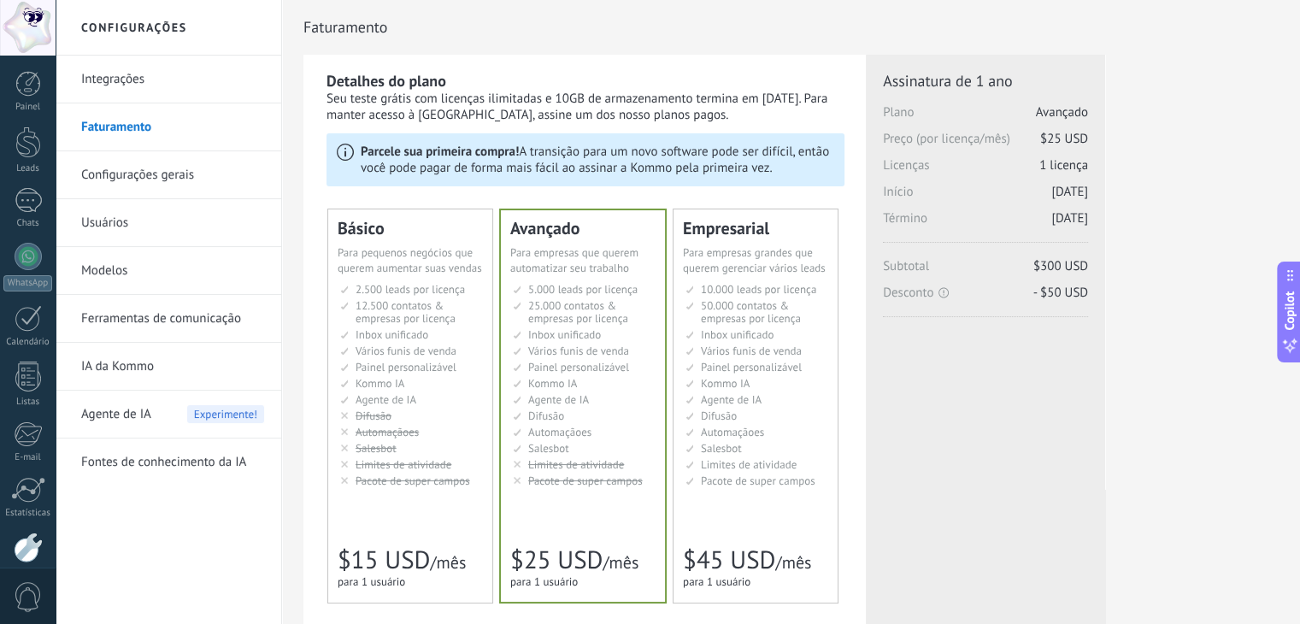
click at [756, 343] on ul "10.000 сделок на место 10.000 leads per seat 10.000 leads por licencia 添加线索和联系人…" at bounding box center [756, 385] width 143 height 204
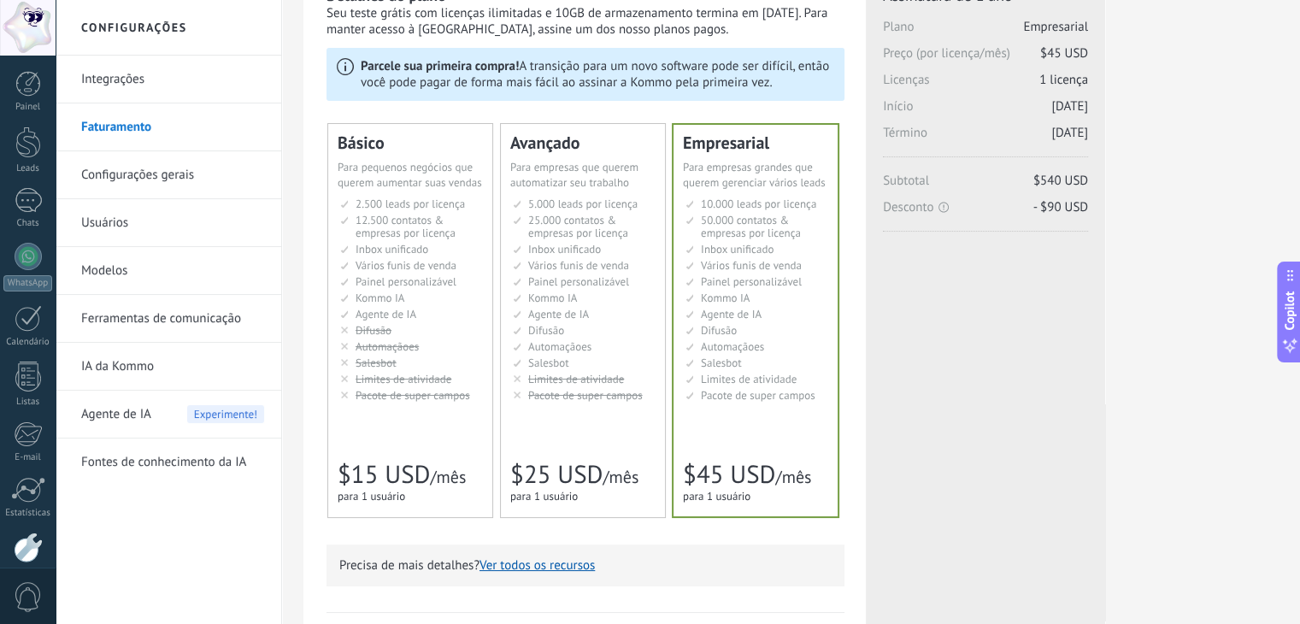
scroll to position [342, 0]
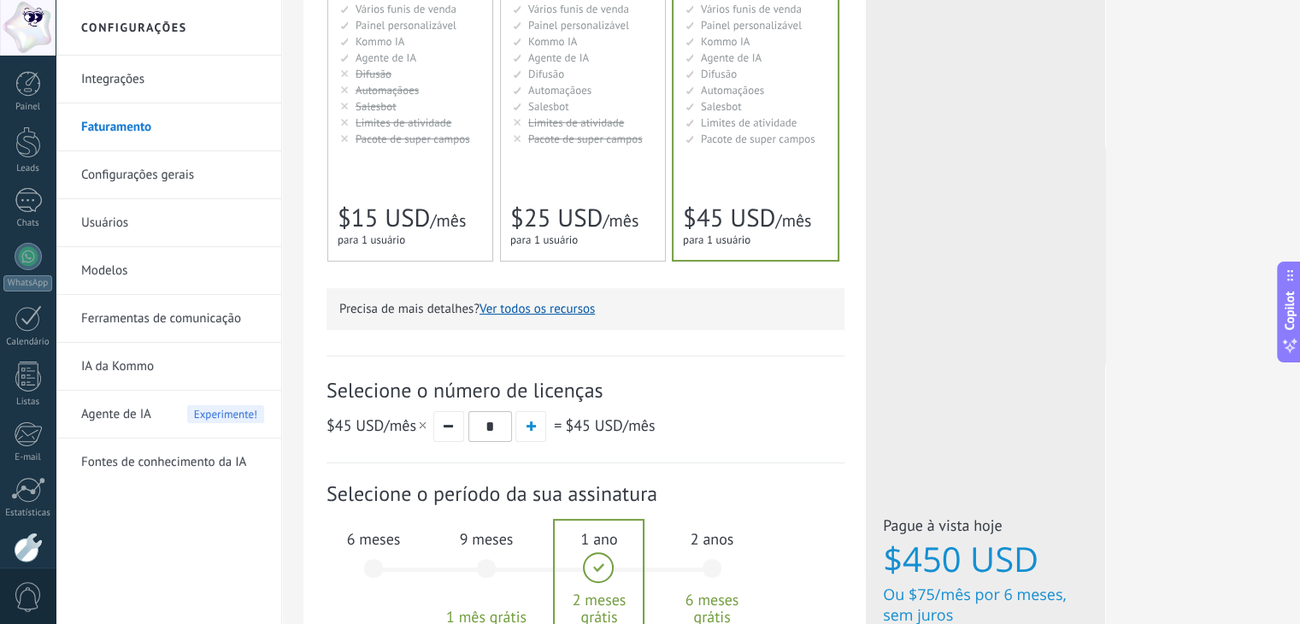
click at [349, 531] on span "6 meses" at bounding box center [373, 539] width 92 height 20
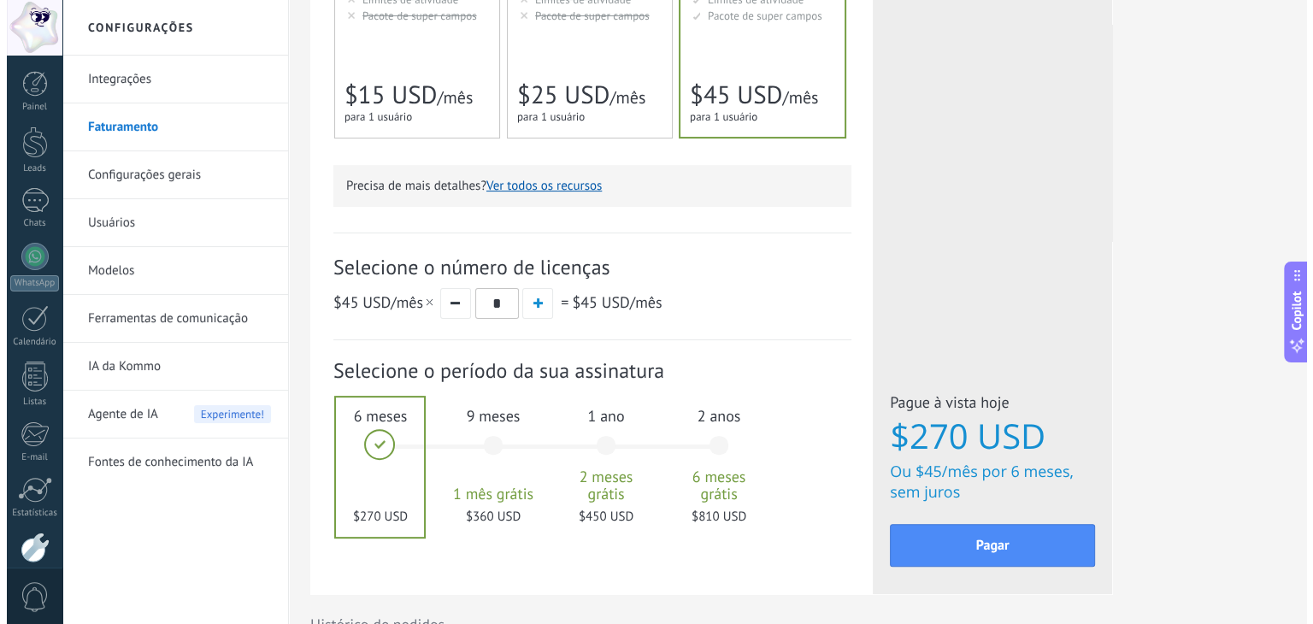
scroll to position [807, 0]
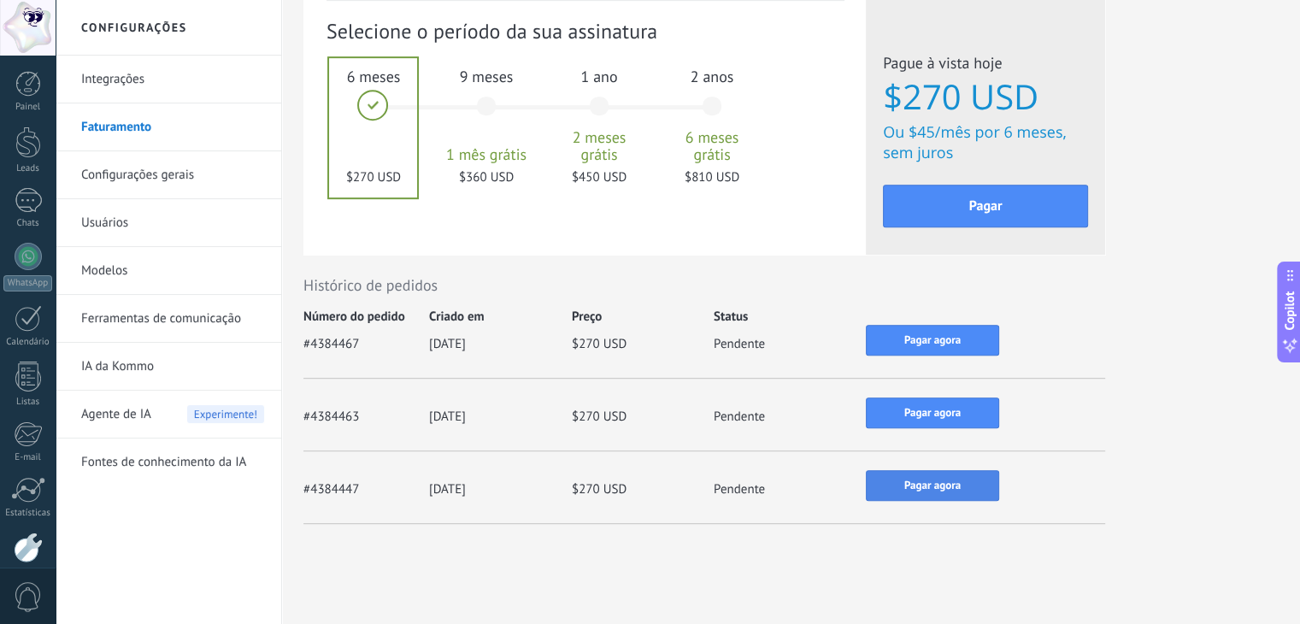
click at [923, 488] on span "Pagar agora" at bounding box center [932, 485] width 56 height 12
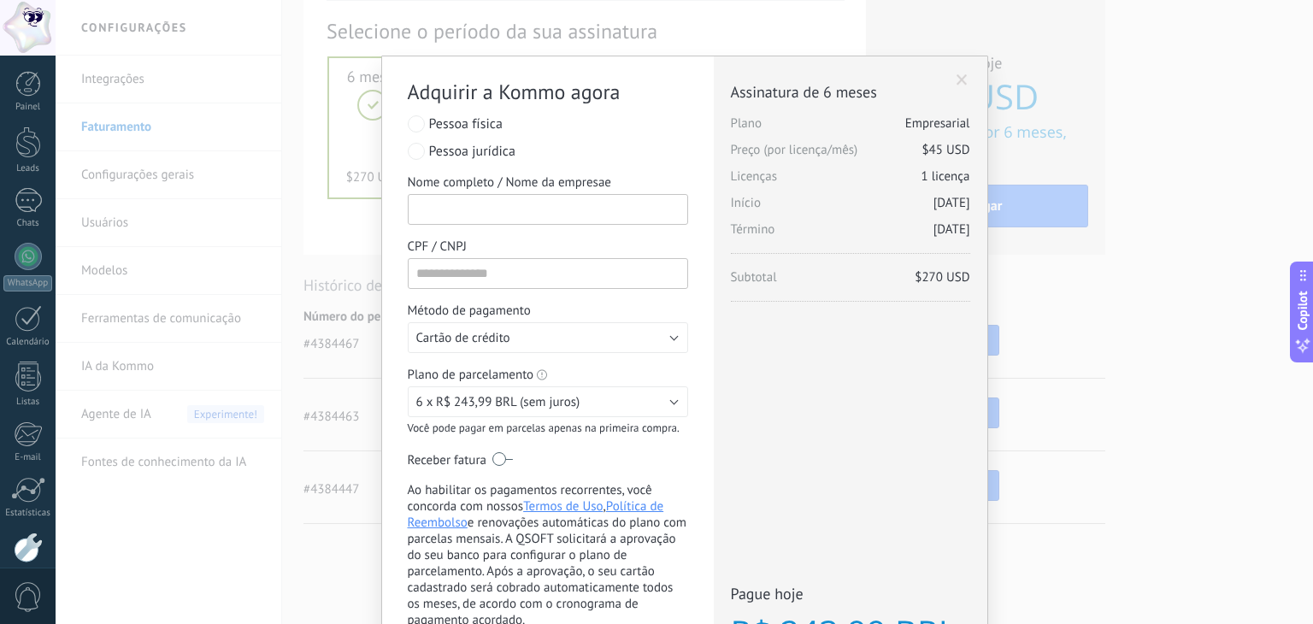
click at [491, 196] on input "Nome completo / Nome da empresae" at bounding box center [548, 209] width 280 height 31
type input "********"
click at [465, 284] on input "CPF / CNPJ" at bounding box center [548, 273] width 280 height 31
type input "**********"
click at [441, 360] on div "**********" at bounding box center [548, 273] width 280 height 324
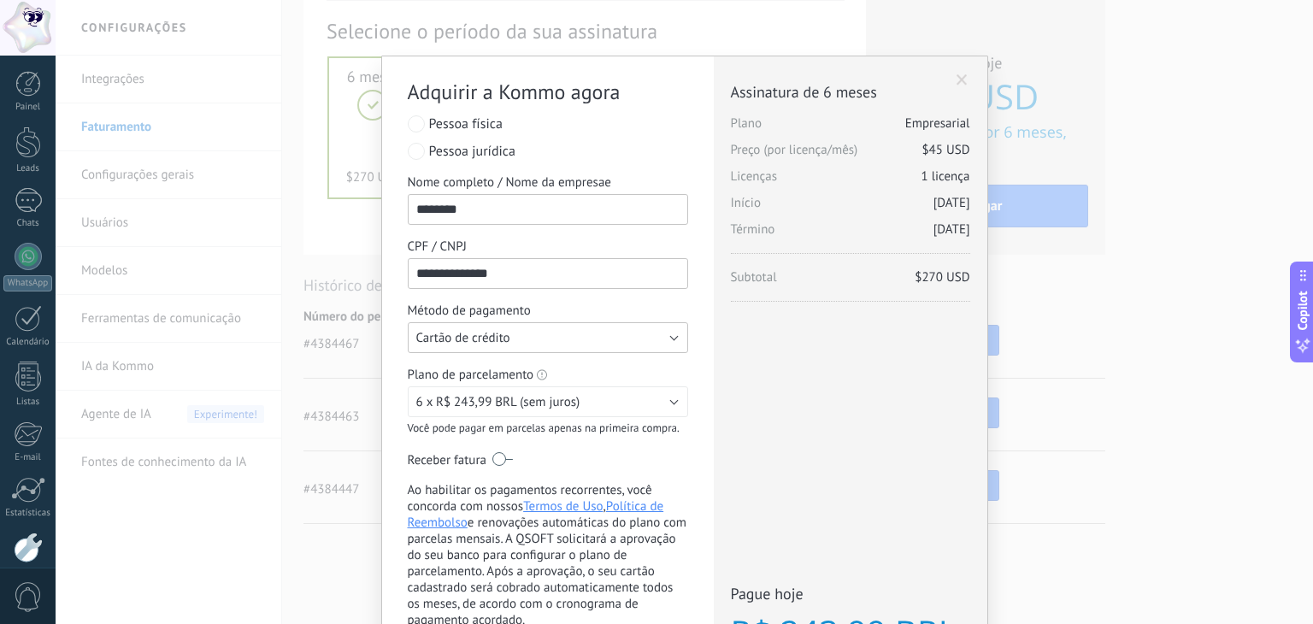
click at [458, 348] on button "Cartão de crédito" at bounding box center [548, 337] width 280 height 31
click at [481, 408] on span "6 x R$ 243,99 BRL (sem juros)" at bounding box center [498, 402] width 164 height 16
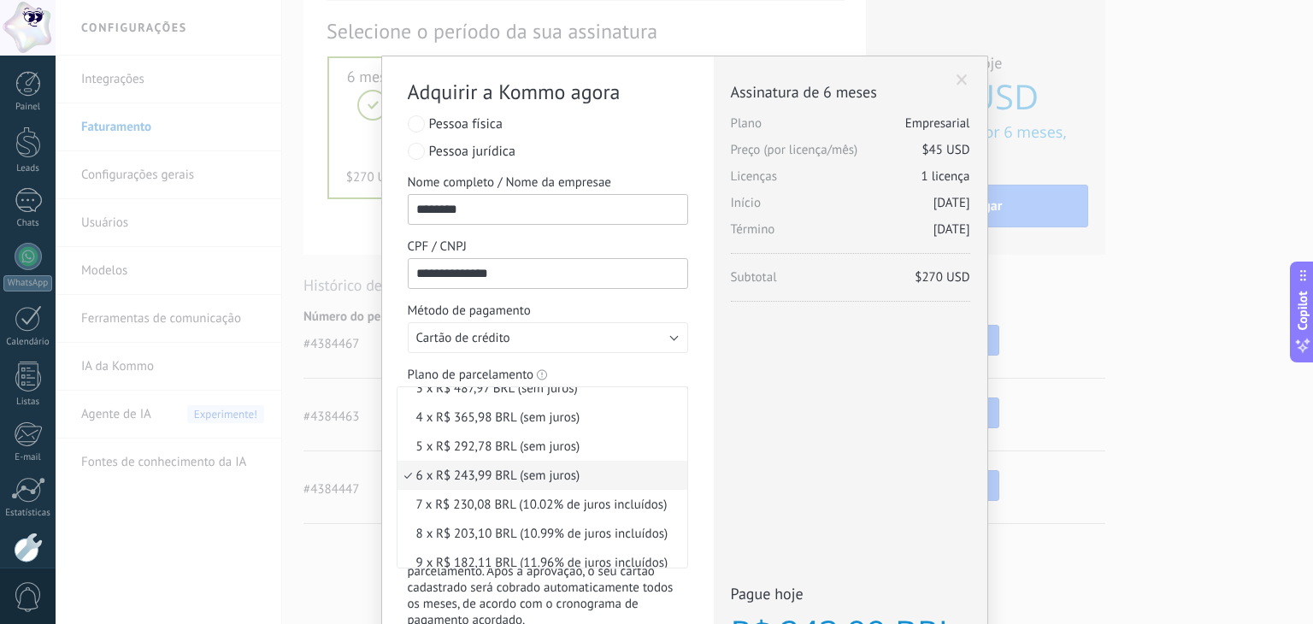
scroll to position [0, 0]
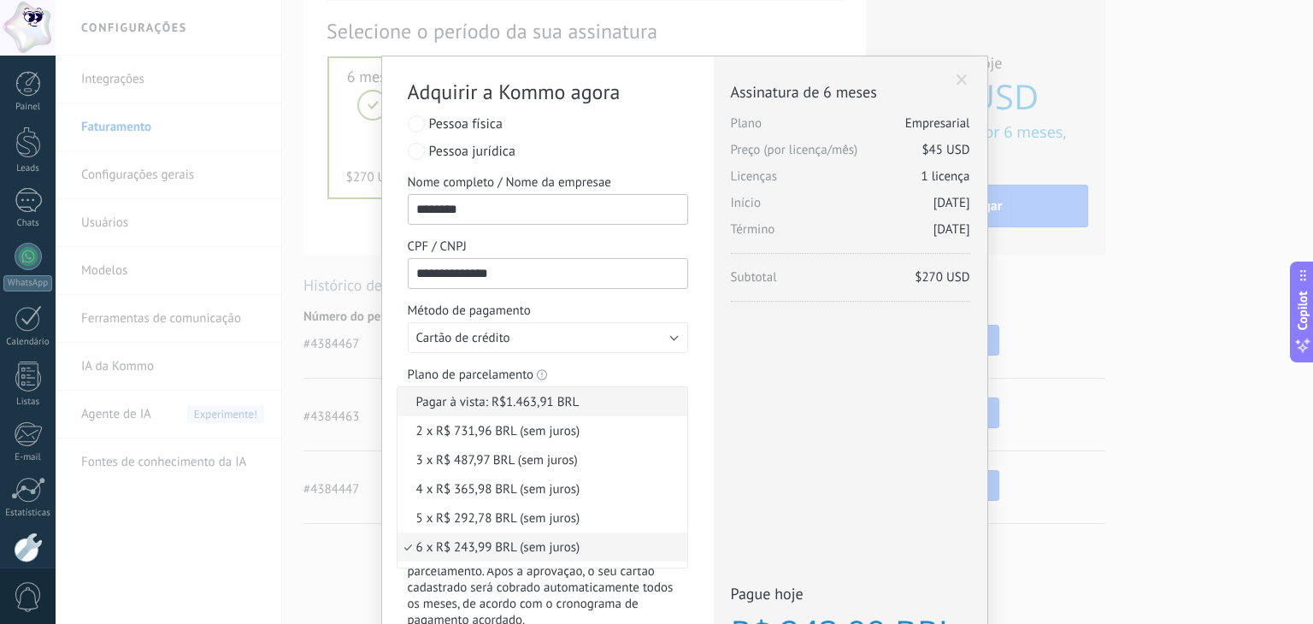
click at [470, 403] on span "Pagar à vista: R$1.463,91 BRL" at bounding box center [539, 402] width 285 height 16
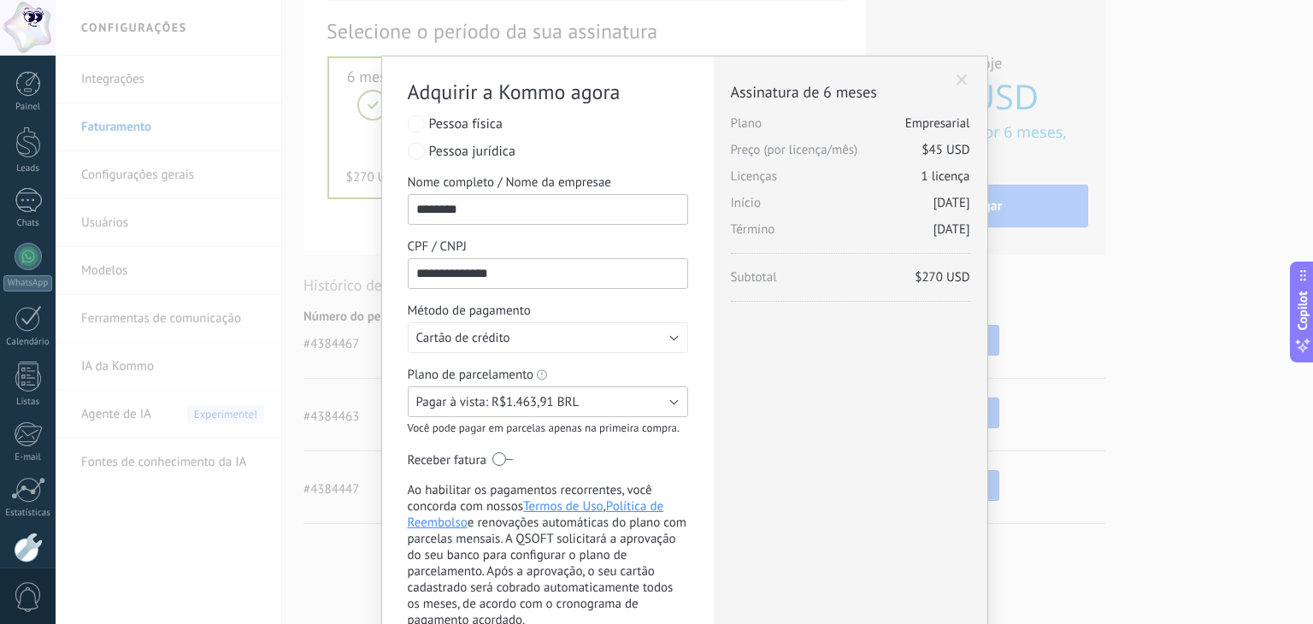
scroll to position [171, 0]
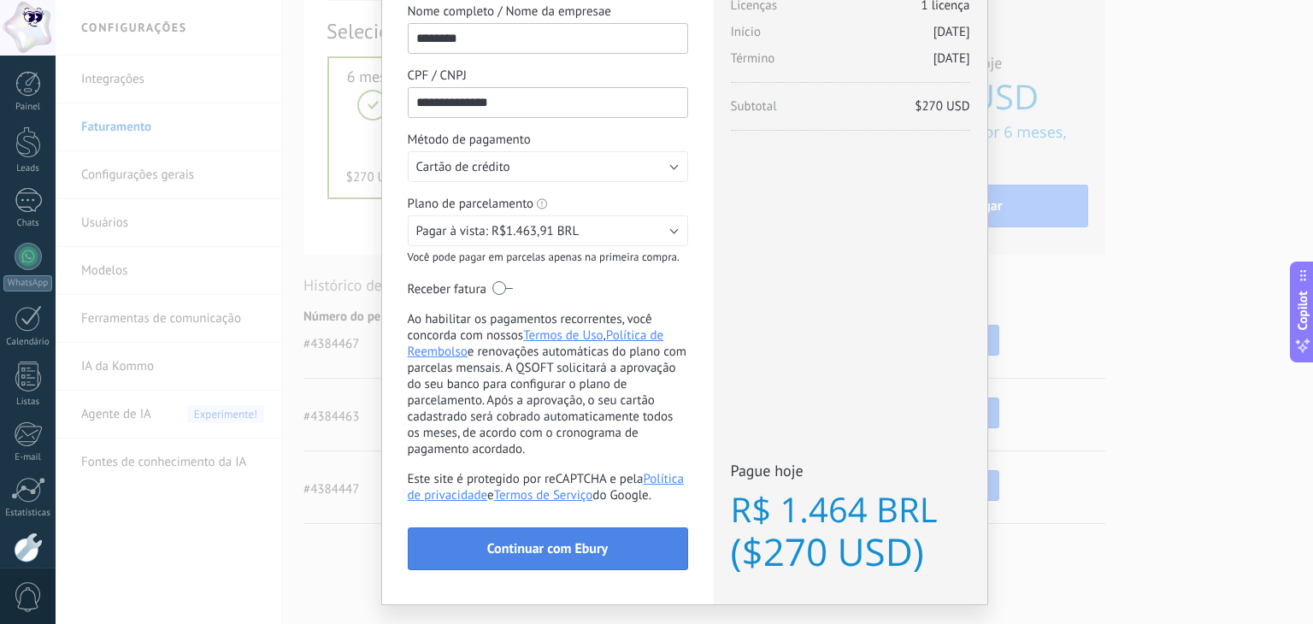
click at [592, 552] on span "Continuar com Ebury" at bounding box center [547, 549] width 120 height 12
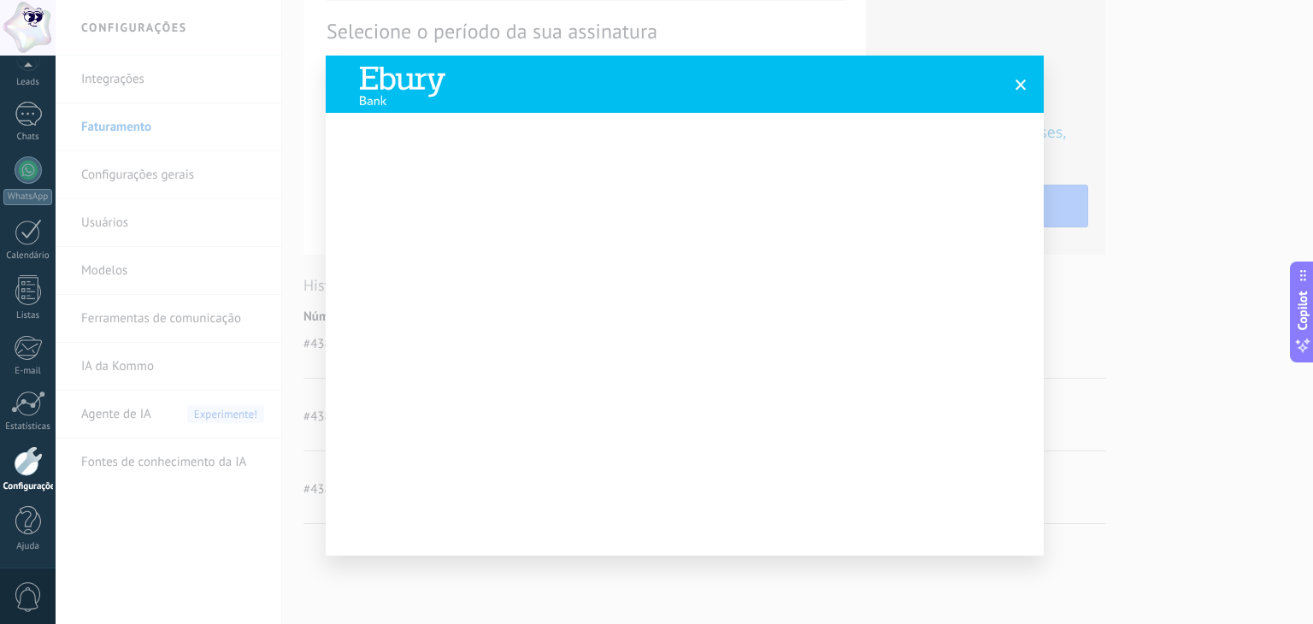
scroll to position [45, 0]
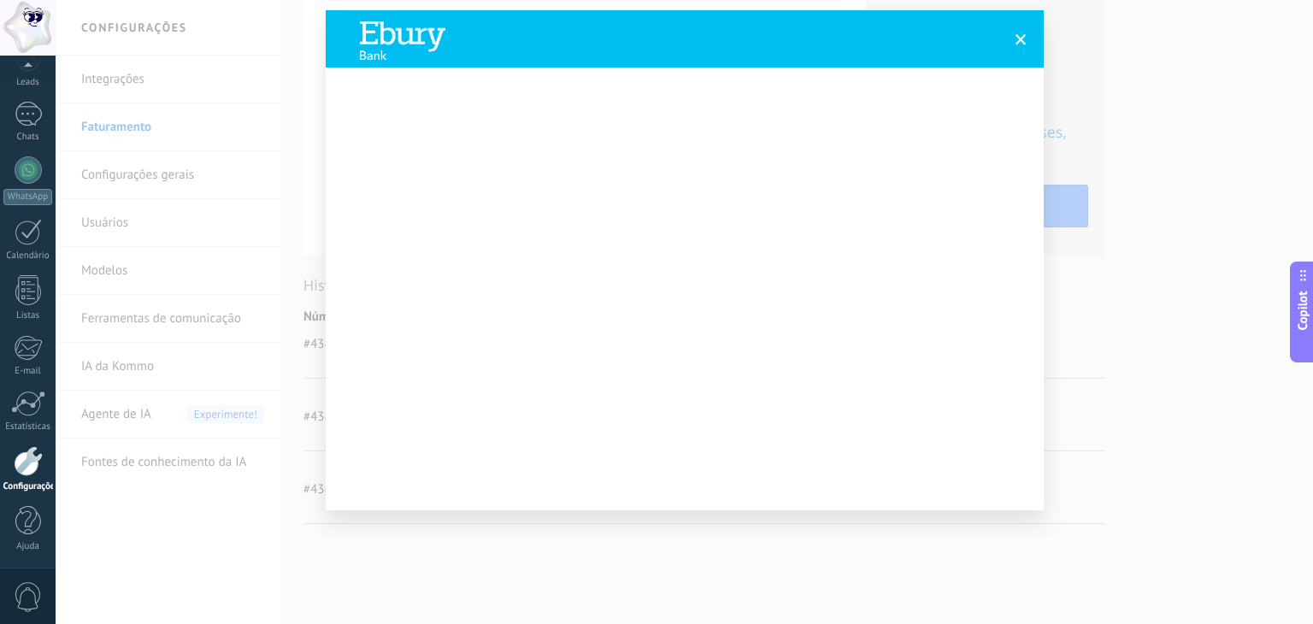
click at [1013, 50] on span at bounding box center [1021, 39] width 28 height 29
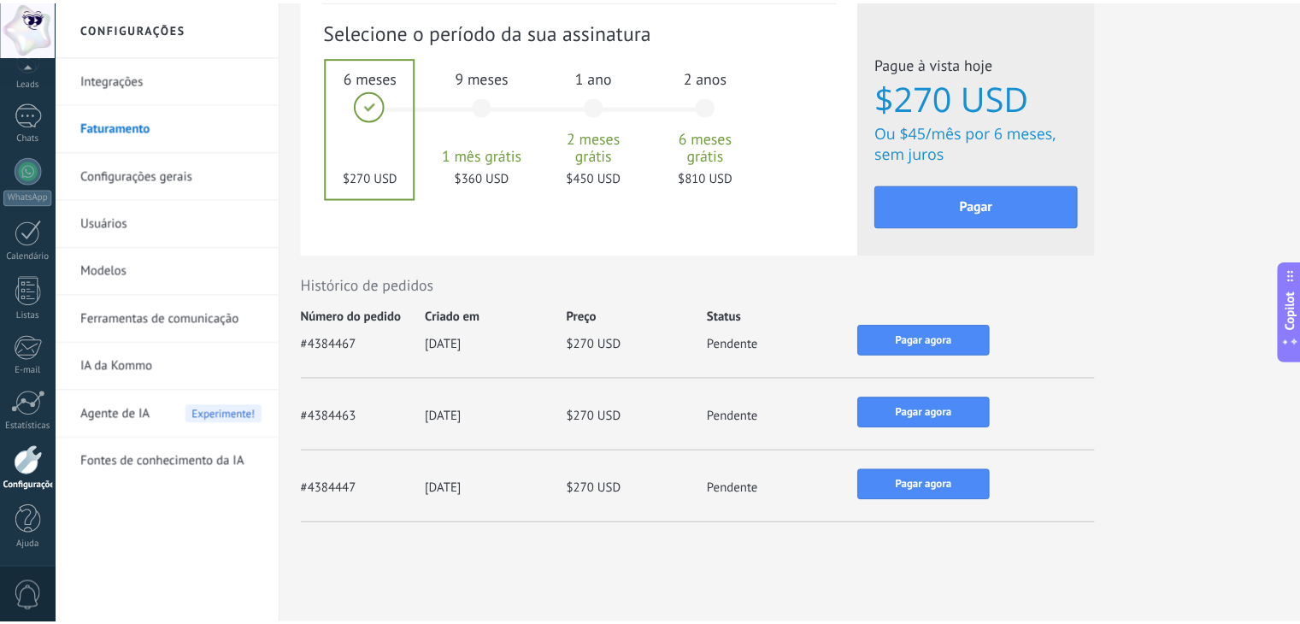
scroll to position [0, 0]
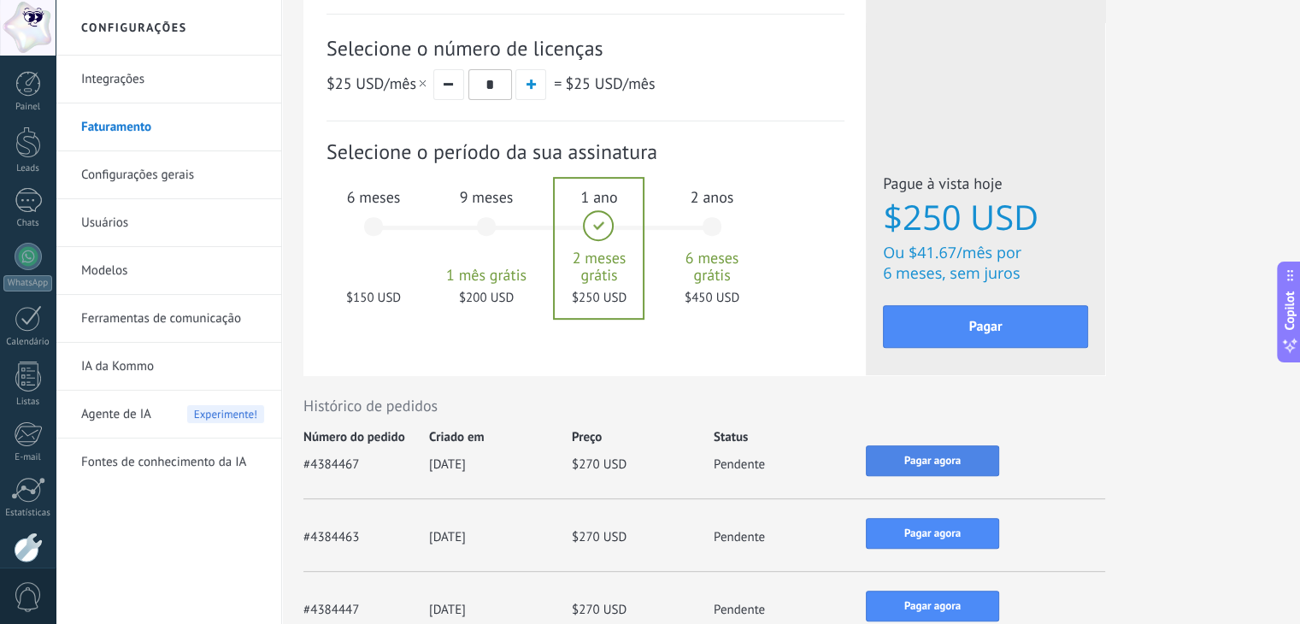
click at [940, 456] on span "Pagar agora" at bounding box center [932, 461] width 56 height 12
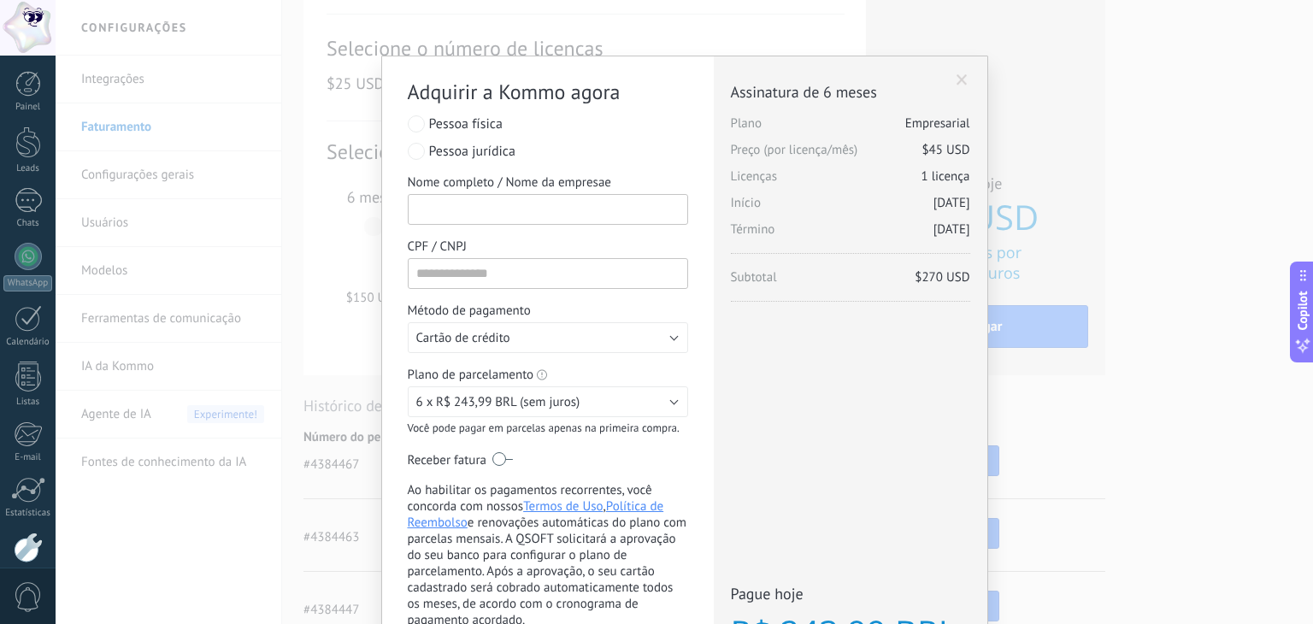
click at [520, 217] on input "Nome completo / Nome da empresae" at bounding box center [548, 209] width 280 height 31
type input "**********"
click at [506, 285] on input "*****" at bounding box center [548, 273] width 280 height 31
type input "**********"
click at [447, 338] on span "Cartão de crédito" at bounding box center [463, 338] width 94 height 16
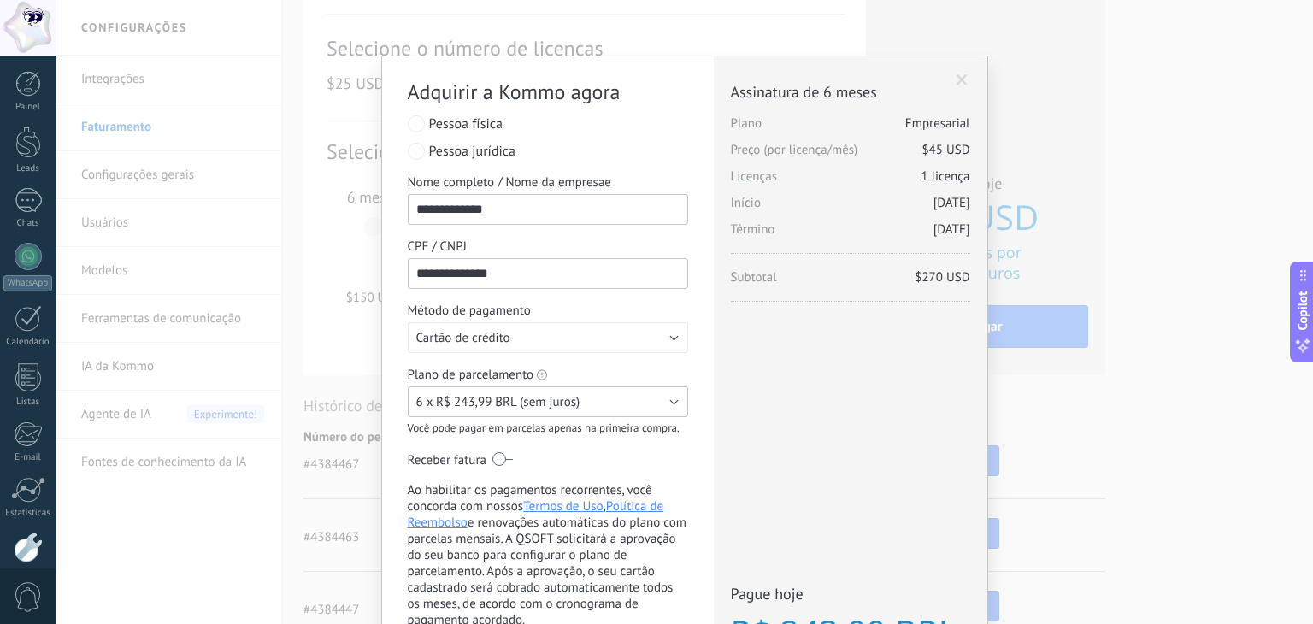
click at [501, 408] on span "6 x R$ 243,99 BRL (sem juros)" at bounding box center [498, 402] width 164 height 16
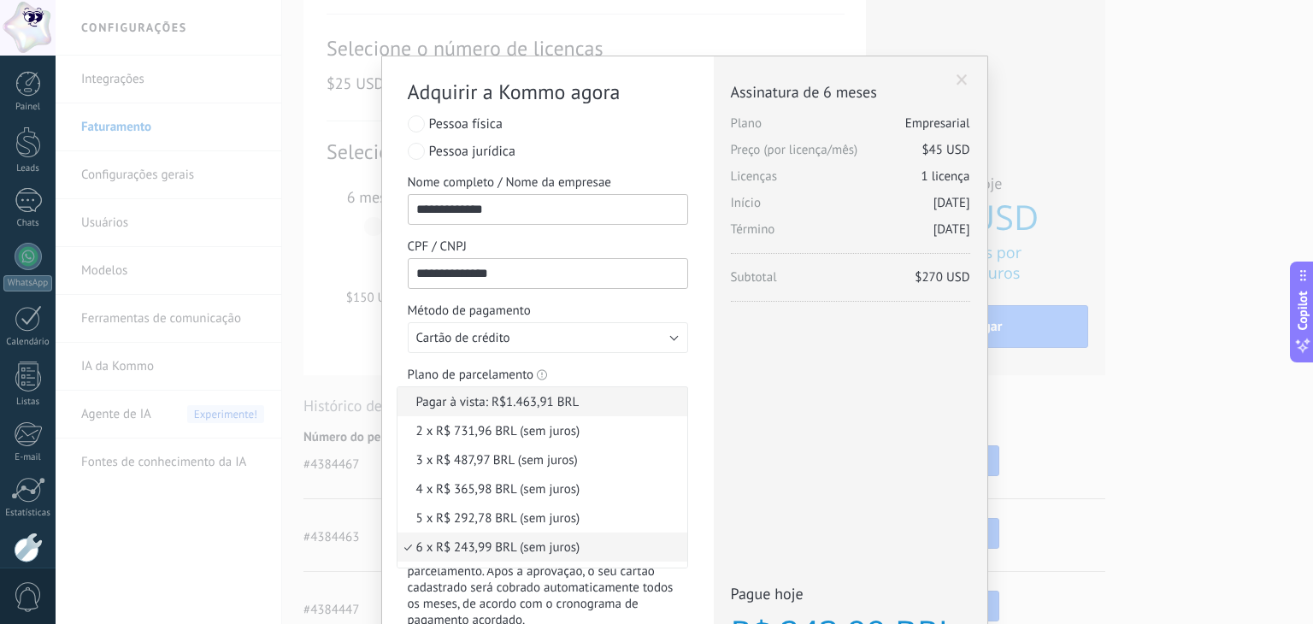
click at [489, 408] on span "Pagar à vista: R$1.463,91 BRL" at bounding box center [539, 402] width 285 height 16
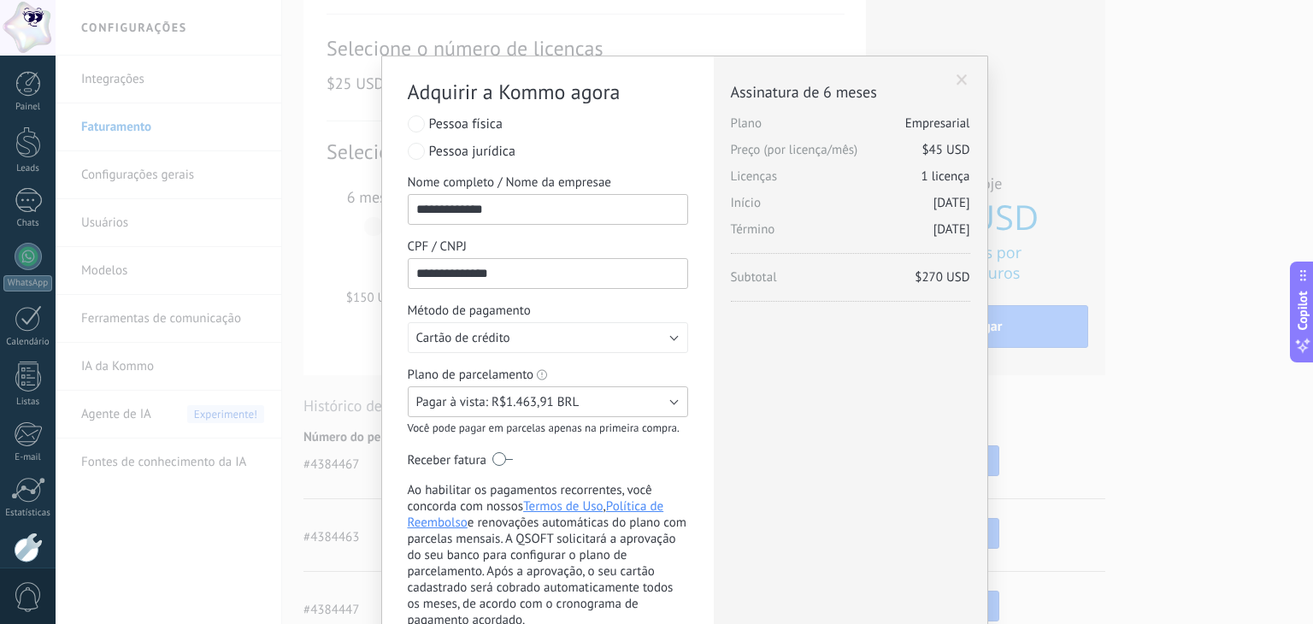
scroll to position [212, 0]
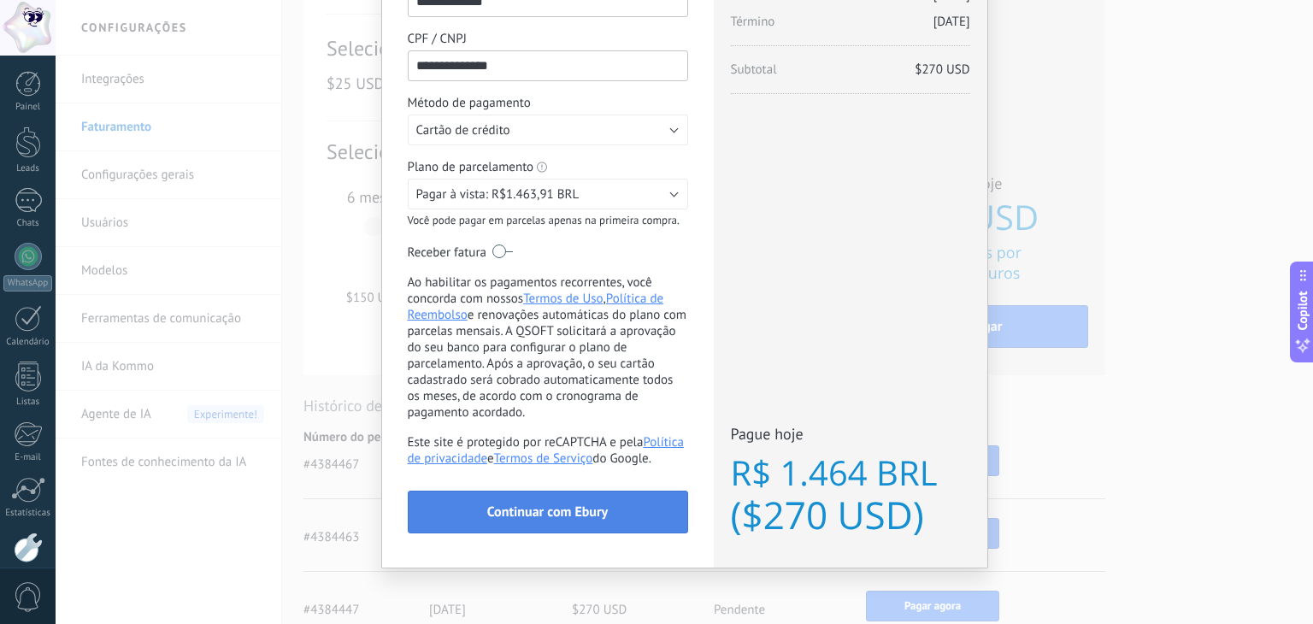
click at [570, 509] on span "Continuar com Ebury" at bounding box center [547, 512] width 120 height 12
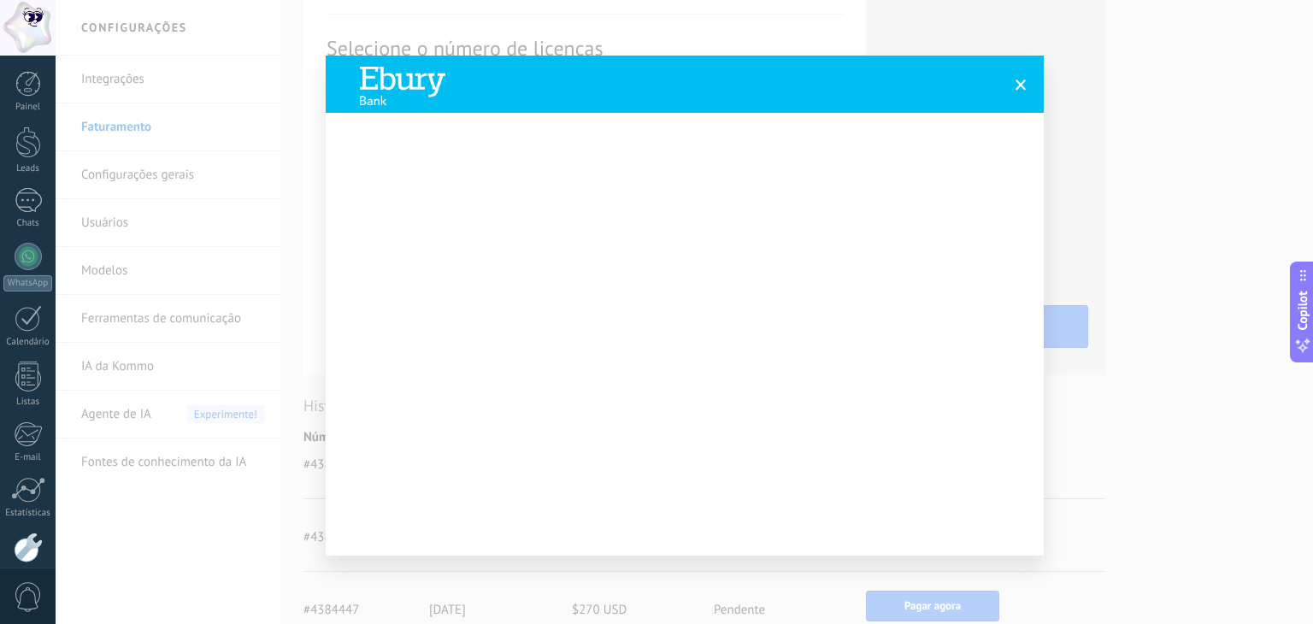
scroll to position [45, 0]
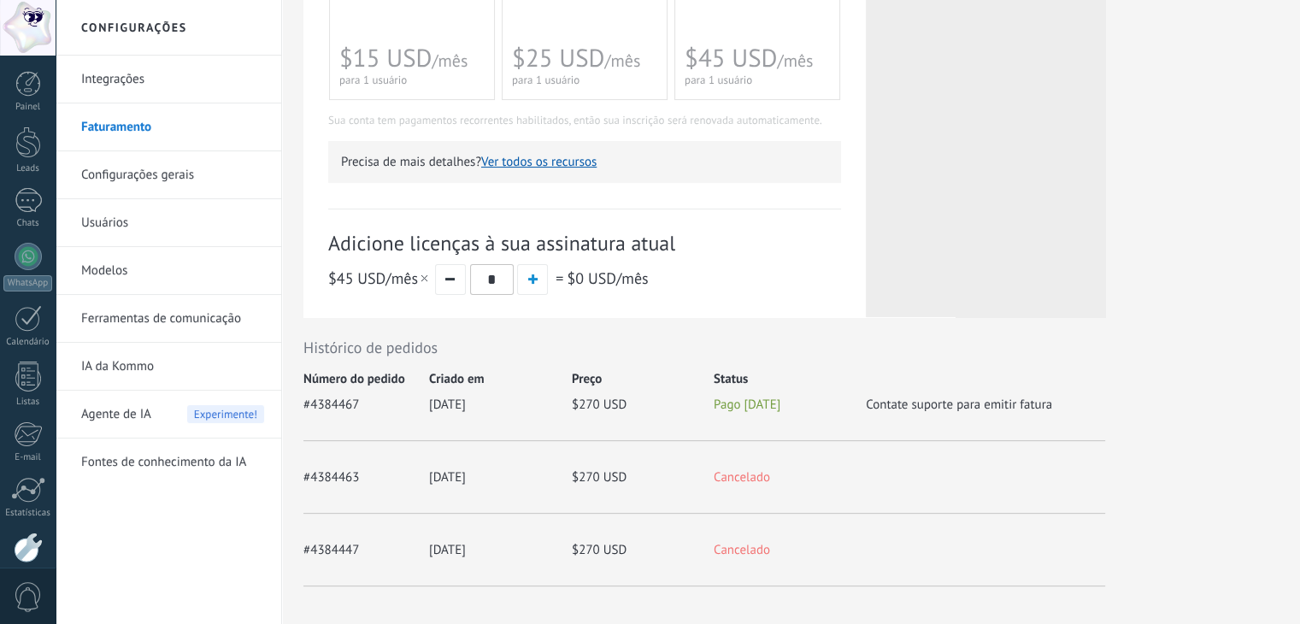
scroll to position [427, 0]
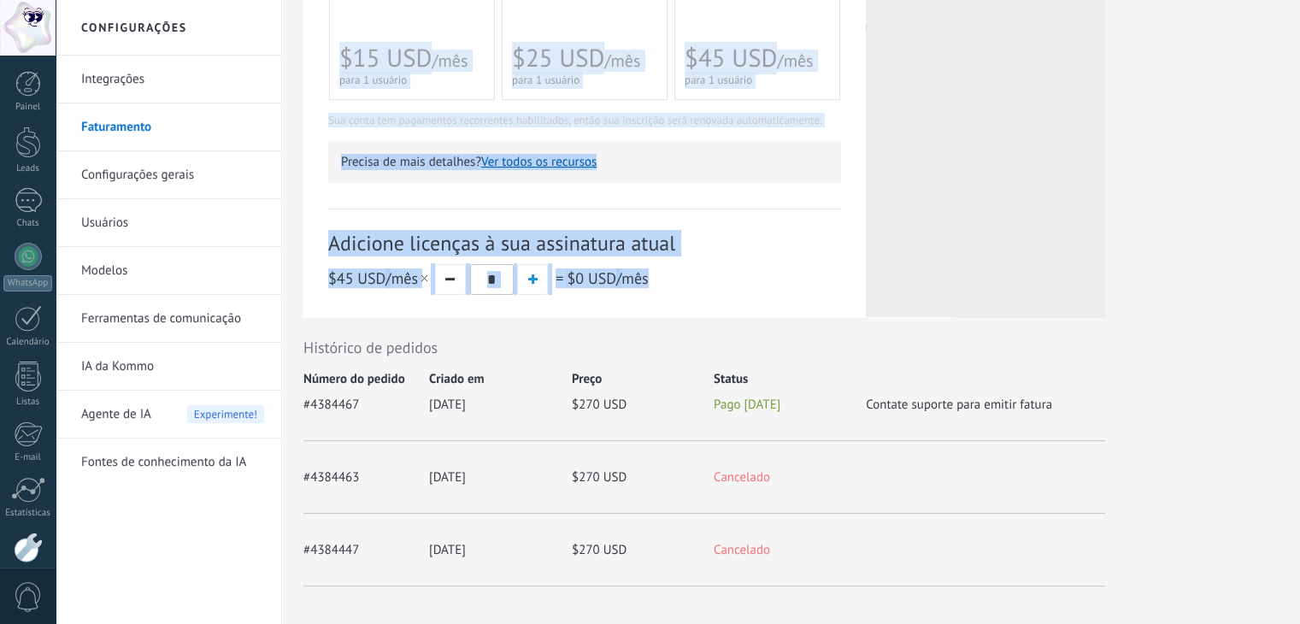
drag, startPoint x: 700, startPoint y: 291, endPoint x: 331, endPoint y: 237, distance: 373.1
click at [331, 237] on div "Adicione licenças à sua assinatura atual $45 USD /mês * = $0 USD /mês" at bounding box center [584, 252] width 513 height 86
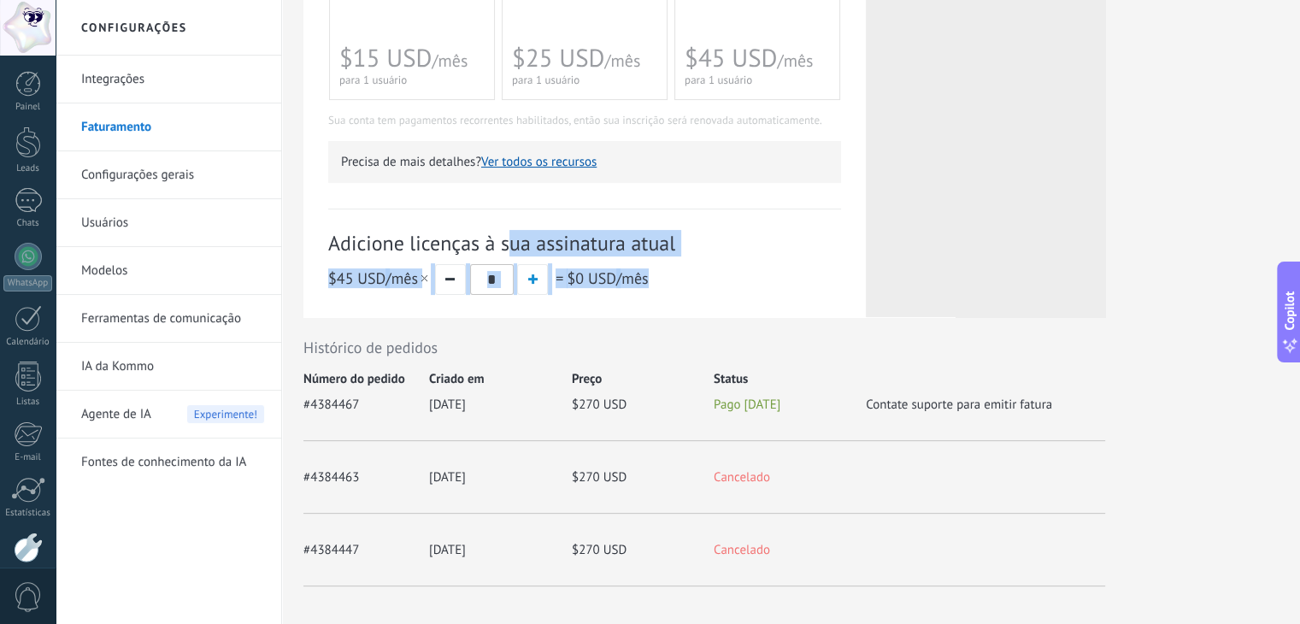
scroll to position [0, 0]
click at [331, 237] on span "Adicione licenças à sua assinatura atual" at bounding box center [584, 243] width 513 height 26
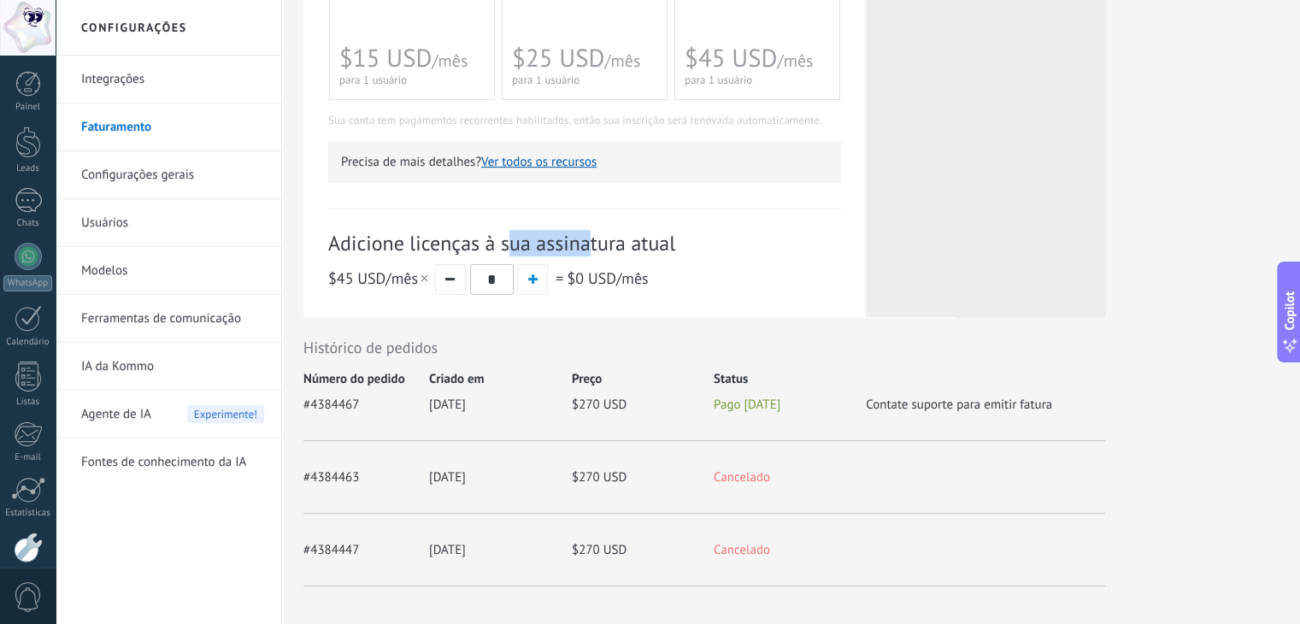
click at [331, 237] on span "Adicione licenças à sua assinatura atual" at bounding box center [584, 243] width 513 height 26
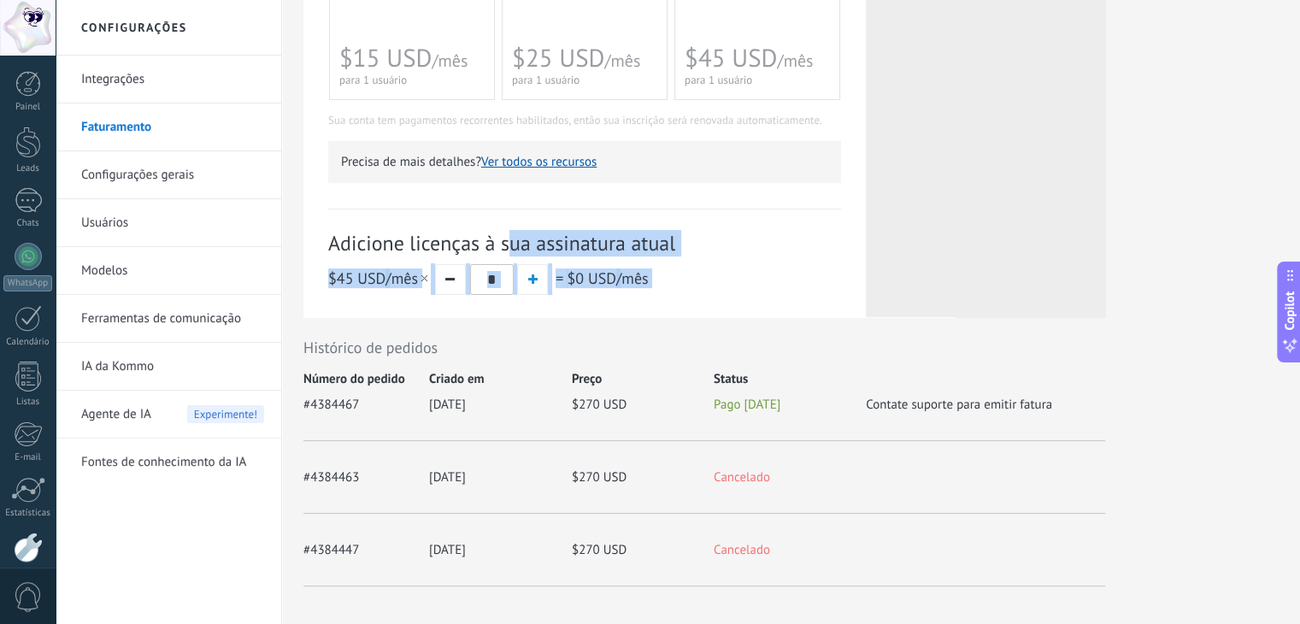
drag, startPoint x: 331, startPoint y: 237, endPoint x: 664, endPoint y: 271, distance: 335.0
click at [664, 271] on div "Adicione licenças à sua assinatura atual $45 USD /mês * = $0 USD /mês" at bounding box center [584, 252] width 513 height 86
click at [664, 271] on div "$45 USD /mês * = $0 USD /mês" at bounding box center [584, 279] width 513 height 32
drag, startPoint x: 664, startPoint y: 271, endPoint x: 314, endPoint y: 236, distance: 352.1
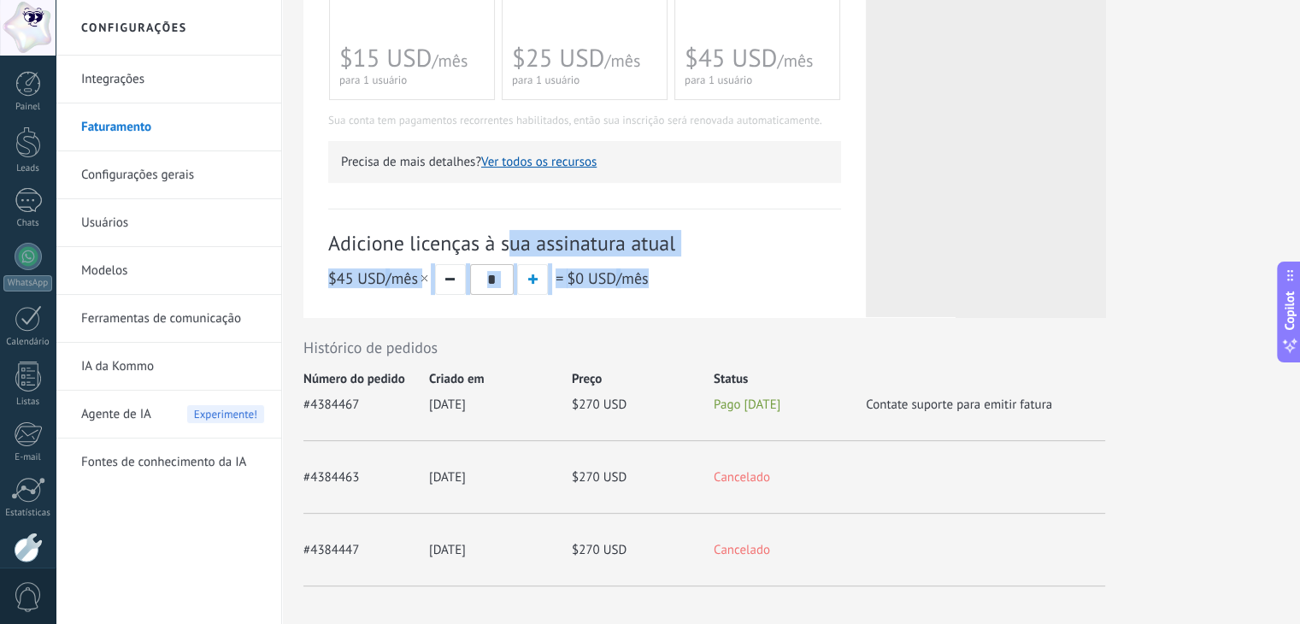
drag, startPoint x: 314, startPoint y: 236, endPoint x: 698, endPoint y: 298, distance: 389.6
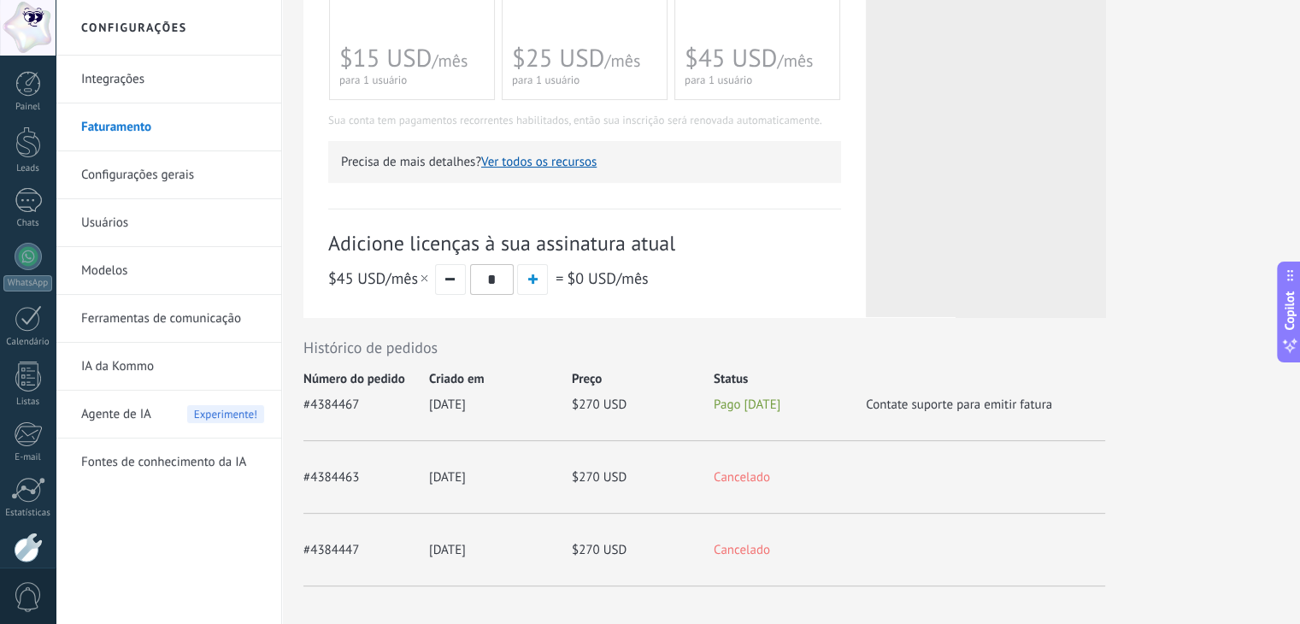
drag, startPoint x: 861, startPoint y: 406, endPoint x: 1095, endPoint y: 411, distance: 233.4
click at [1091, 411] on div "#4384467 [DATE] $270 USD Pago [DATE] Contate suporte para emitir fatura" at bounding box center [704, 414] width 802 height 54
click at [1098, 411] on span "Contate suporte para emitir fatura" at bounding box center [985, 401] width 239 height 23
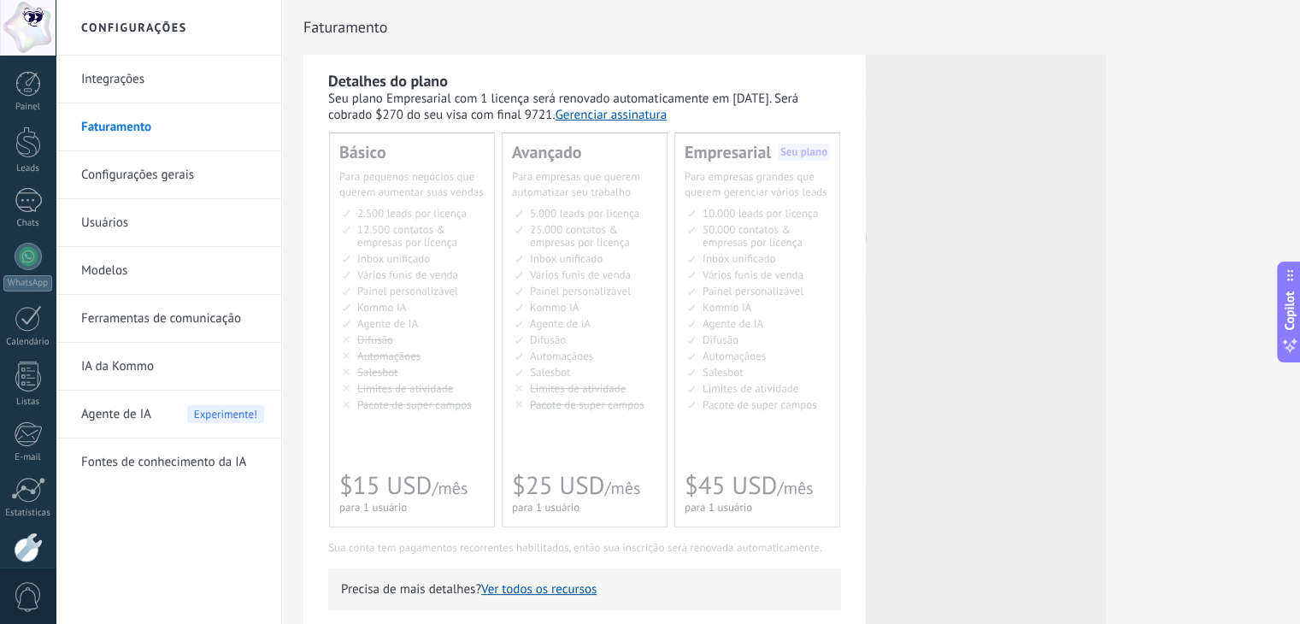
drag, startPoint x: 312, startPoint y: 70, endPoint x: 784, endPoint y: 120, distance: 474.4
click at [782, 120] on div "Detalhes do plano Seu plano Empresarial com 1 licença será renovado automaticam…" at bounding box center [584, 400] width 562 height 690
click at [790, 119] on div "Seu plano Empresarial com 1 licença será renovado automaticamente em [DATE]. Se…" at bounding box center [584, 107] width 513 height 32
drag, startPoint x: 790, startPoint y: 119, endPoint x: 356, endPoint y: 71, distance: 437.6
click at [356, 71] on div "Detalhes do plano Seu plano Empresarial com 1 licença será renovado automaticam…" at bounding box center [584, 97] width 513 height 52
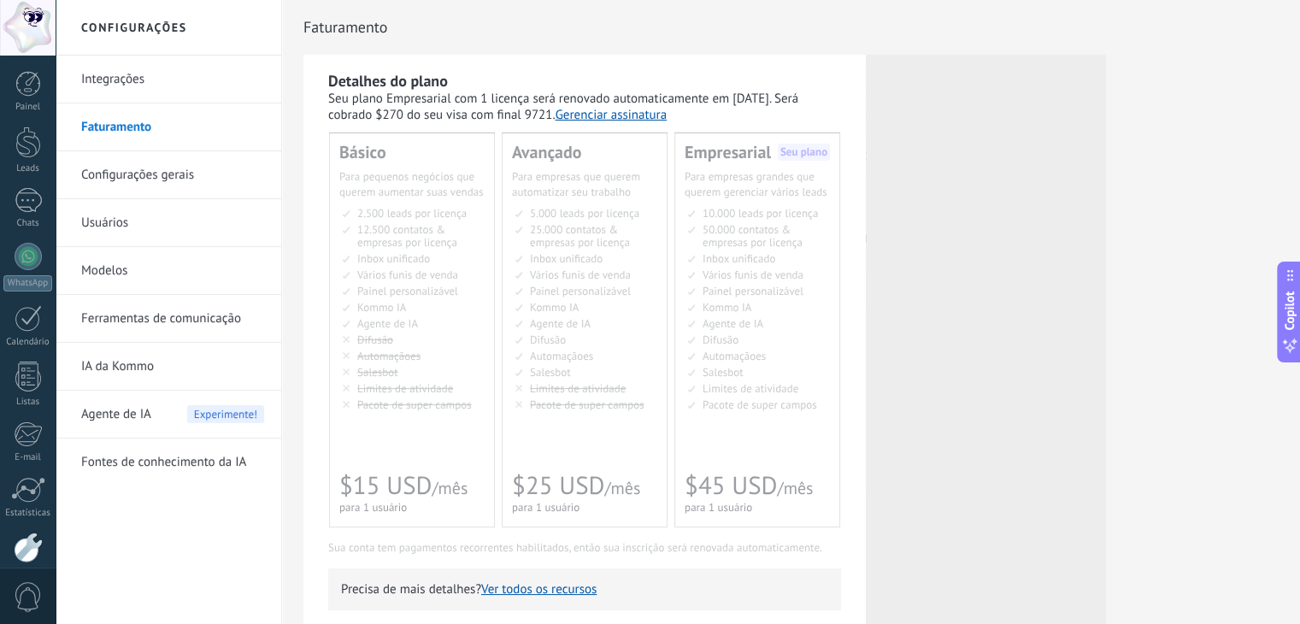
click at [356, 71] on b "Detalhes do plano" at bounding box center [388, 81] width 120 height 20
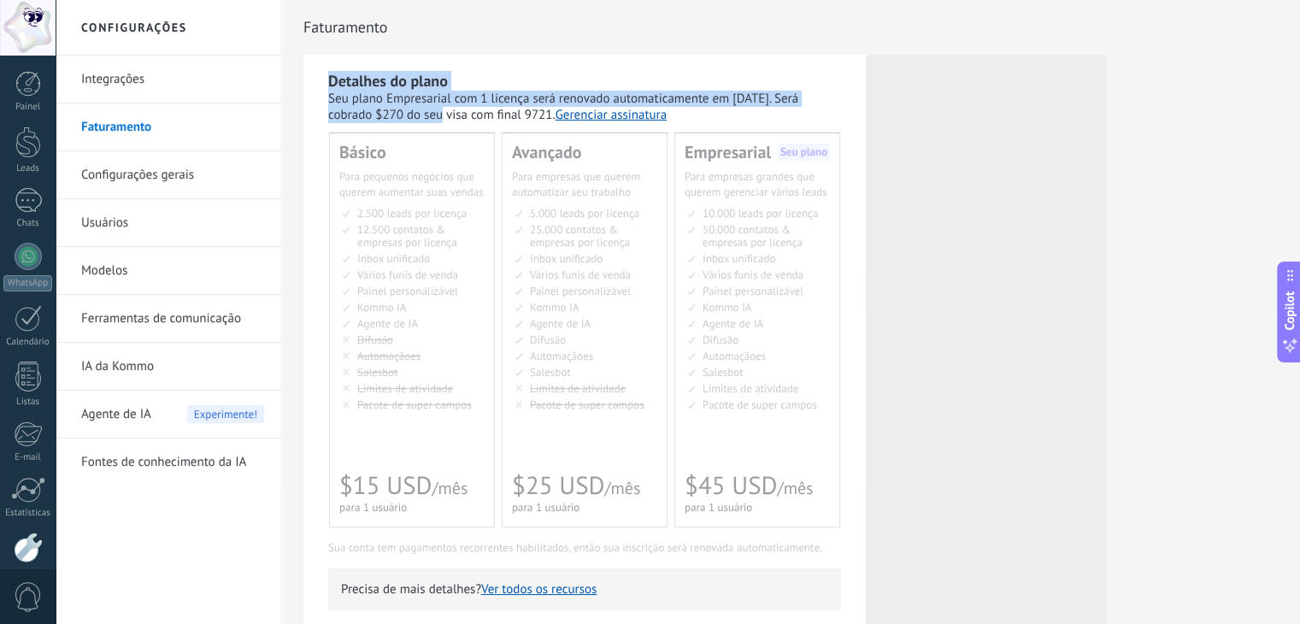
drag, startPoint x: 343, startPoint y: 73, endPoint x: 810, endPoint y: 107, distance: 468.7
click at [810, 107] on div "Detalhes do plano Seu plano Empresarial com 1 licença será renovado automaticam…" at bounding box center [584, 400] width 562 height 690
click at [810, 107] on div "Seu plano Empresarial com 1 licença será renovado automaticamente em [DATE]. Se…" at bounding box center [584, 107] width 513 height 32
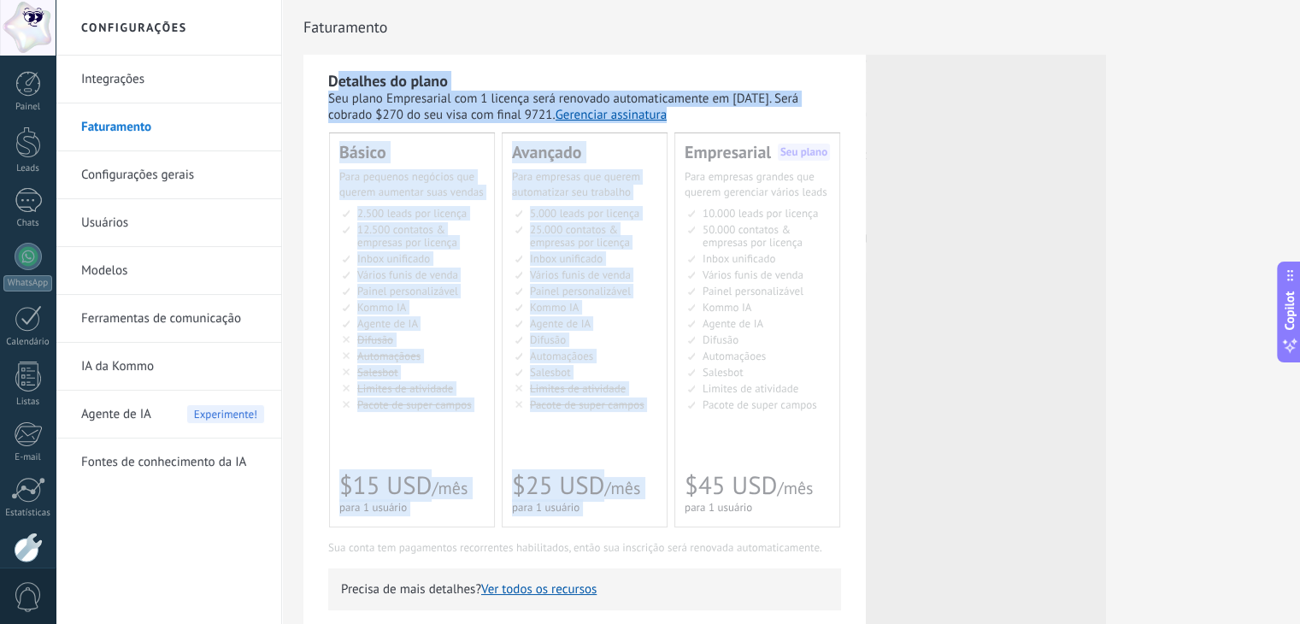
drag, startPoint x: 813, startPoint y: 126, endPoint x: 338, endPoint y: 61, distance: 478.7
click at [338, 61] on div "Detalhes do plano Seu plano Empresarial com 1 licença será renovado automaticam…" at bounding box center [584, 400] width 562 height 690
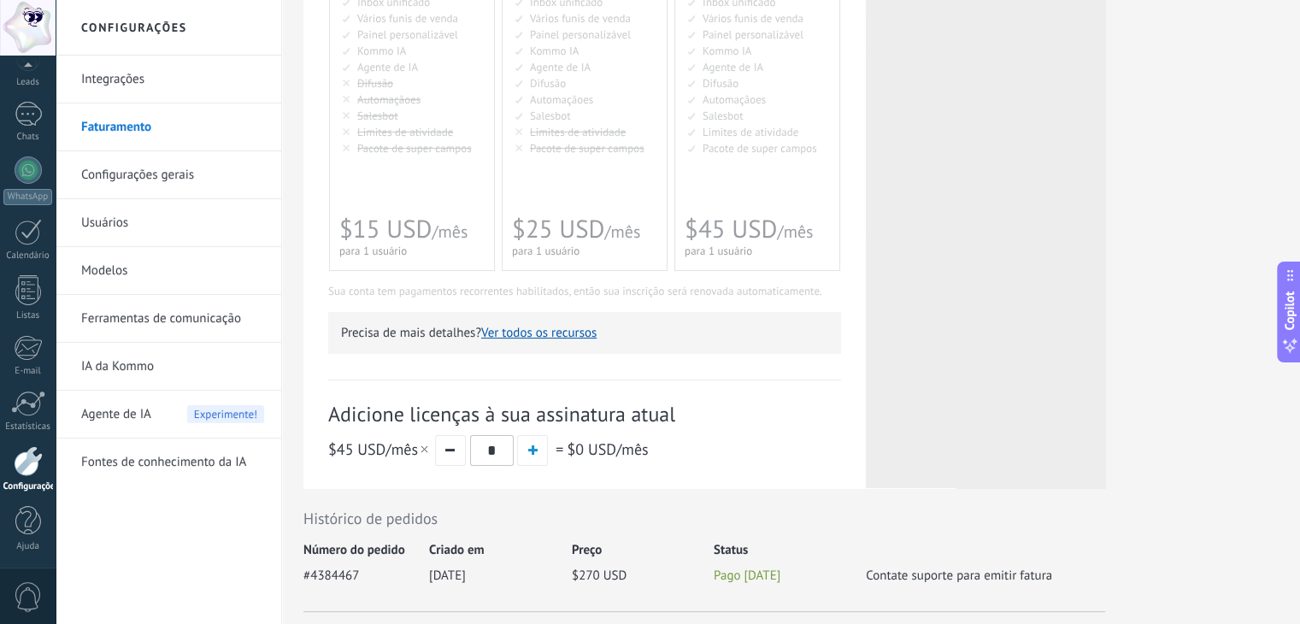
scroll to position [427, 0]
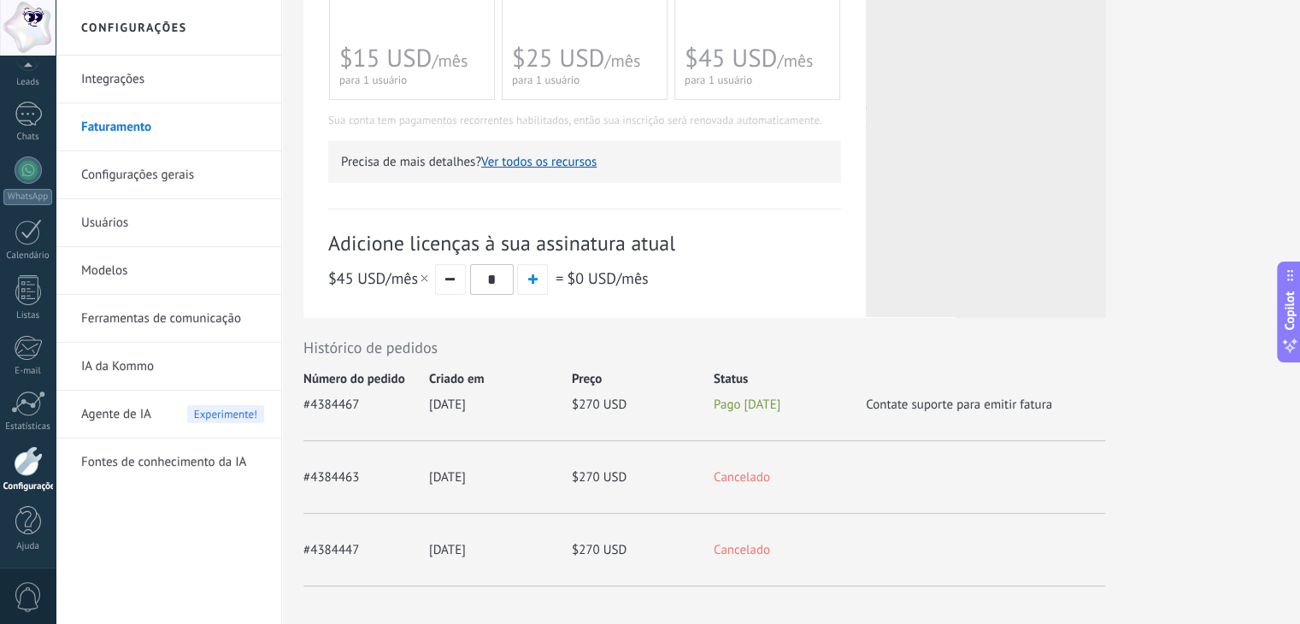
drag, startPoint x: 431, startPoint y: 399, endPoint x: 509, endPoint y: 405, distance: 78.8
click at [504, 404] on div "#4384467 [DATE] $270 USD Pago [DATE] Contate suporte para emitir fatura" at bounding box center [704, 414] width 802 height 54
click at [509, 405] on span "[DATE]" at bounding box center [500, 401] width 143 height 23
